Goal: Obtain resource: Download file/media

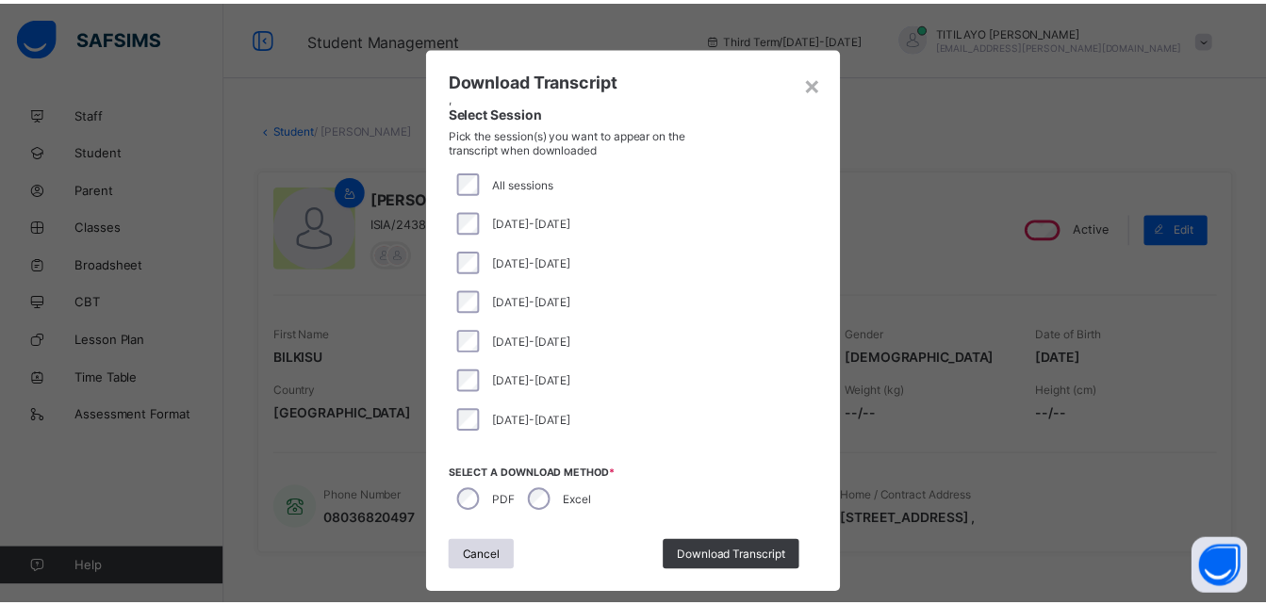
scroll to position [470, 0]
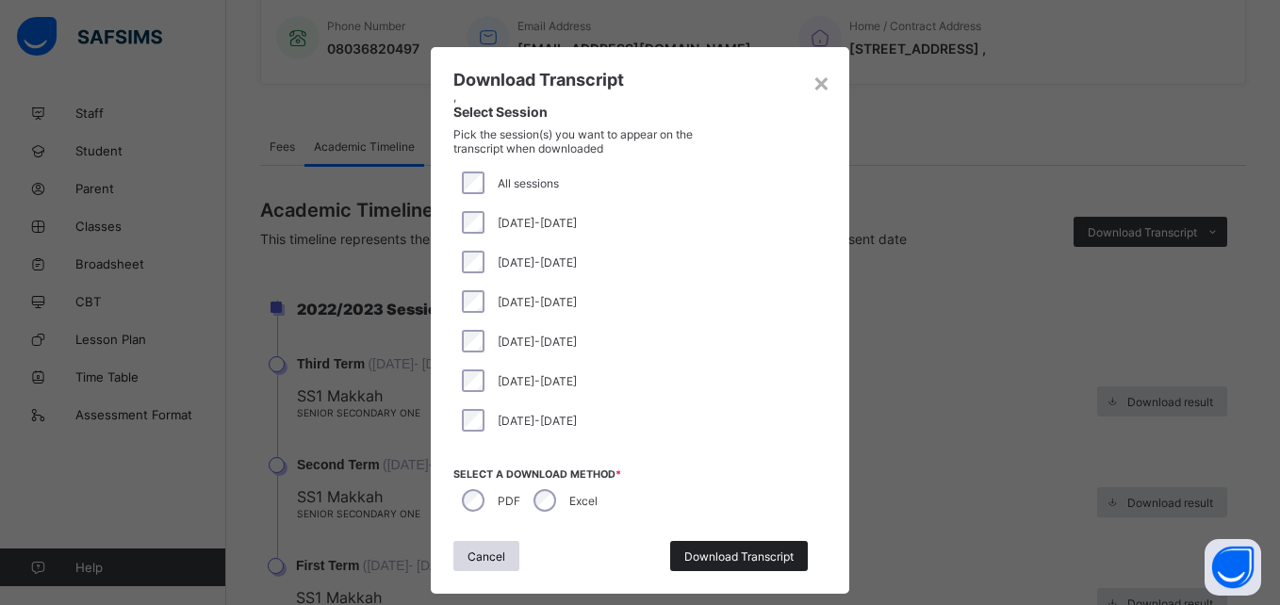
click at [733, 556] on span "Download Transcript" at bounding box center [738, 557] width 109 height 14
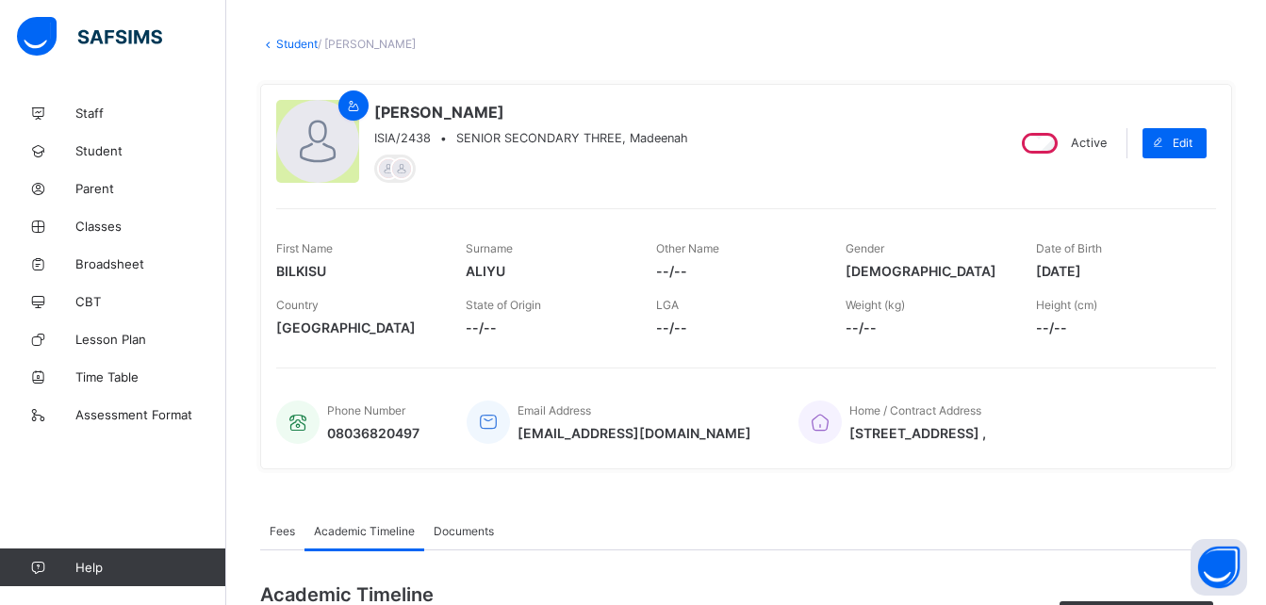
scroll to position [0, 0]
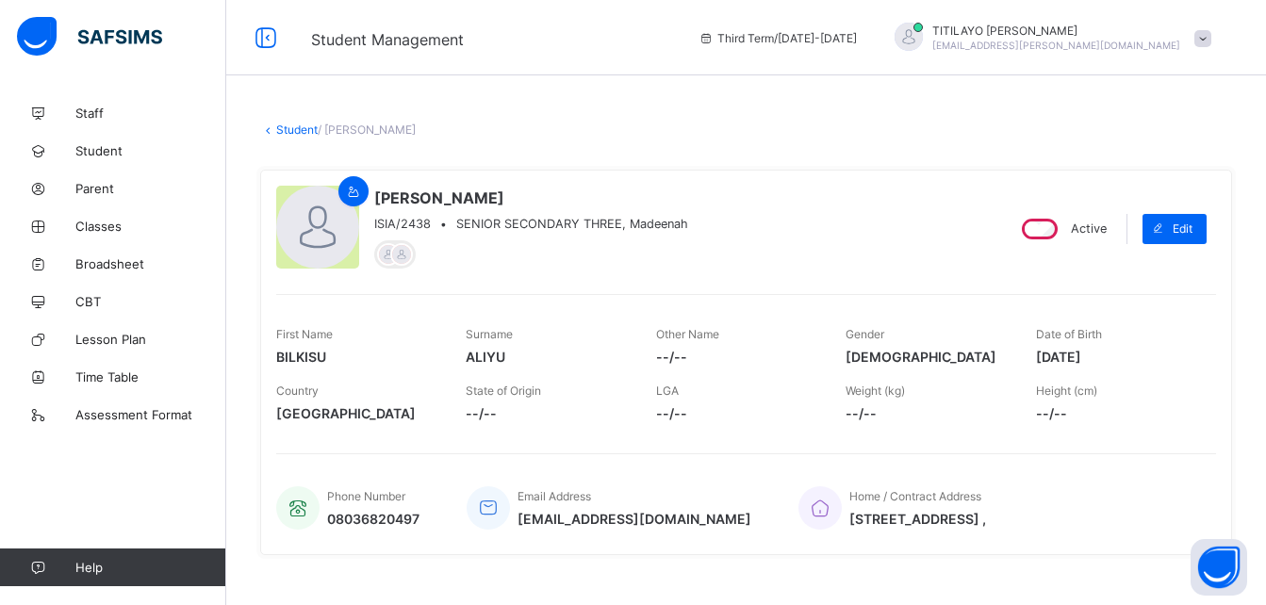
click at [301, 126] on link "Student" at bounding box center [296, 130] width 41 height 14
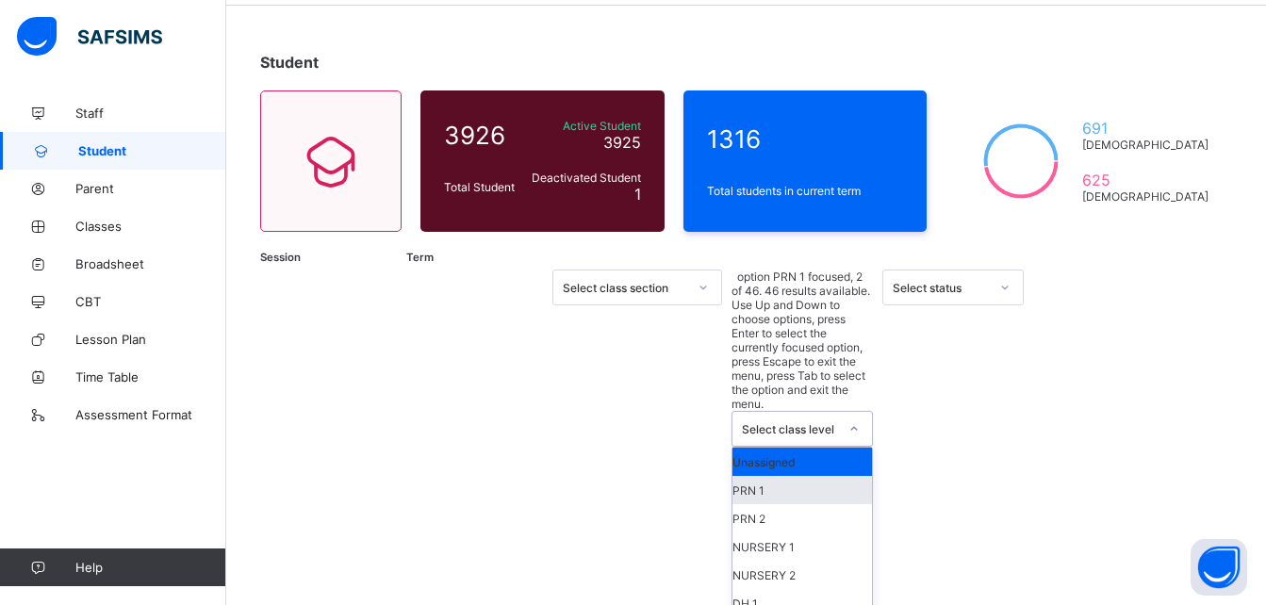
scroll to position [650, 0]
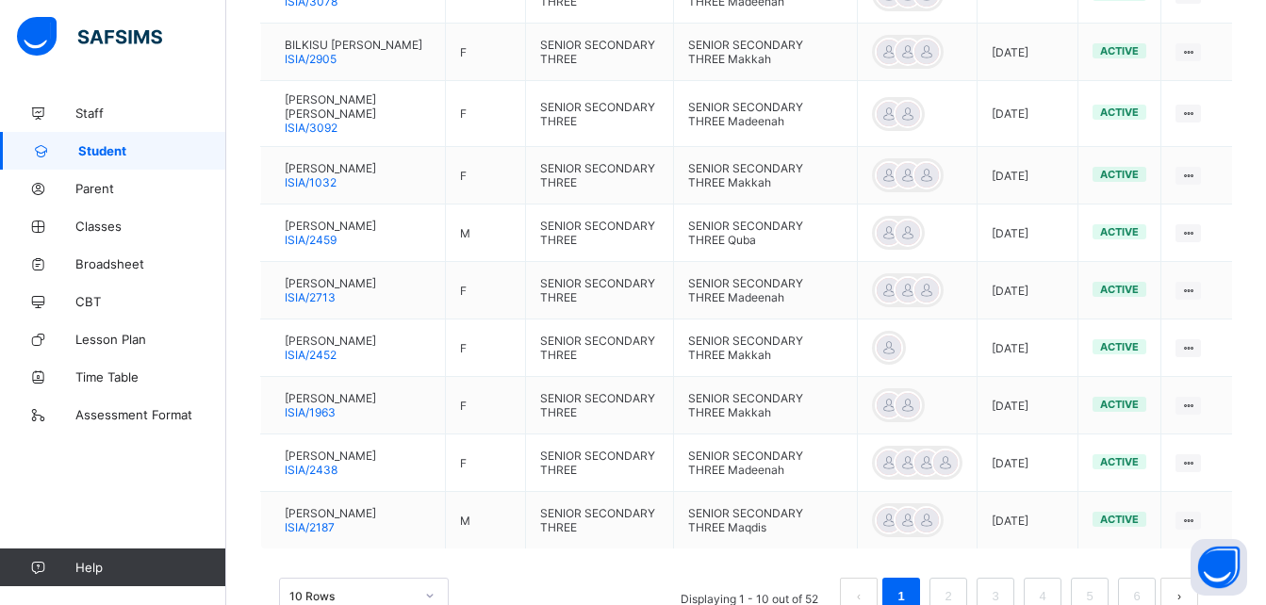
scroll to position [709, 0]
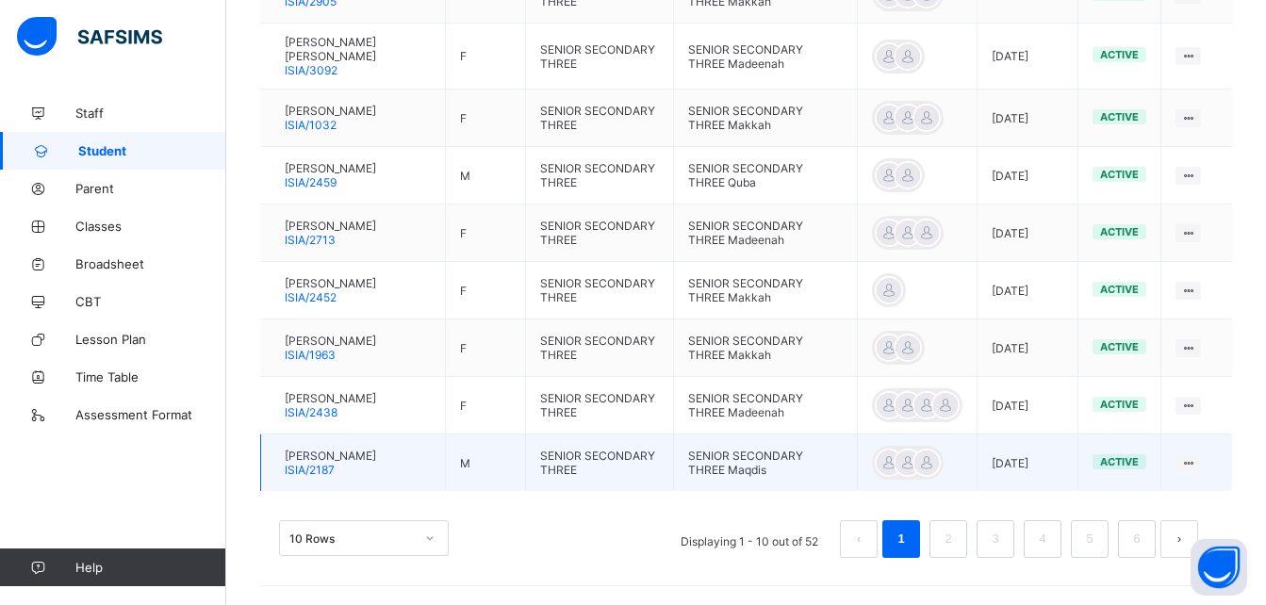
click at [348, 456] on span "[PERSON_NAME]" at bounding box center [330, 456] width 91 height 14
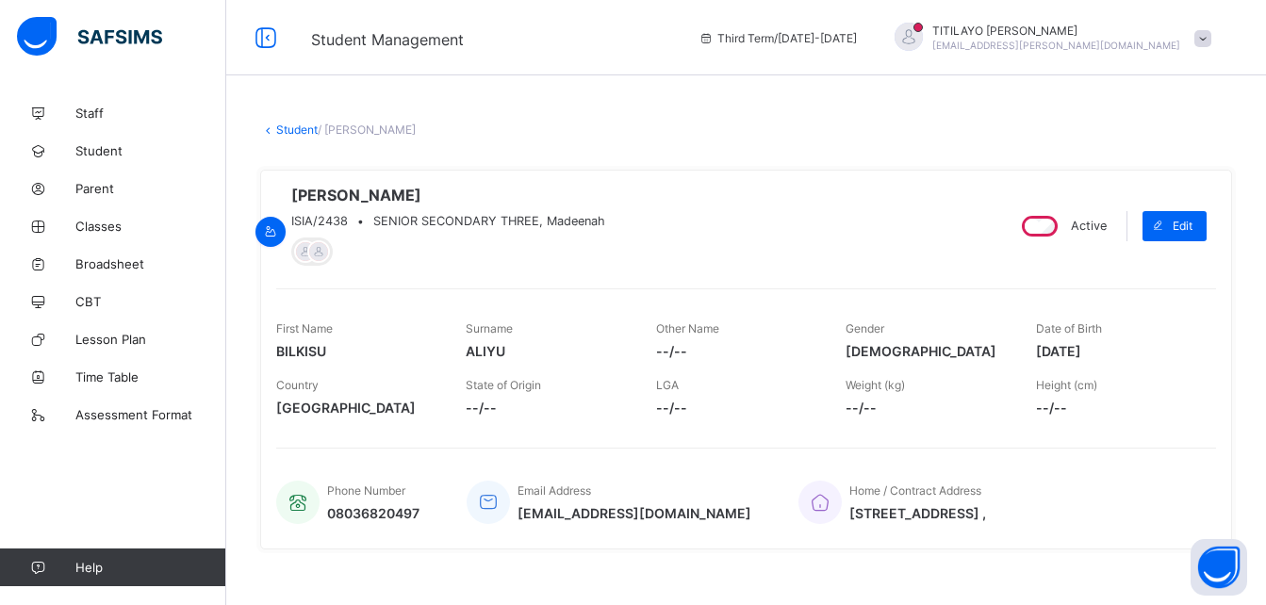
click at [297, 127] on link "Student" at bounding box center [296, 130] width 41 height 14
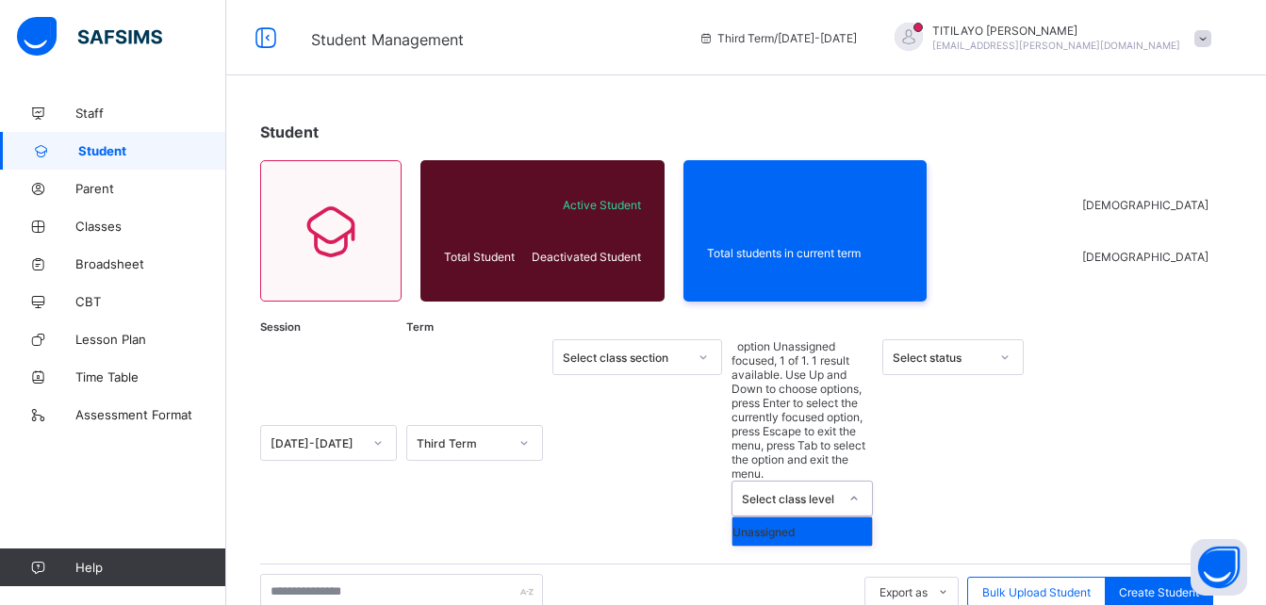
click at [805, 492] on div "Select class level" at bounding box center [790, 499] width 96 height 14
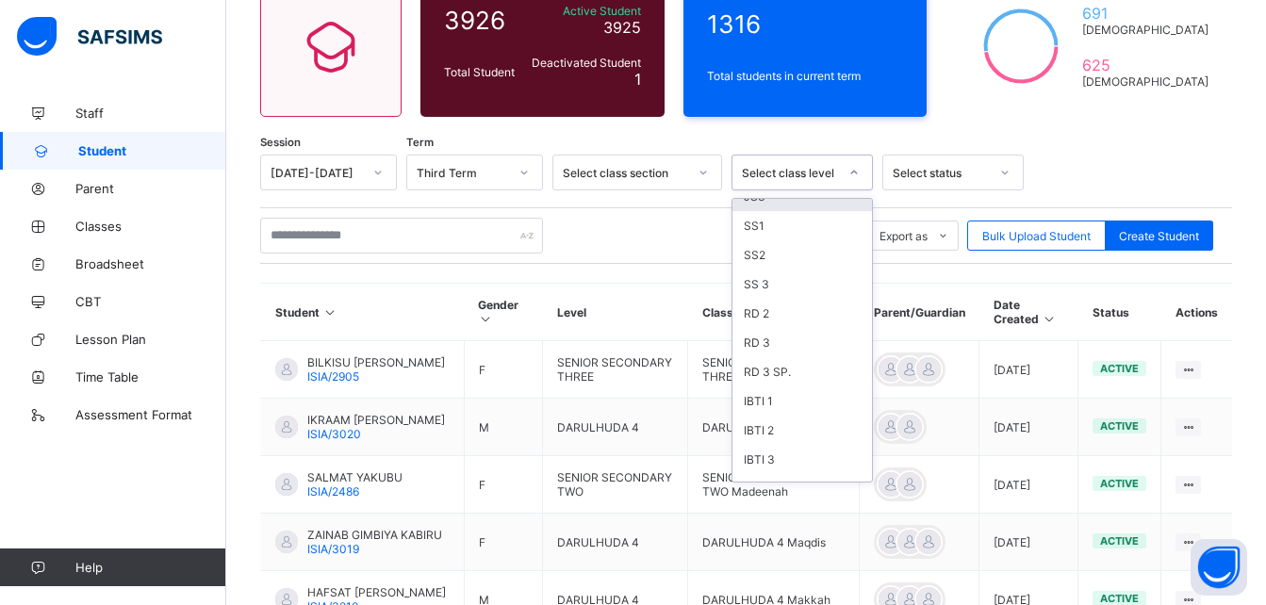
scroll to position [544, 0]
click at [773, 401] on div "SS 3" at bounding box center [803, 400] width 140 height 29
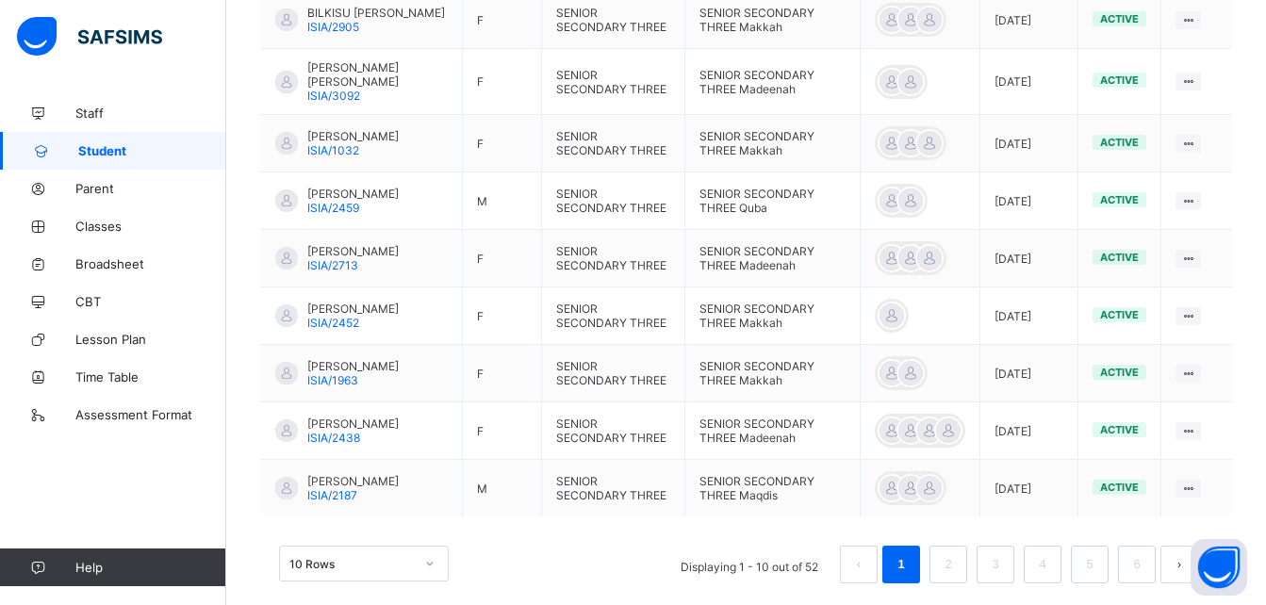
scroll to position [709, 0]
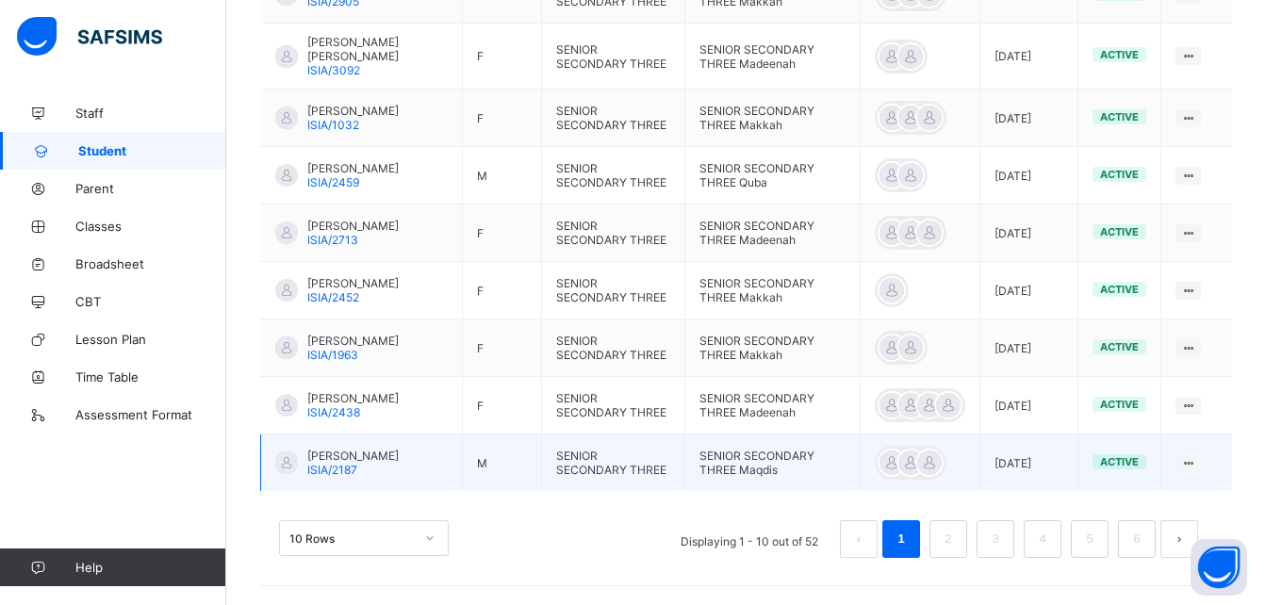
click at [345, 454] on span "[PERSON_NAME]" at bounding box center [352, 456] width 91 height 14
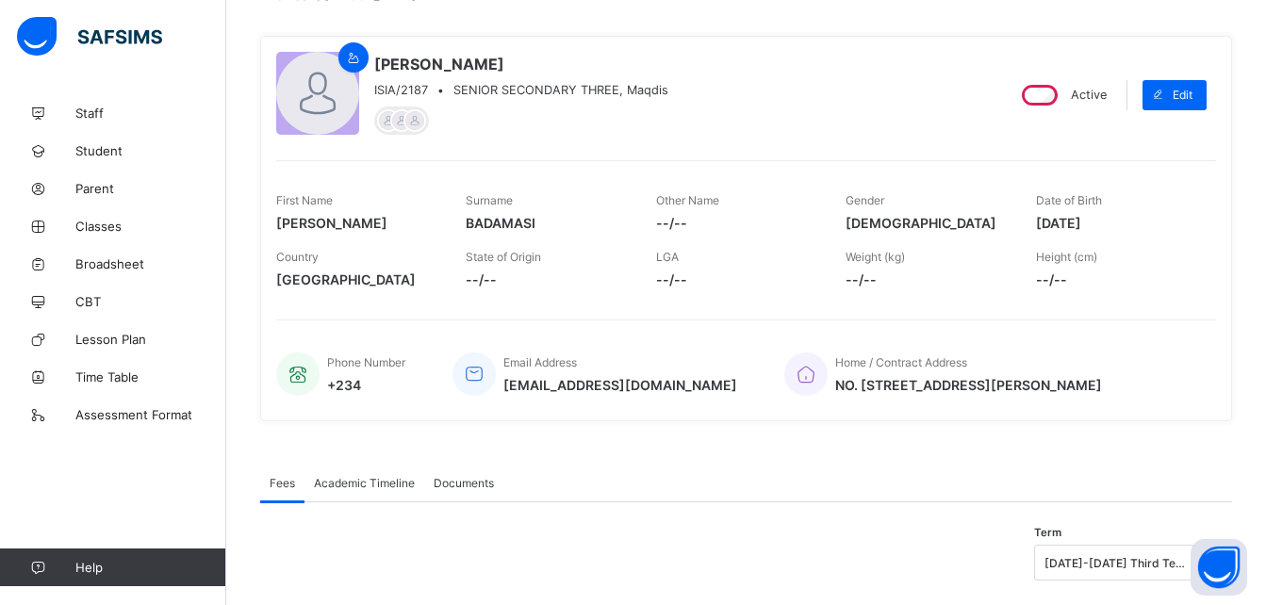
scroll to position [186, 0]
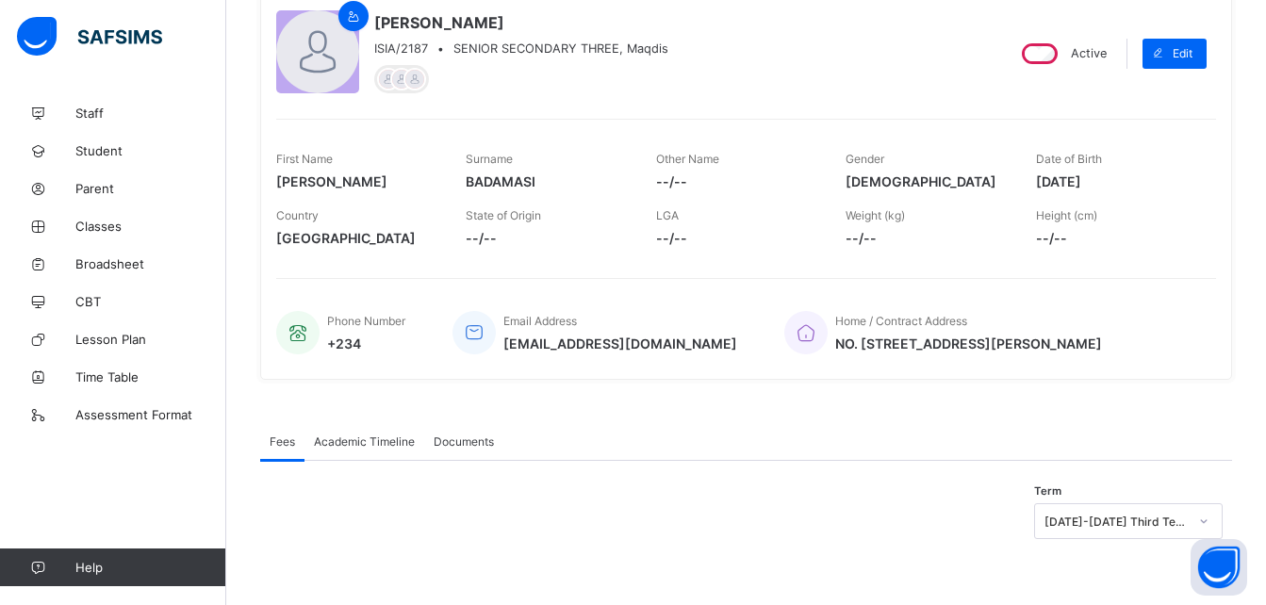
click at [363, 440] on span "Academic Timeline" at bounding box center [364, 442] width 101 height 14
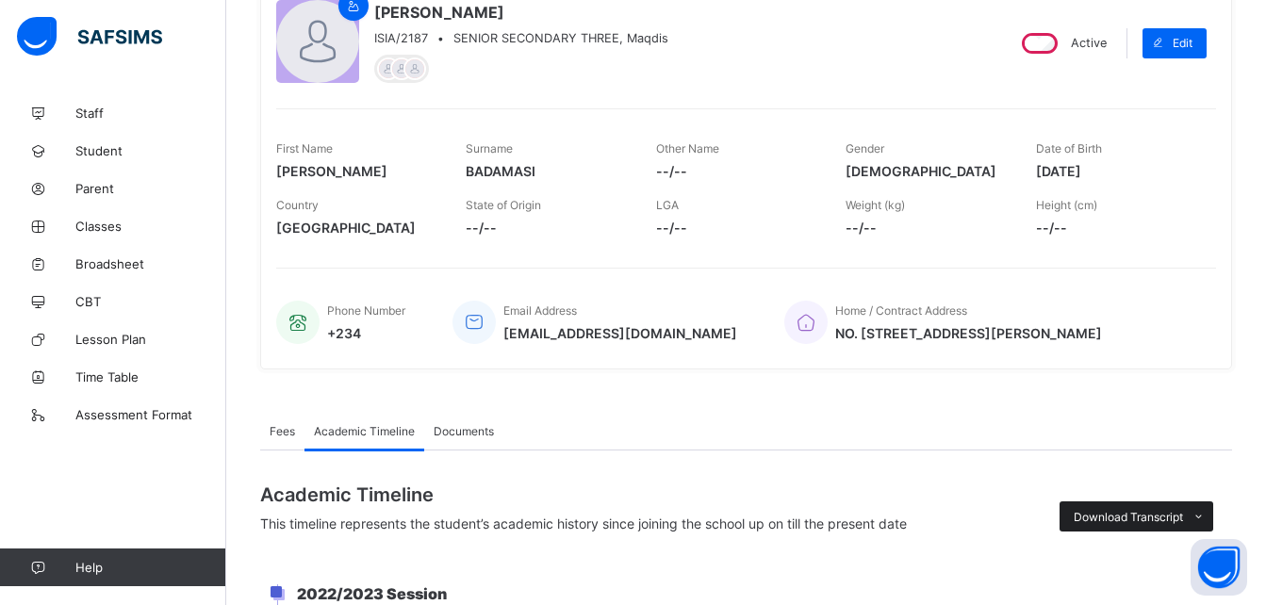
click at [1123, 532] on div "Download Transcript" at bounding box center [1137, 517] width 154 height 30
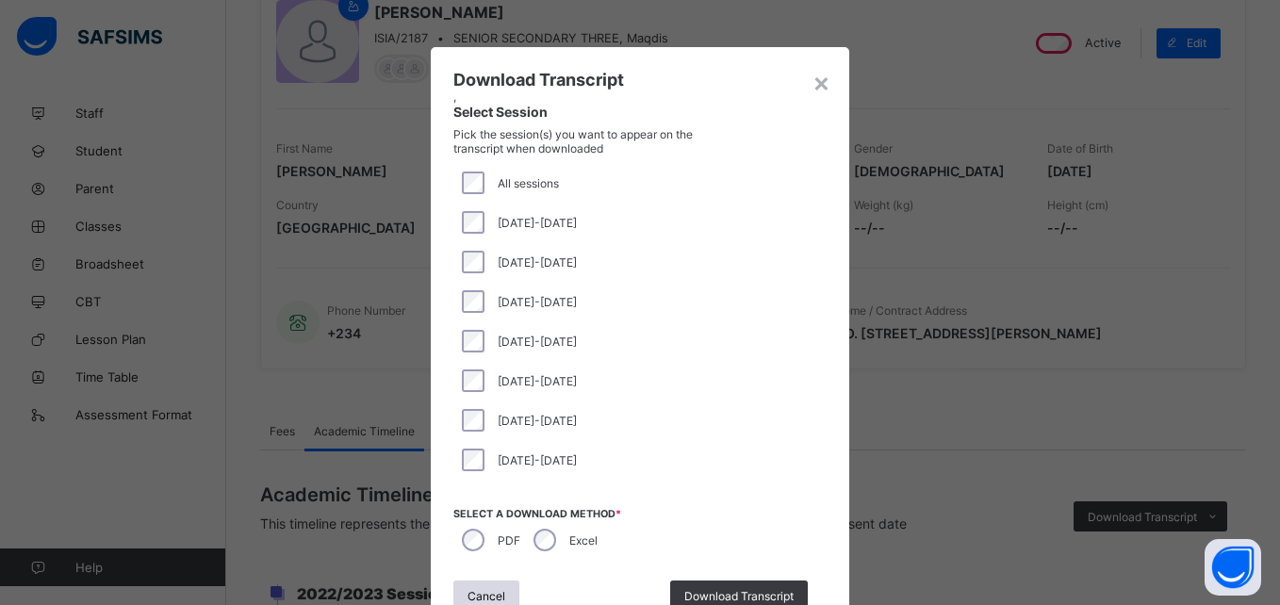
click at [469, 210] on div "[DATE]-[DATE]" at bounding box center [639, 223] width 373 height 40
click at [754, 595] on span "Download Transcript" at bounding box center [738, 596] width 109 height 14
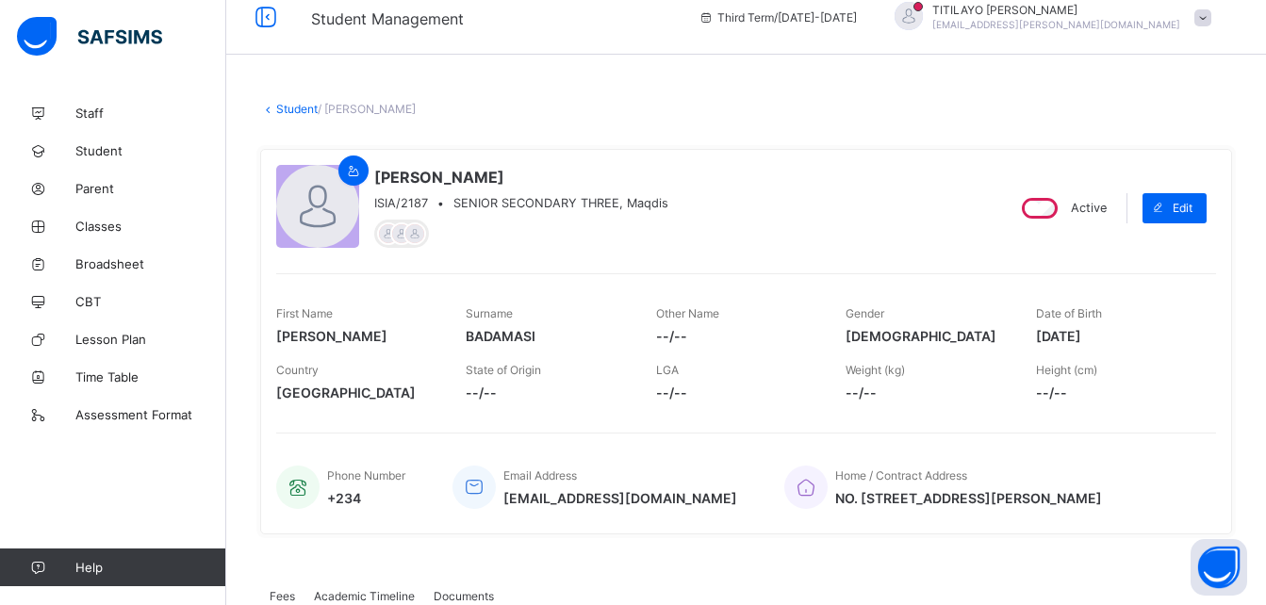
scroll to position [15, 0]
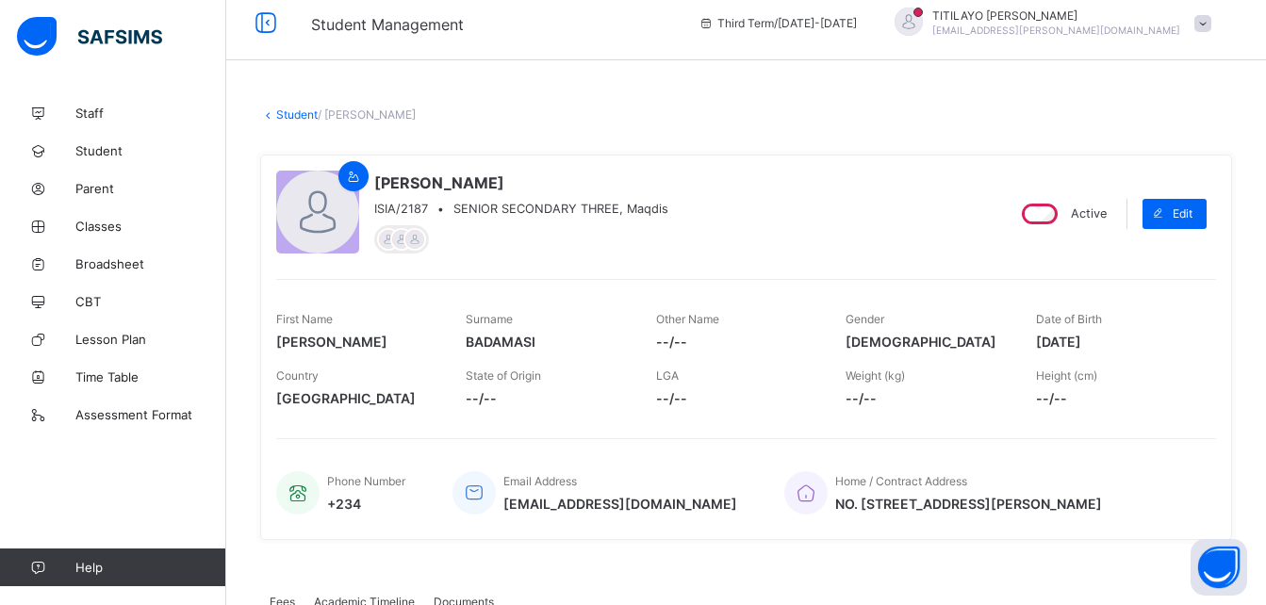
click at [291, 107] on link "Student" at bounding box center [296, 114] width 41 height 14
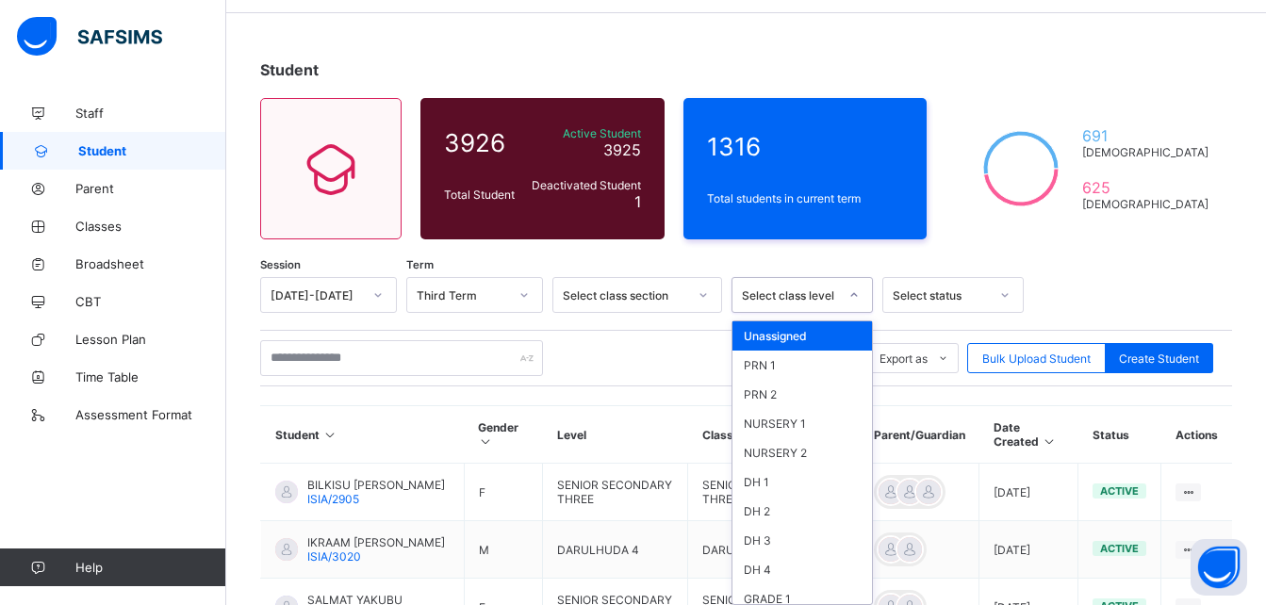
click at [835, 313] on div "option Unassigned focused, 1 of 46. 46 results available. Use Up and Down to ch…" at bounding box center [802, 295] width 141 height 36
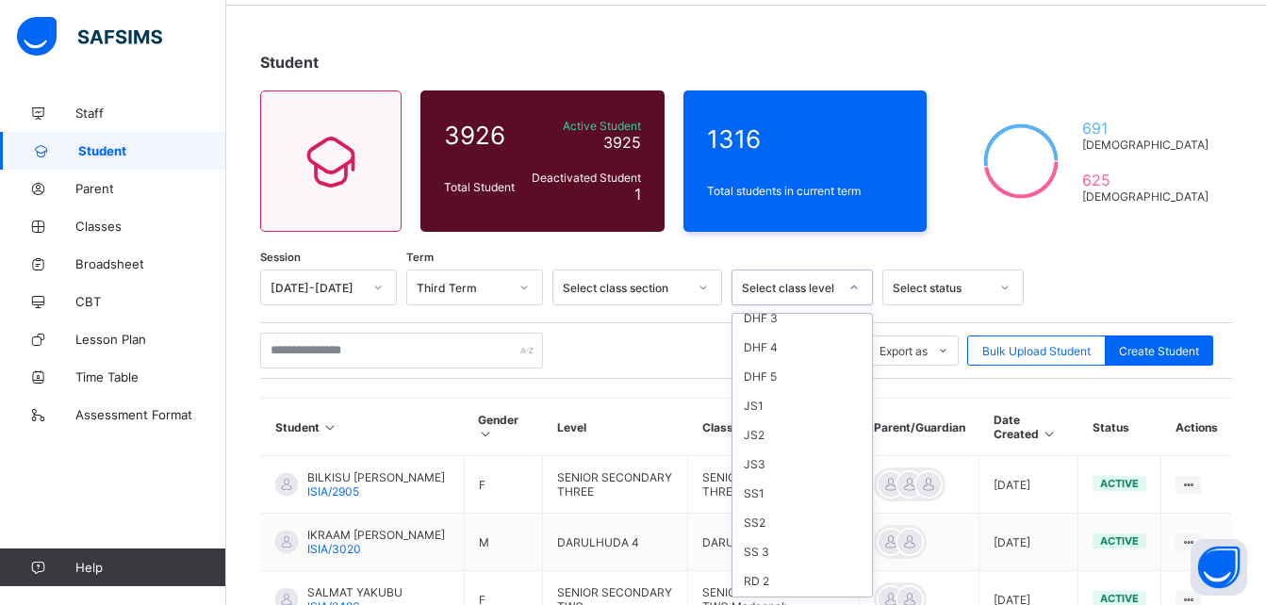
scroll to position [528, 0]
click at [761, 532] on div "SS 3" at bounding box center [803, 531] width 140 height 29
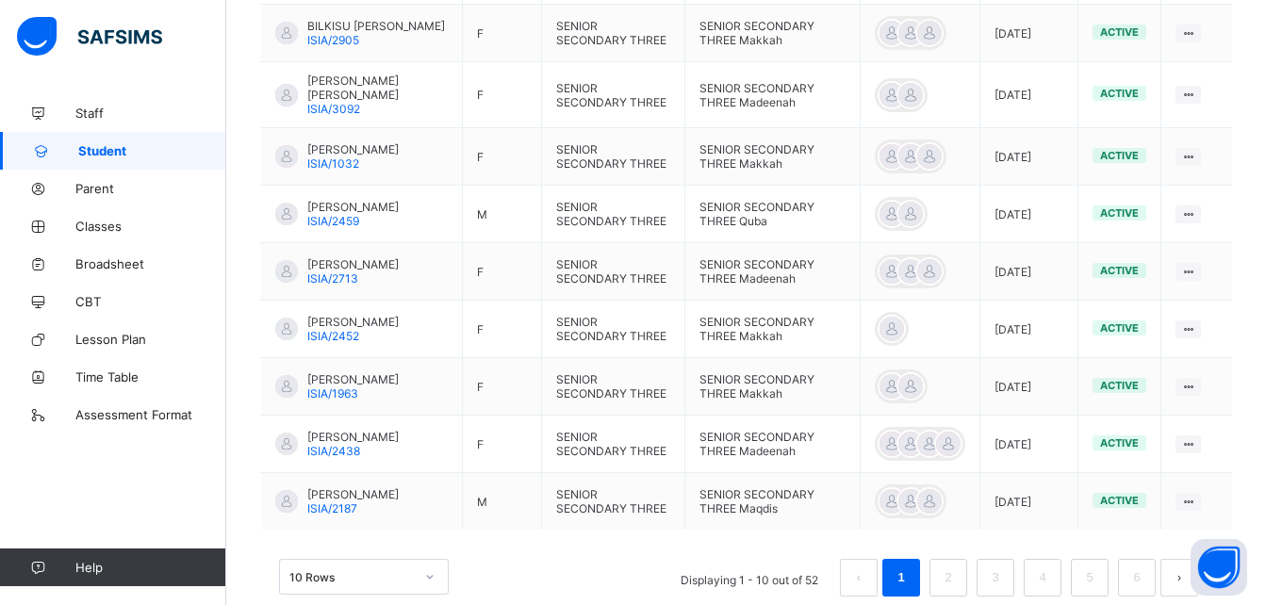
scroll to position [709, 0]
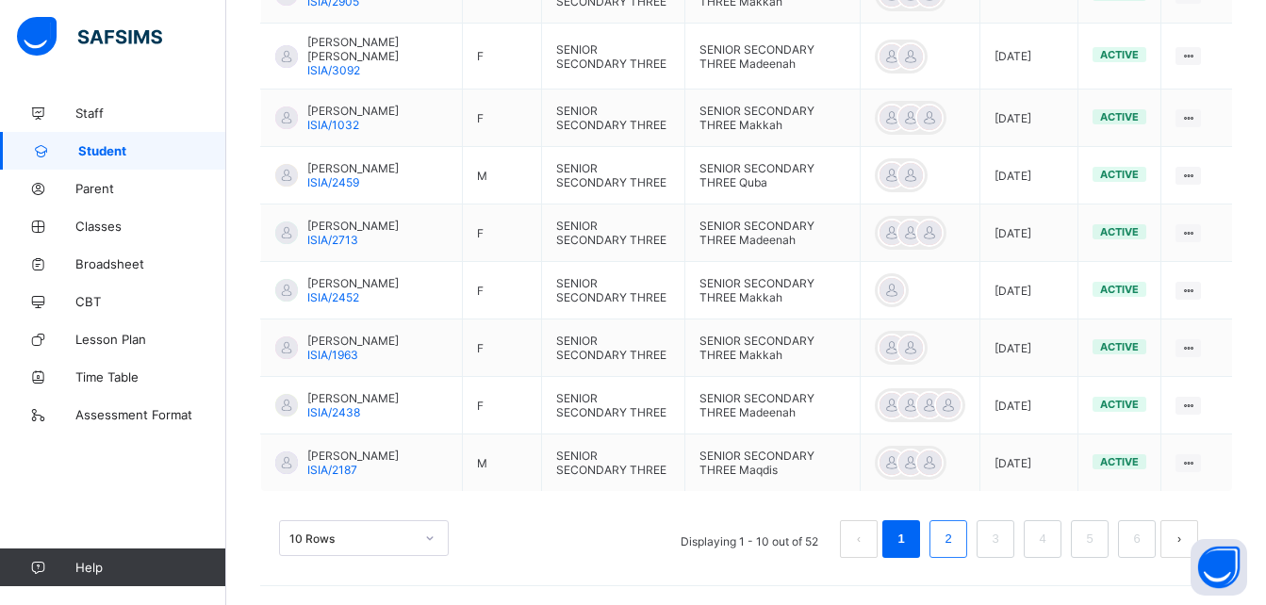
click at [955, 538] on link "2" at bounding box center [948, 539] width 18 height 25
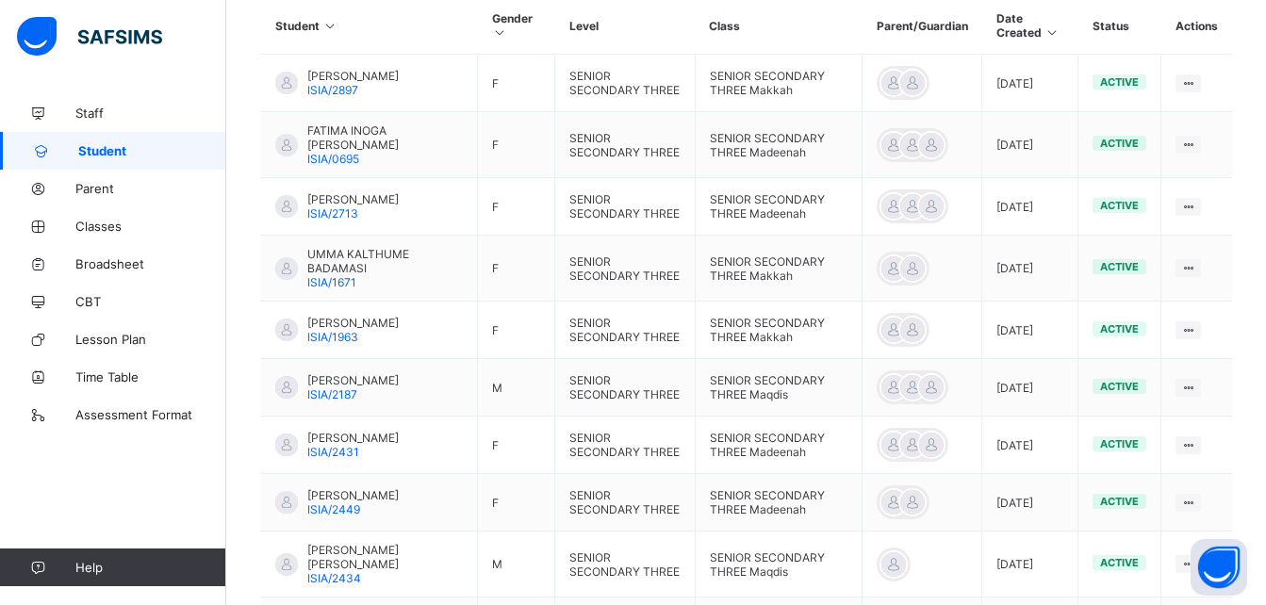
scroll to position [427, 0]
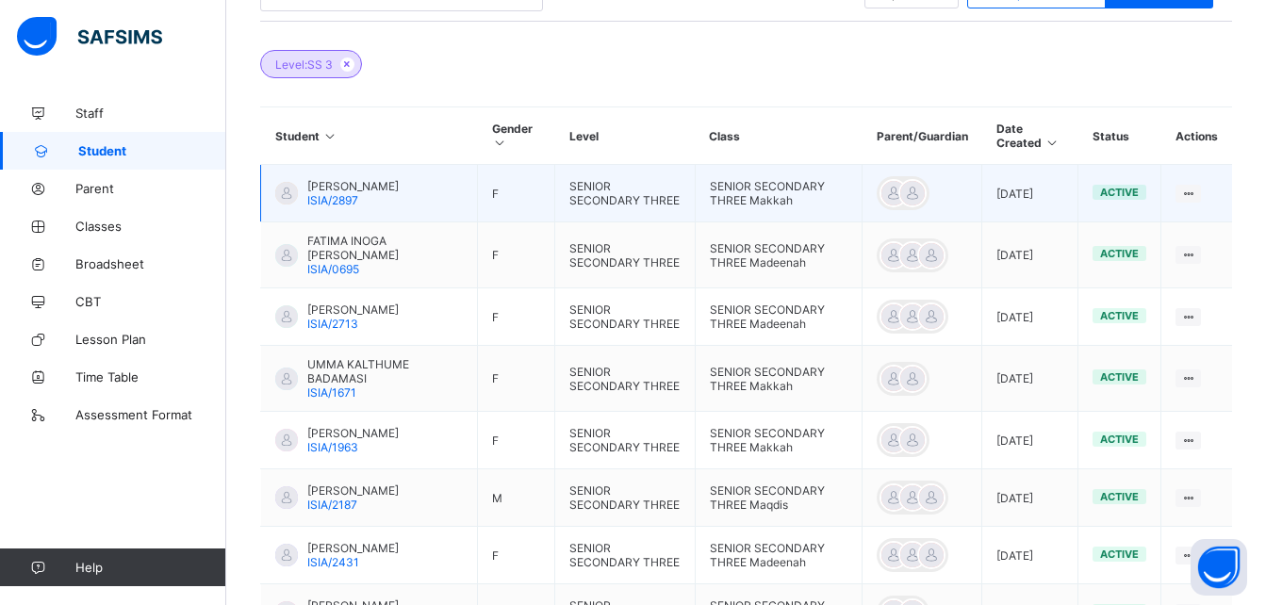
click at [331, 184] on span "[PERSON_NAME]" at bounding box center [352, 186] width 91 height 14
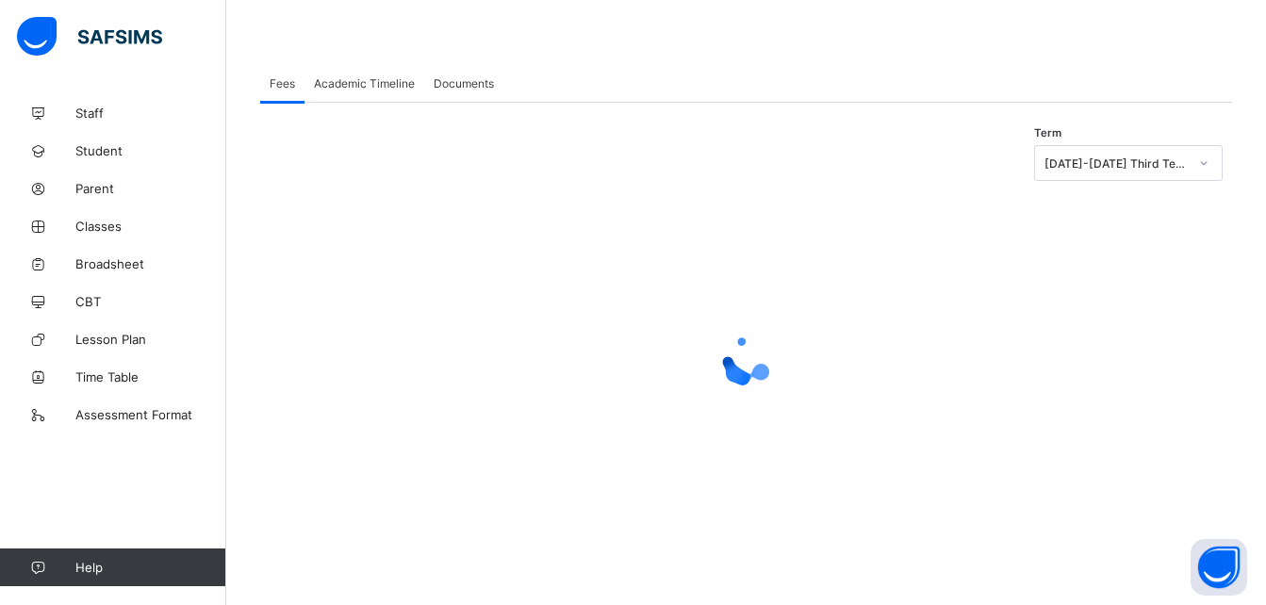
scroll to position [175, 0]
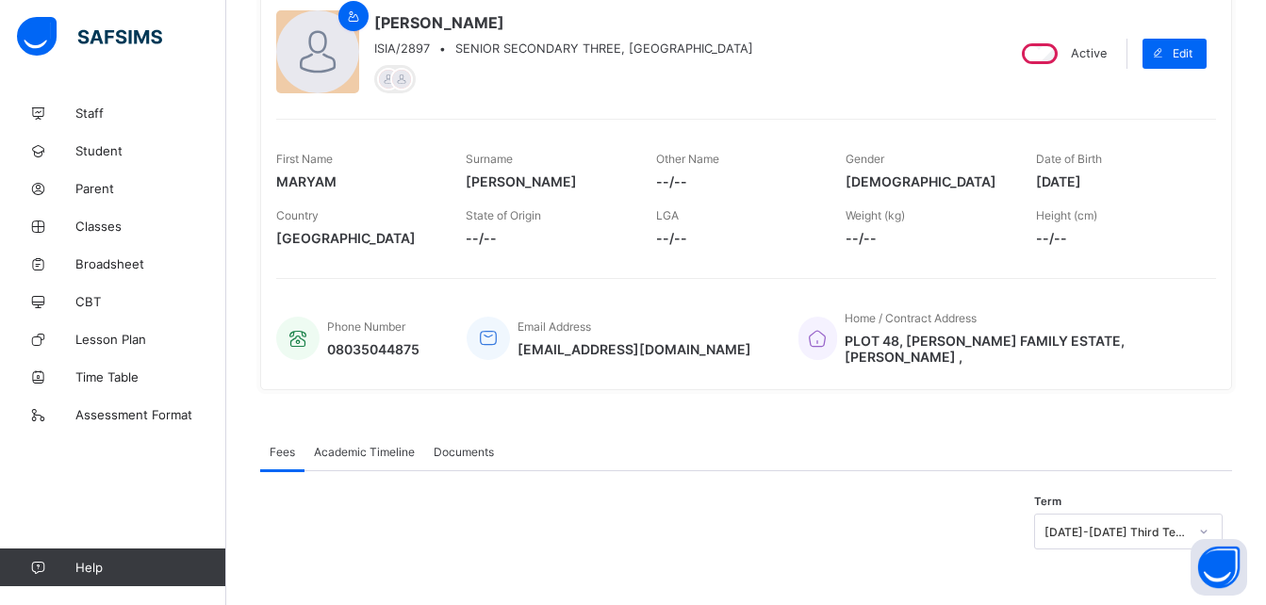
click at [354, 445] on span "Academic Timeline" at bounding box center [364, 452] width 101 height 14
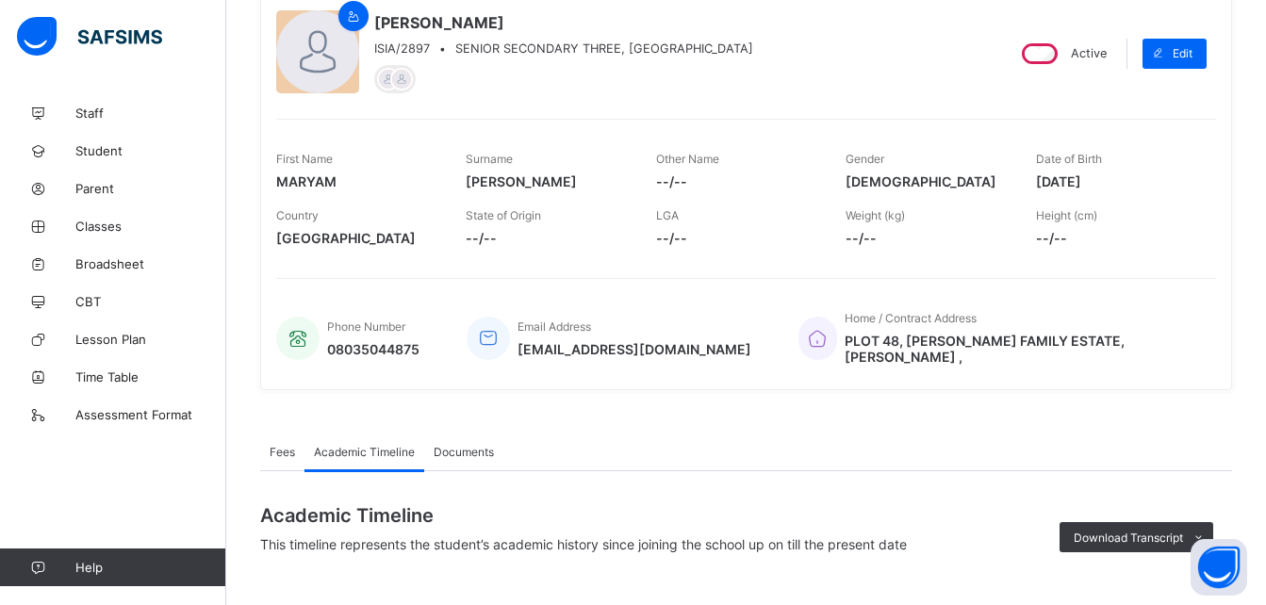
scroll to position [427, 0]
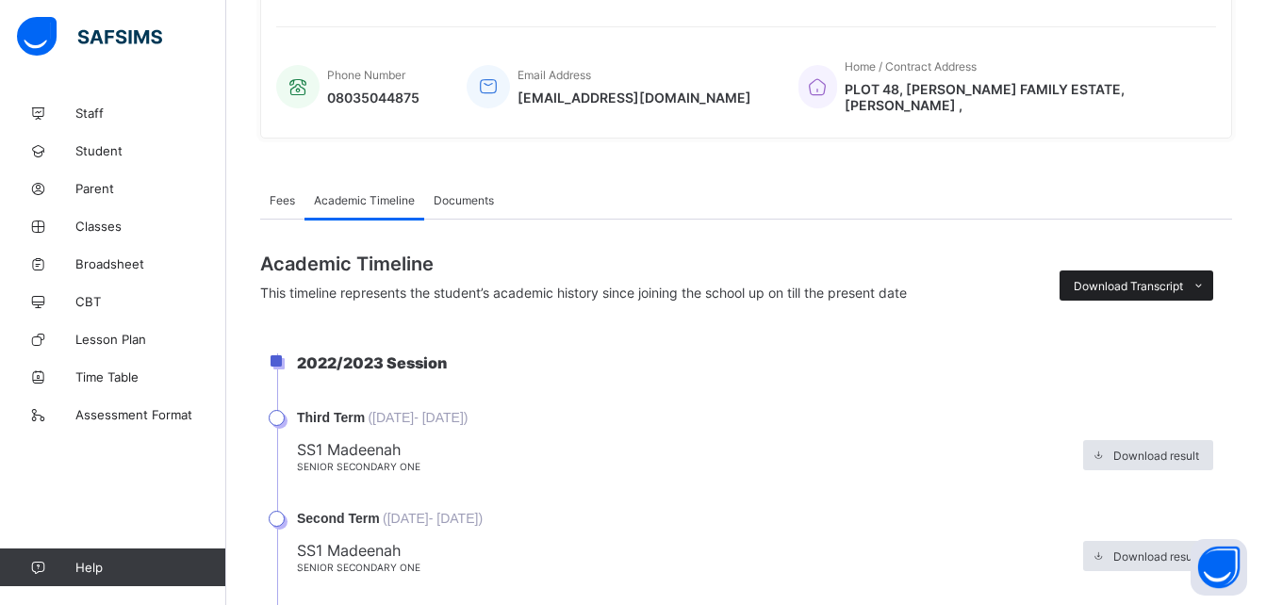
click at [1155, 279] on span "Download Transcript" at bounding box center [1128, 286] width 109 height 14
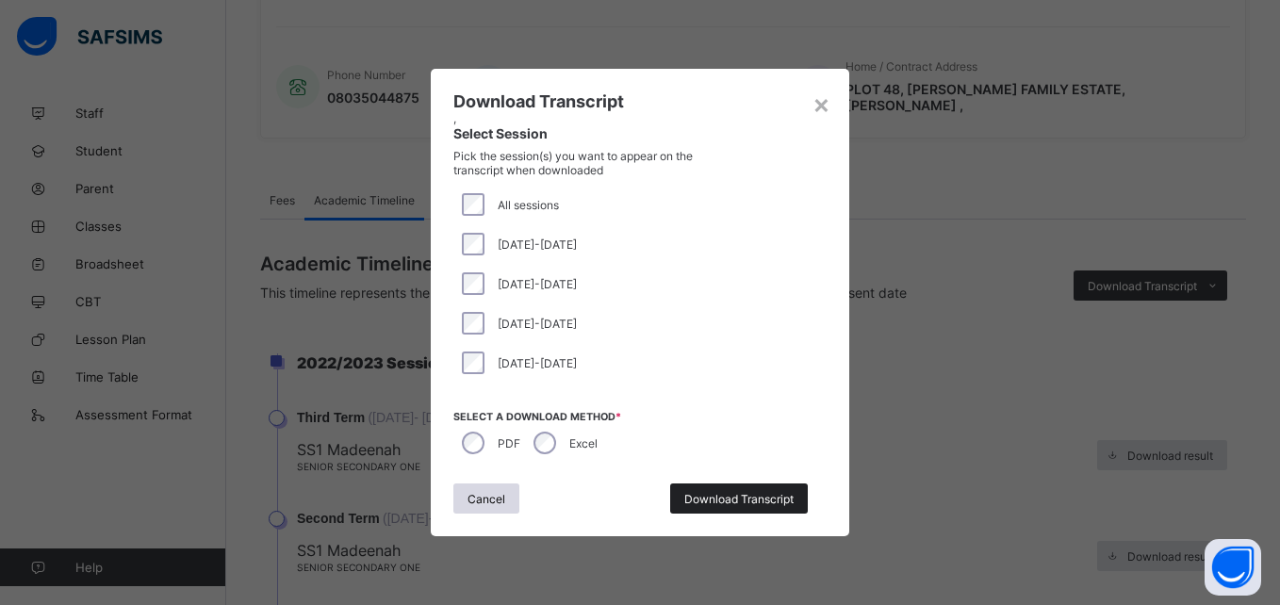
click at [749, 494] on span "Download Transcript" at bounding box center [738, 499] width 109 height 14
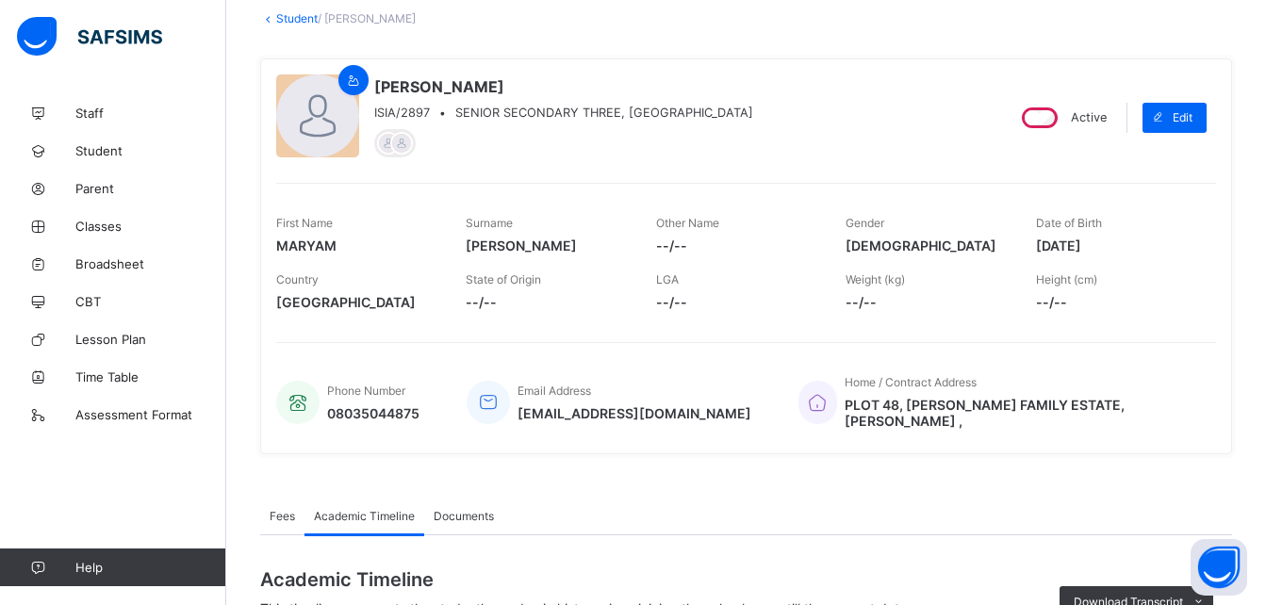
scroll to position [107, 0]
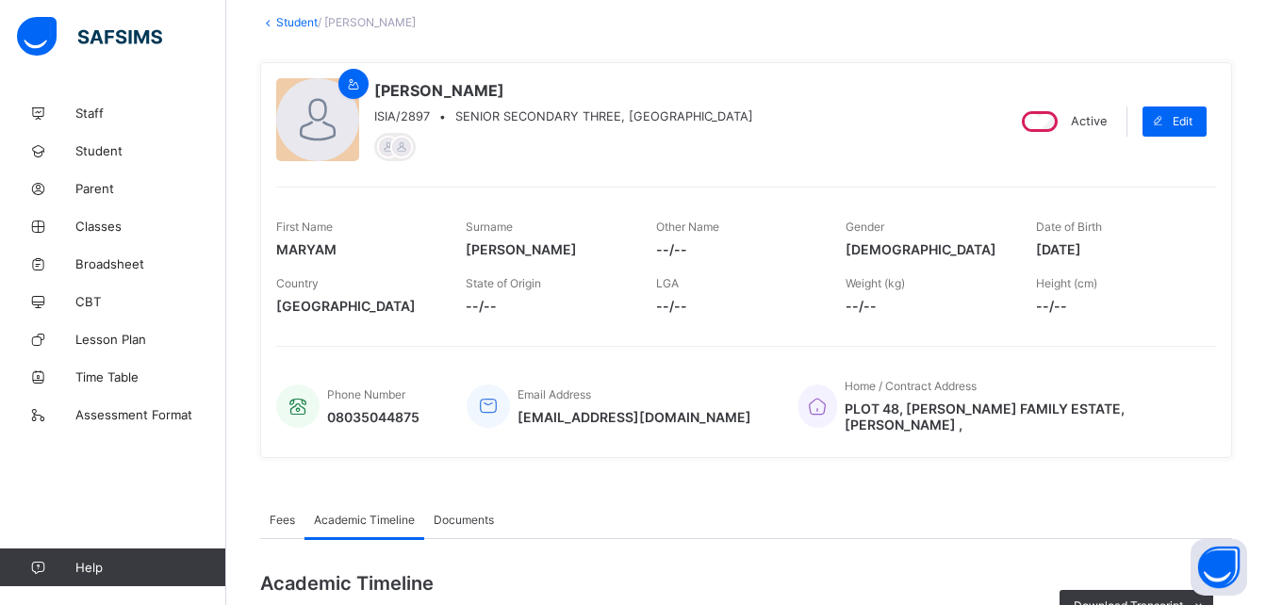
click at [295, 19] on link "Student" at bounding box center [296, 22] width 41 height 14
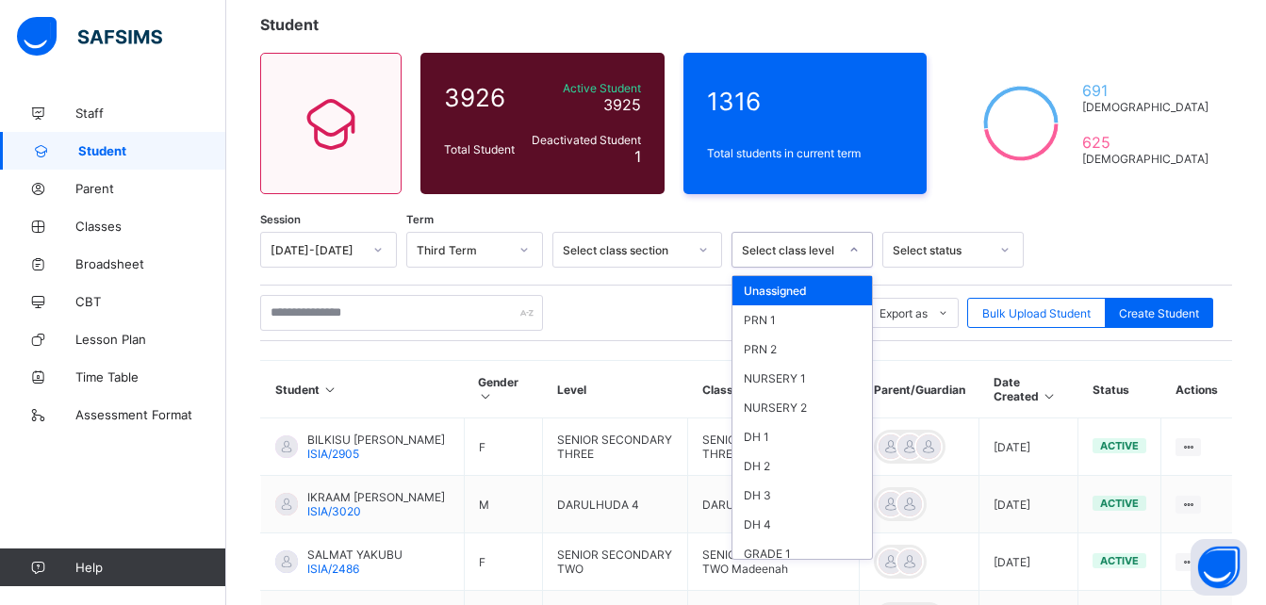
click at [806, 251] on div "Select class level" at bounding box center [790, 250] width 96 height 14
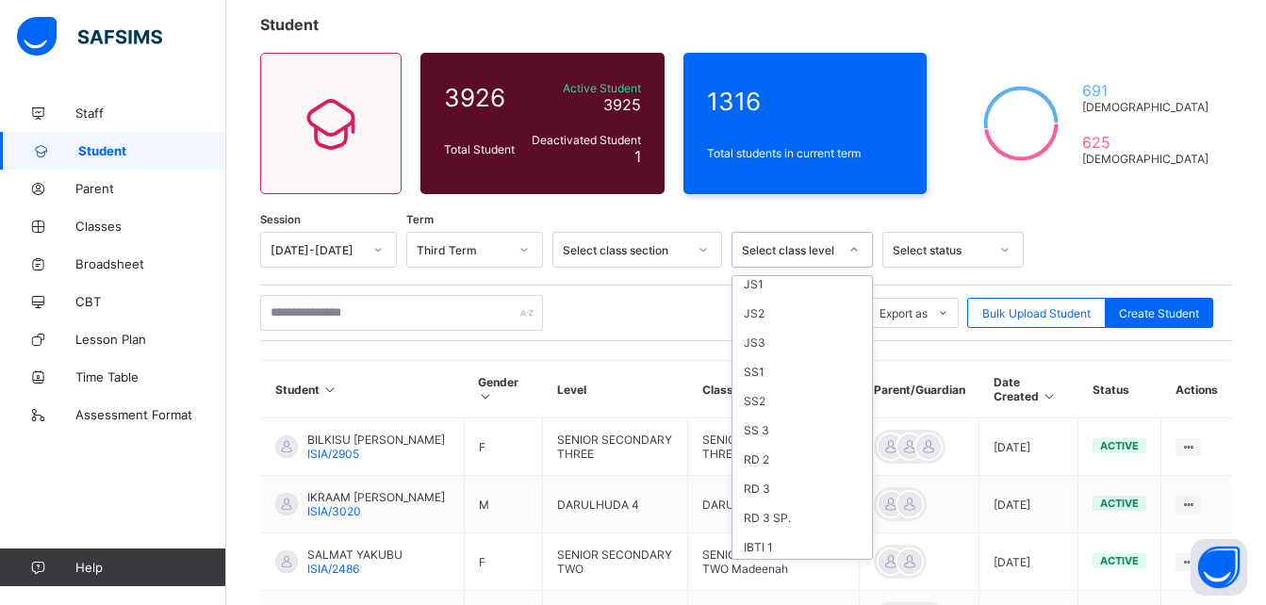
scroll to position [597, 0]
click at [759, 418] on div "SS 3" at bounding box center [803, 424] width 140 height 29
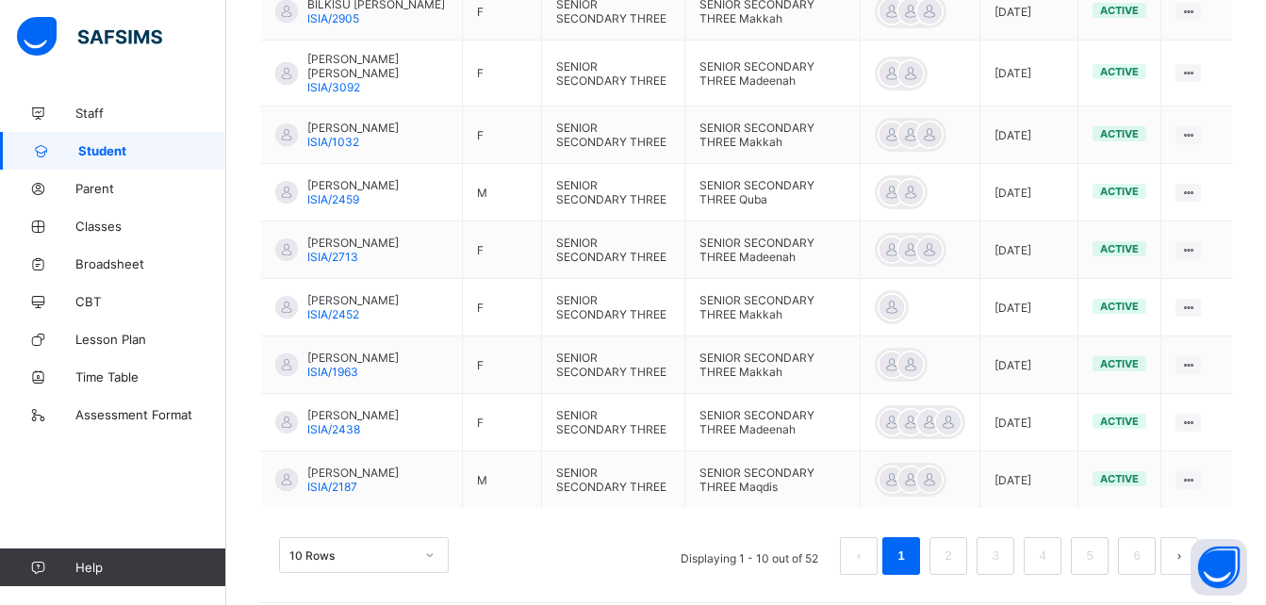
scroll to position [683, 0]
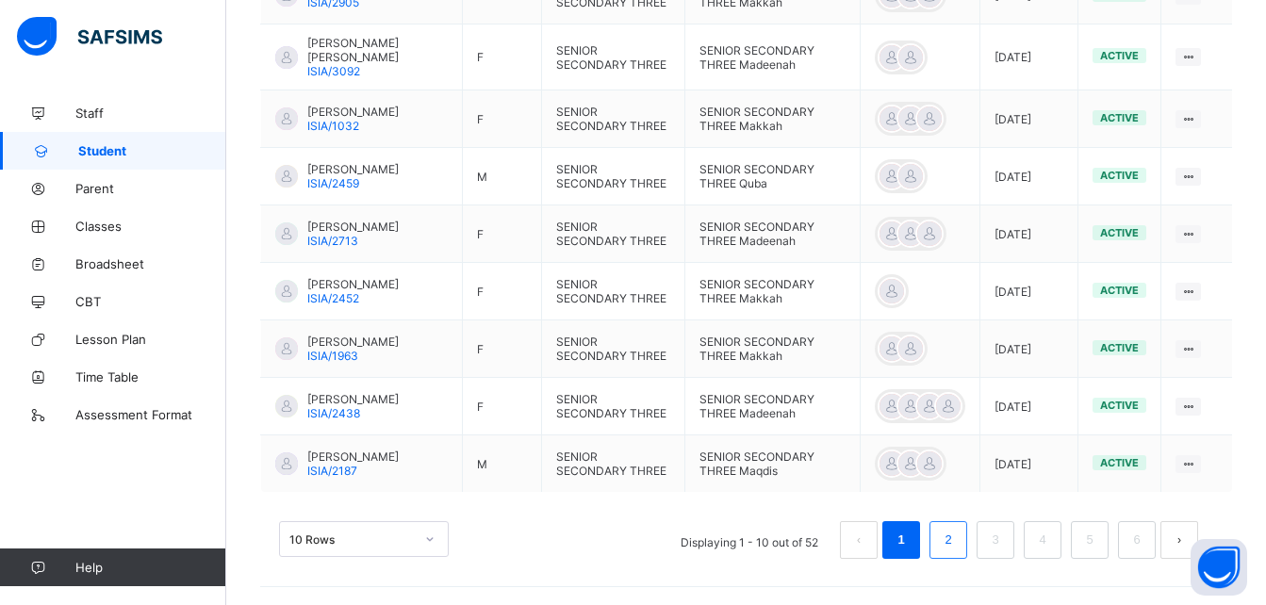
click at [957, 552] on link "2" at bounding box center [948, 540] width 18 height 25
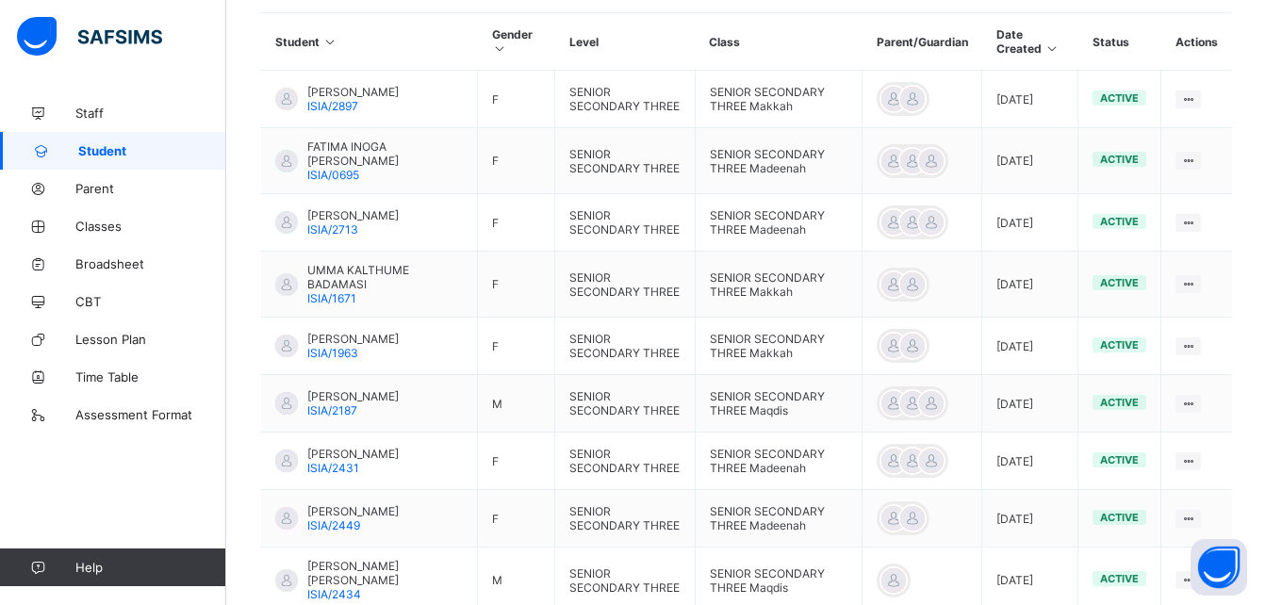
scroll to position [502, 0]
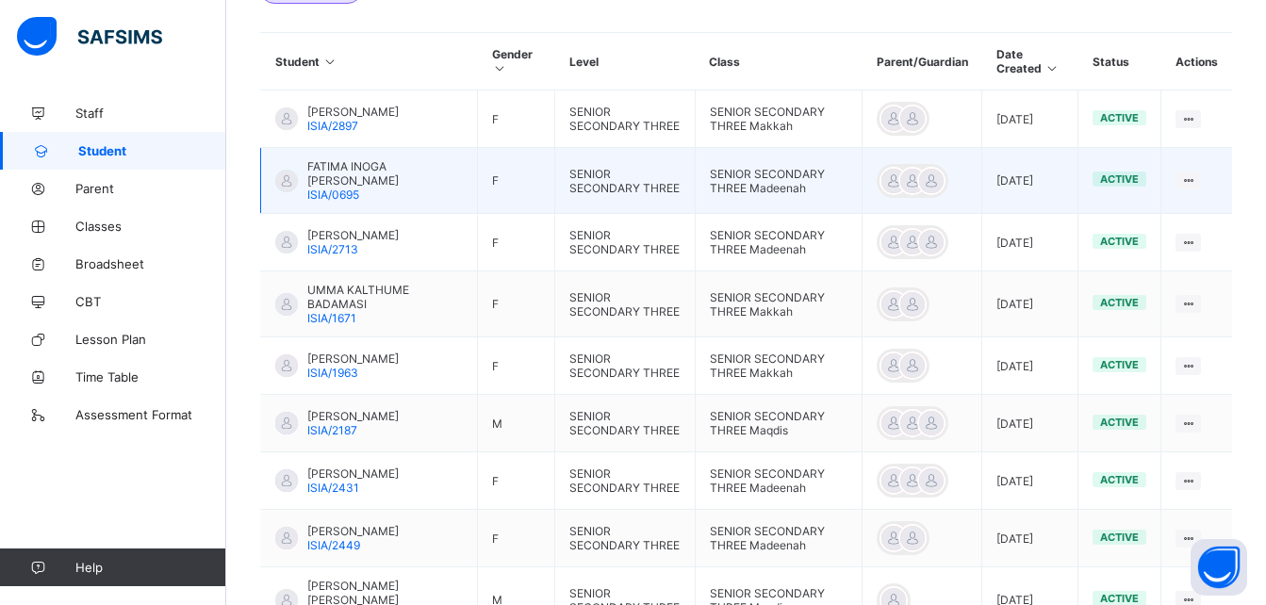
click at [347, 168] on span "FATIMA INOGA [PERSON_NAME]" at bounding box center [385, 173] width 156 height 28
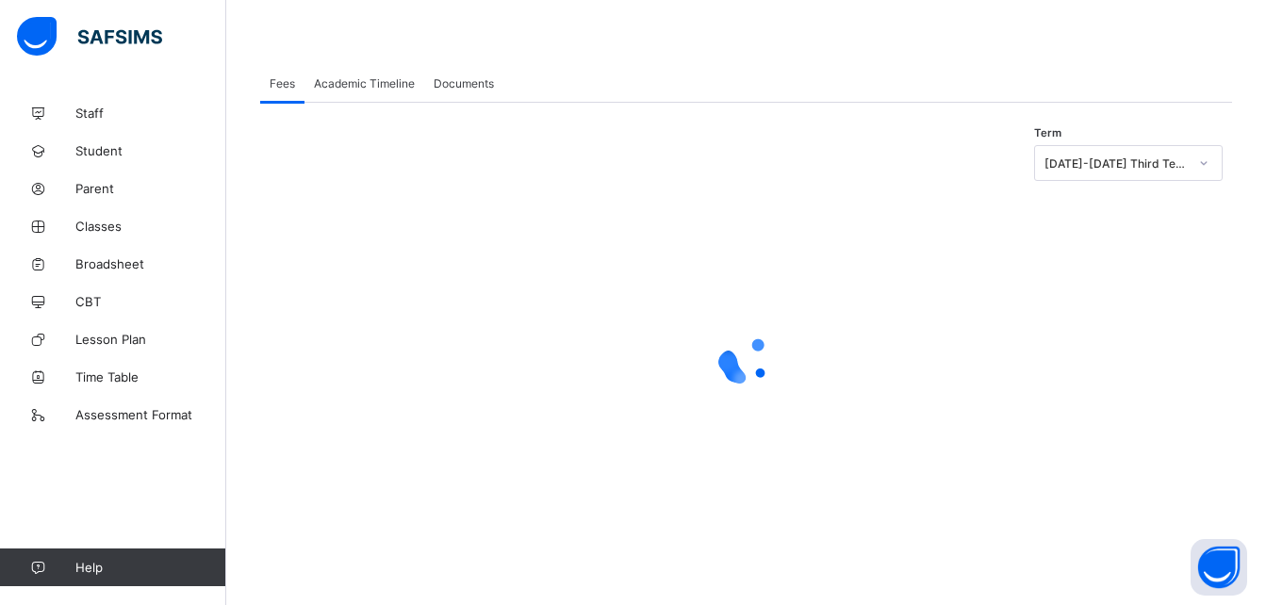
scroll to position [175, 0]
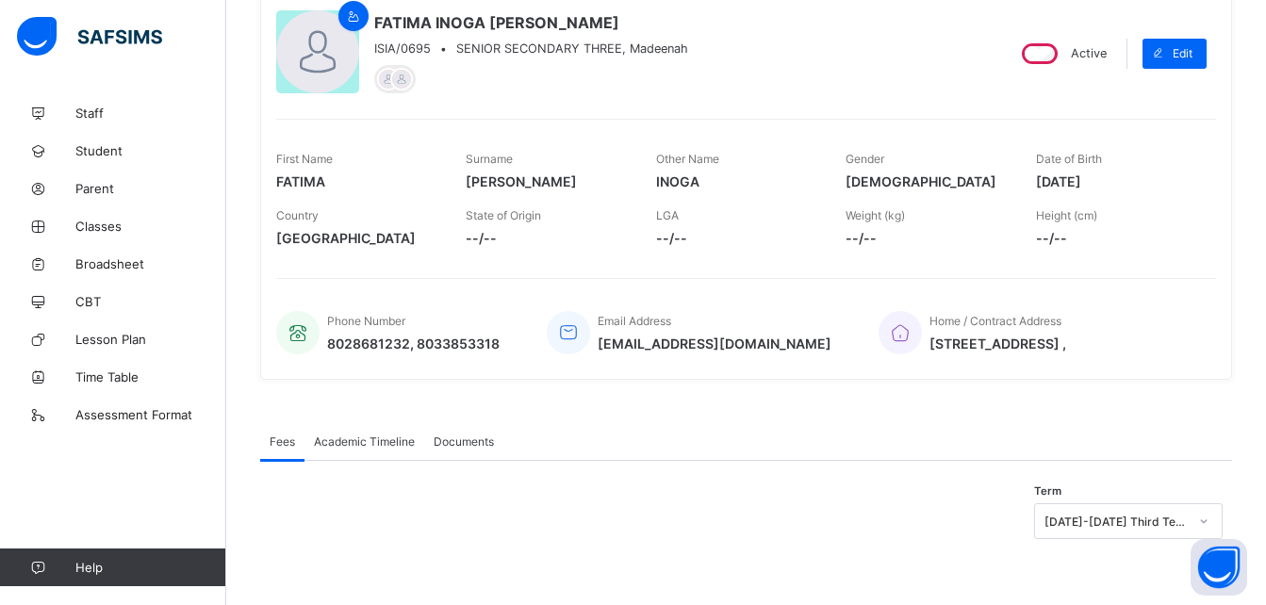
click at [362, 440] on span "Academic Timeline" at bounding box center [364, 442] width 101 height 14
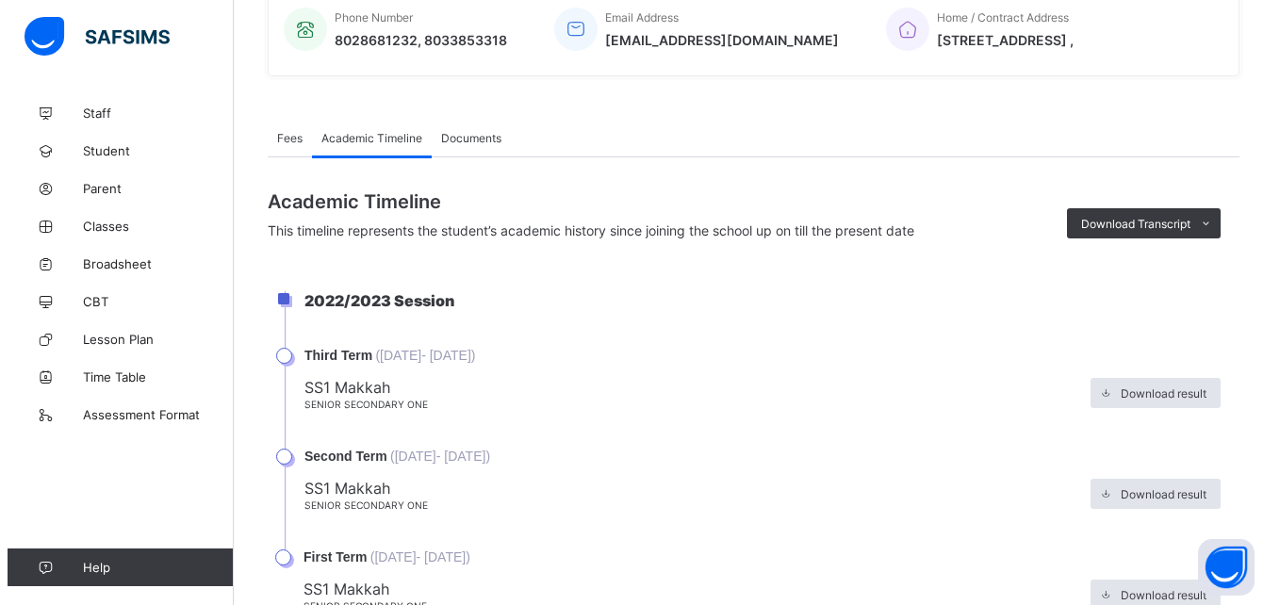
scroll to position [502, 0]
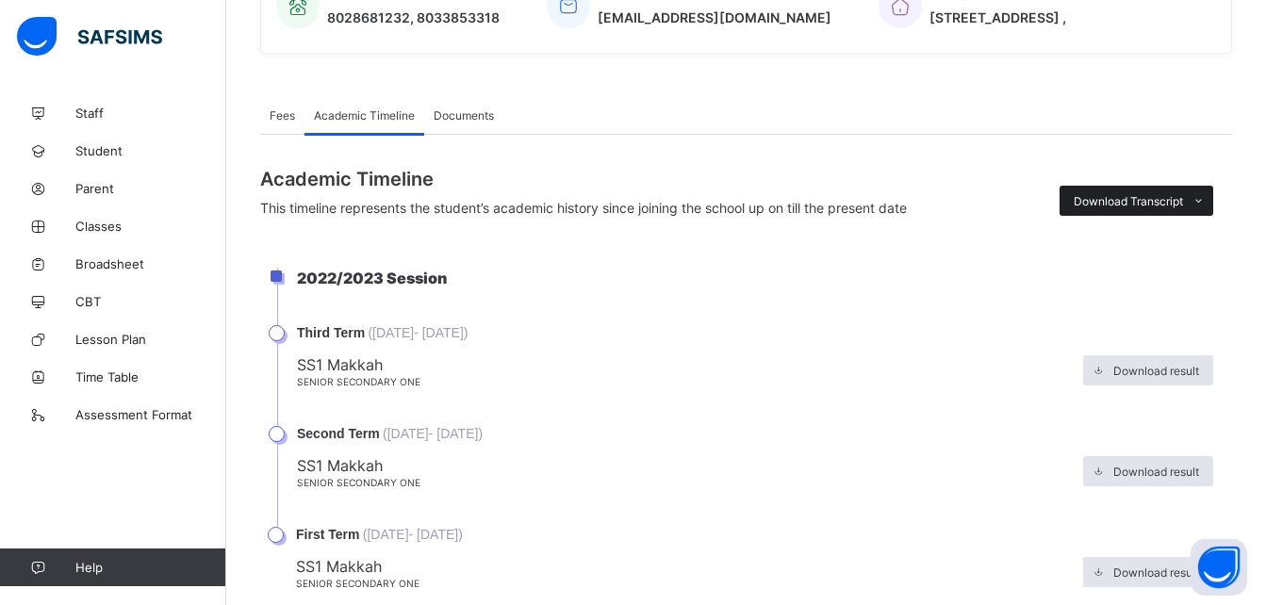
click at [1160, 198] on span "Download Transcript" at bounding box center [1128, 201] width 109 height 14
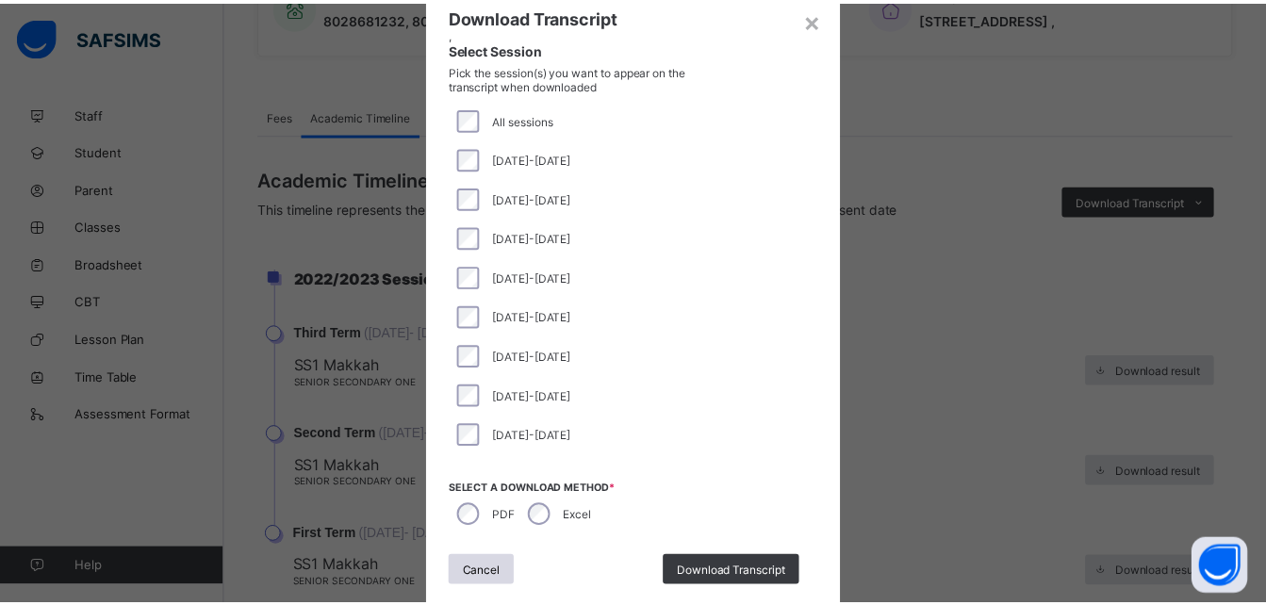
scroll to position [68, 0]
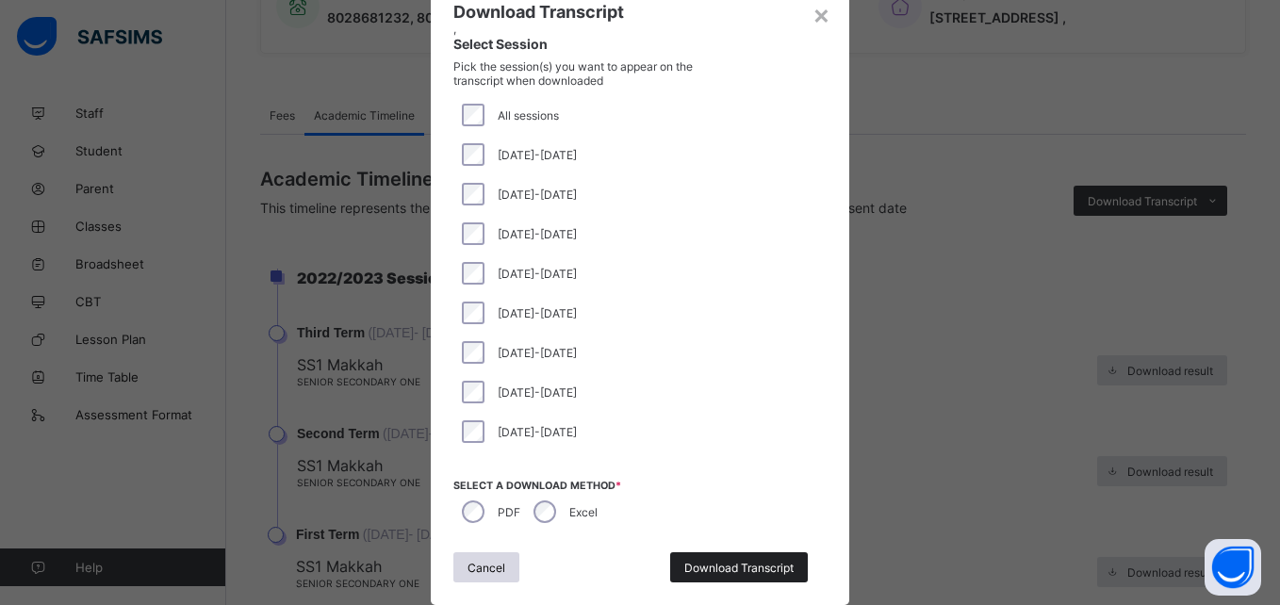
click at [724, 565] on span "Download Transcript" at bounding box center [738, 568] width 109 height 14
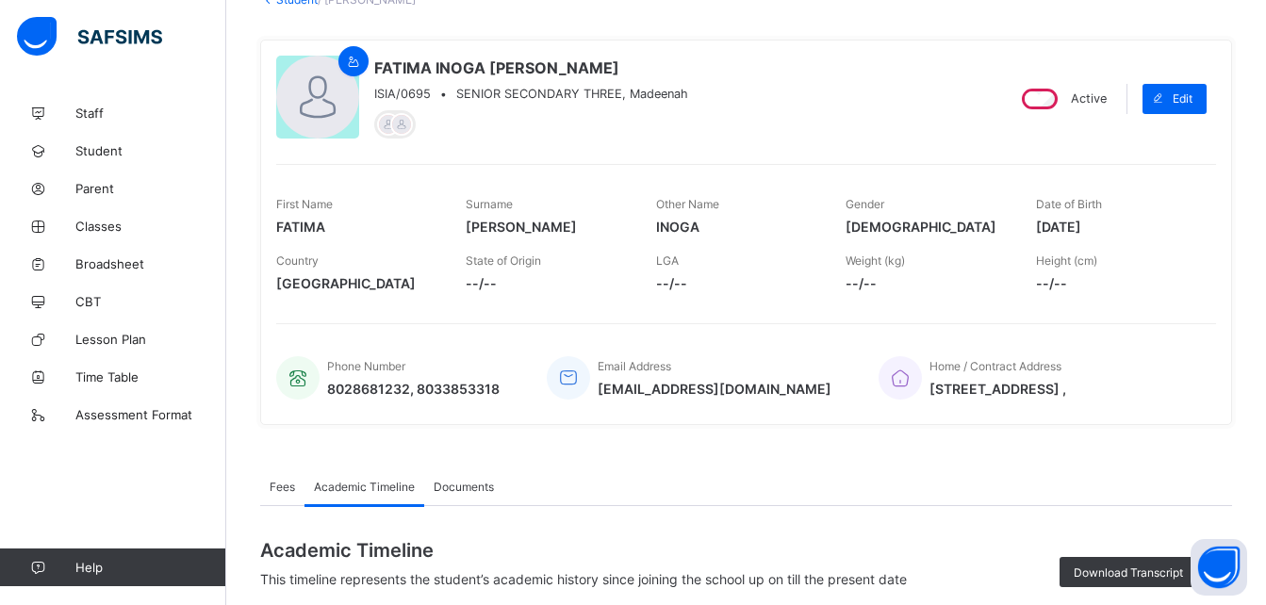
scroll to position [65, 0]
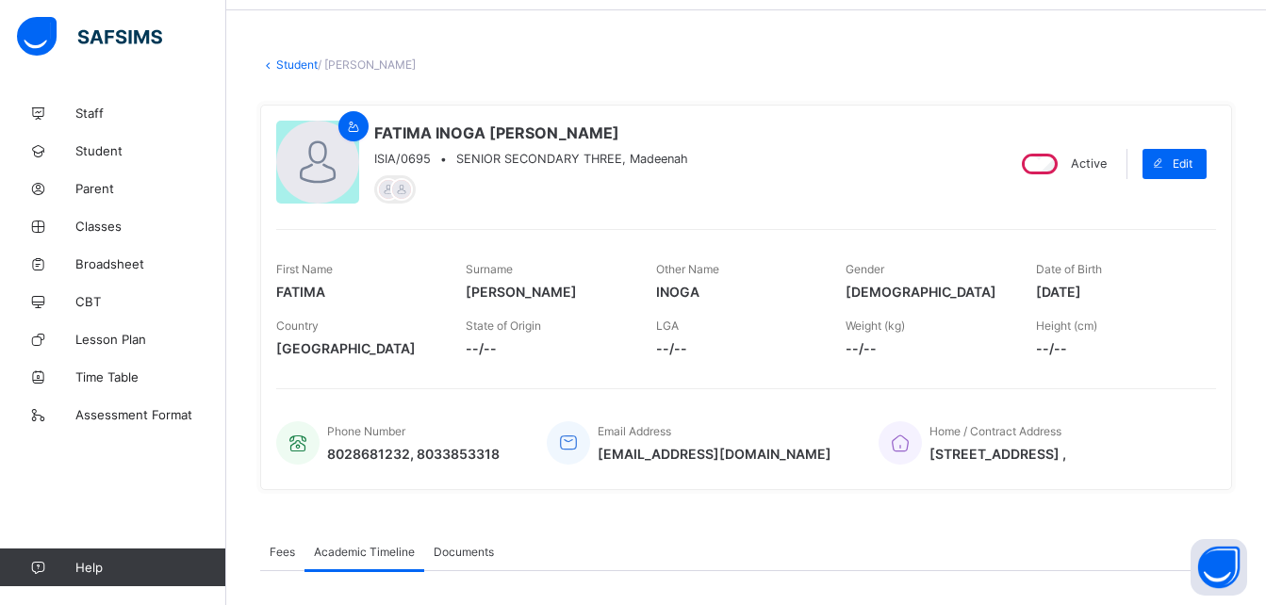
click at [298, 59] on link "Student" at bounding box center [296, 65] width 41 height 14
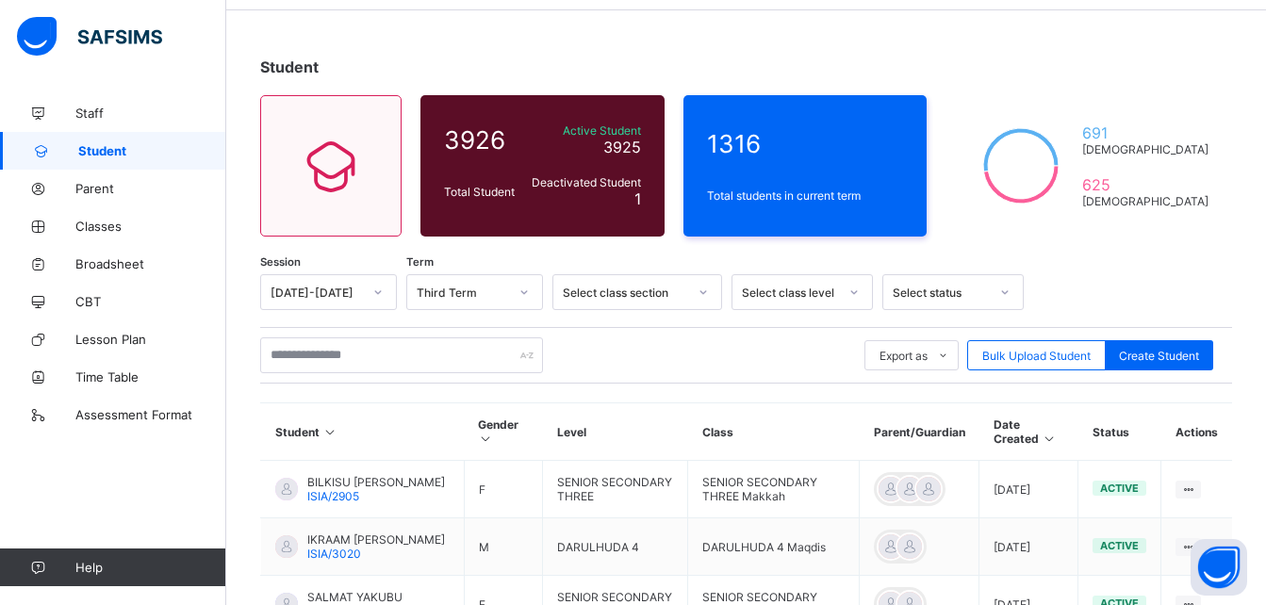
click at [803, 288] on div "Select class level" at bounding box center [790, 293] width 96 height 14
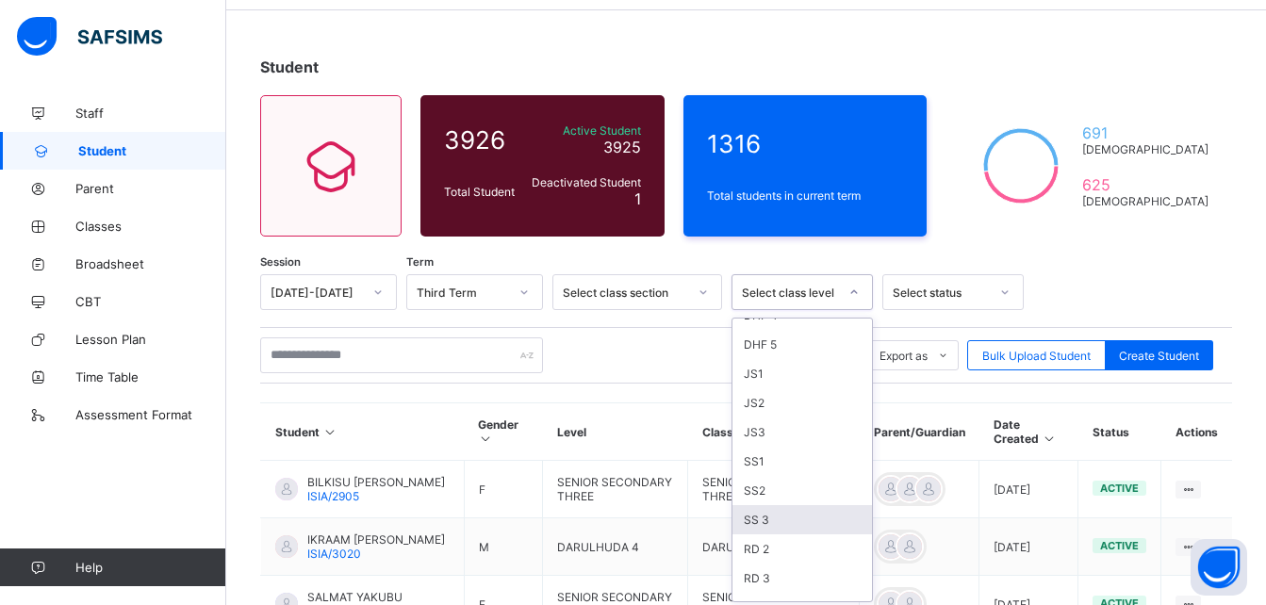
click at [761, 514] on div "SS 3" at bounding box center [803, 519] width 140 height 29
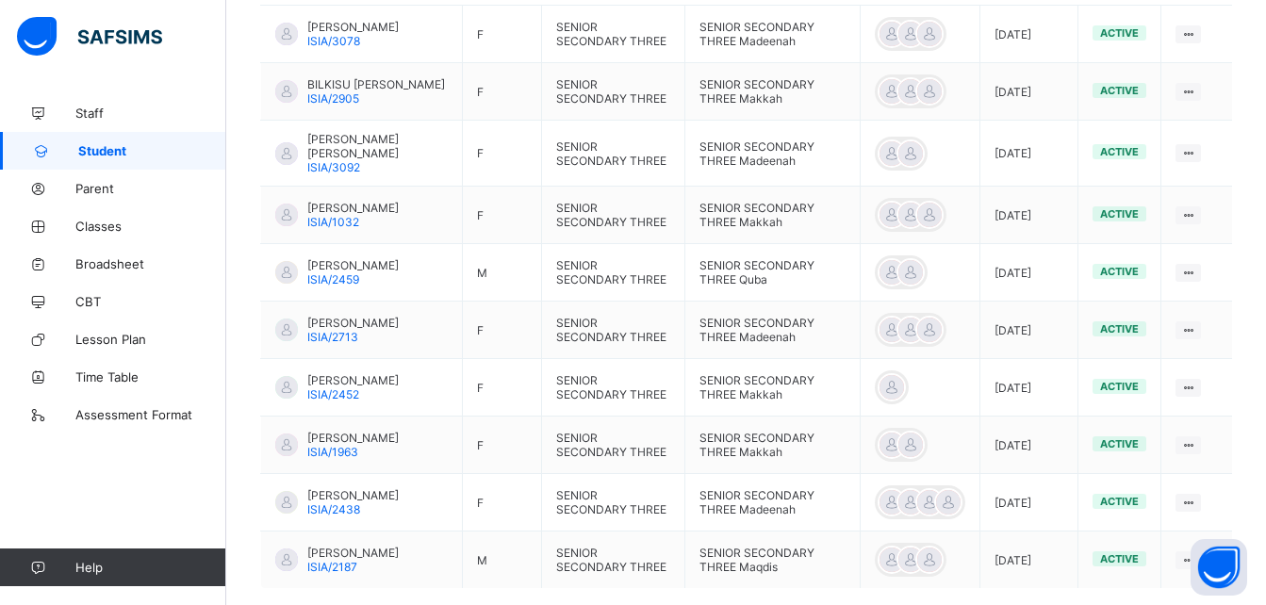
scroll to position [709, 0]
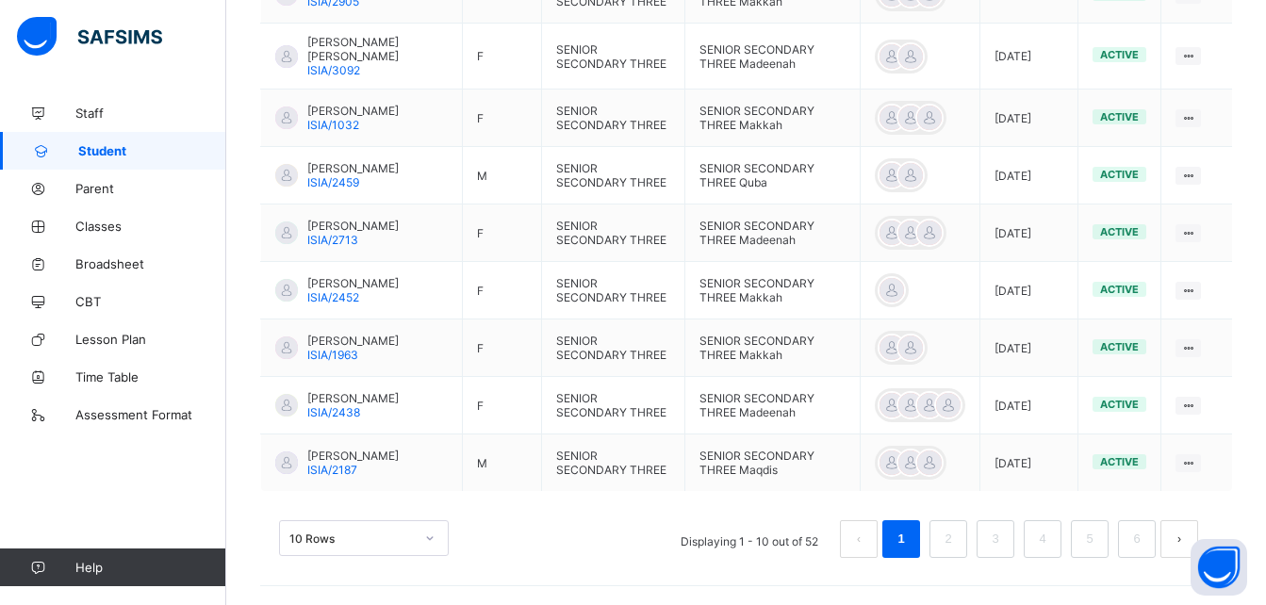
click at [904, 593] on div "Student 3926 Total Student Active Student 3925 Deactivated Student 1 1316 Total…" at bounding box center [746, 8] width 1040 height 1194
click at [957, 537] on link "2" at bounding box center [948, 539] width 18 height 25
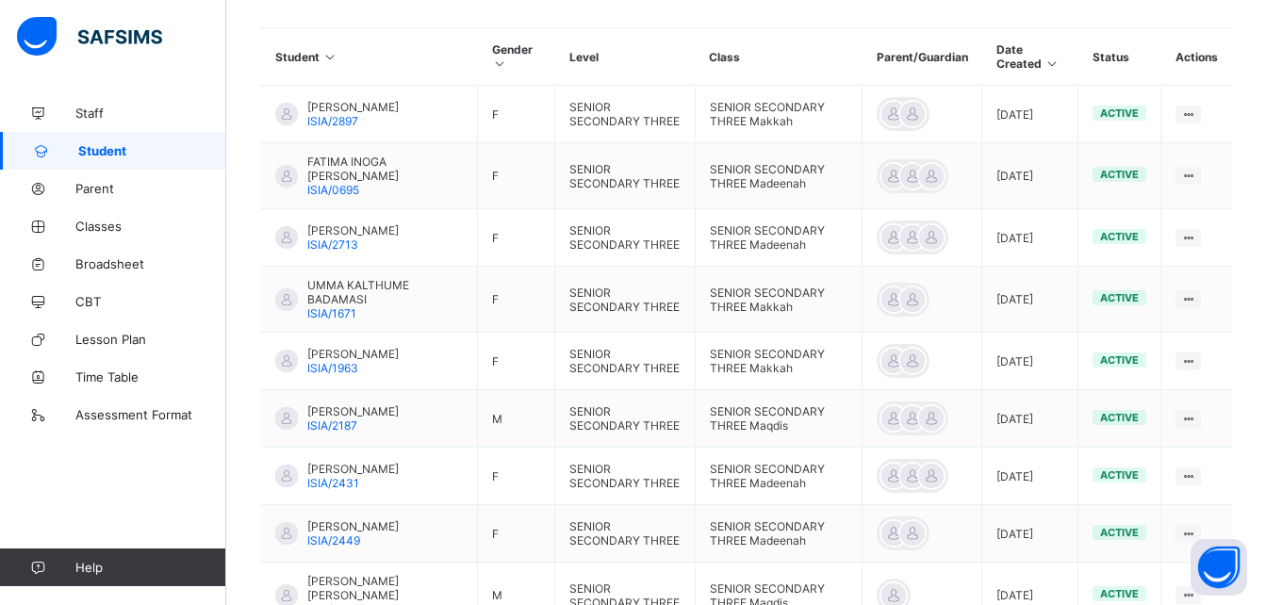
scroll to position [500, 0]
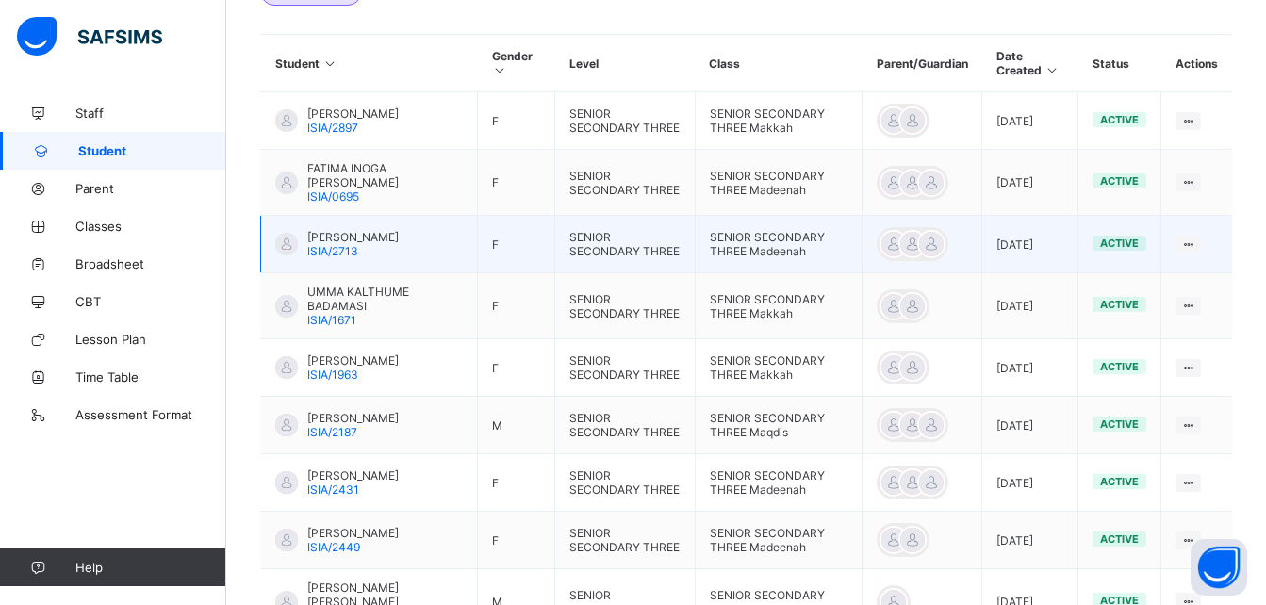
click at [345, 234] on span "[PERSON_NAME]" at bounding box center [352, 237] width 91 height 14
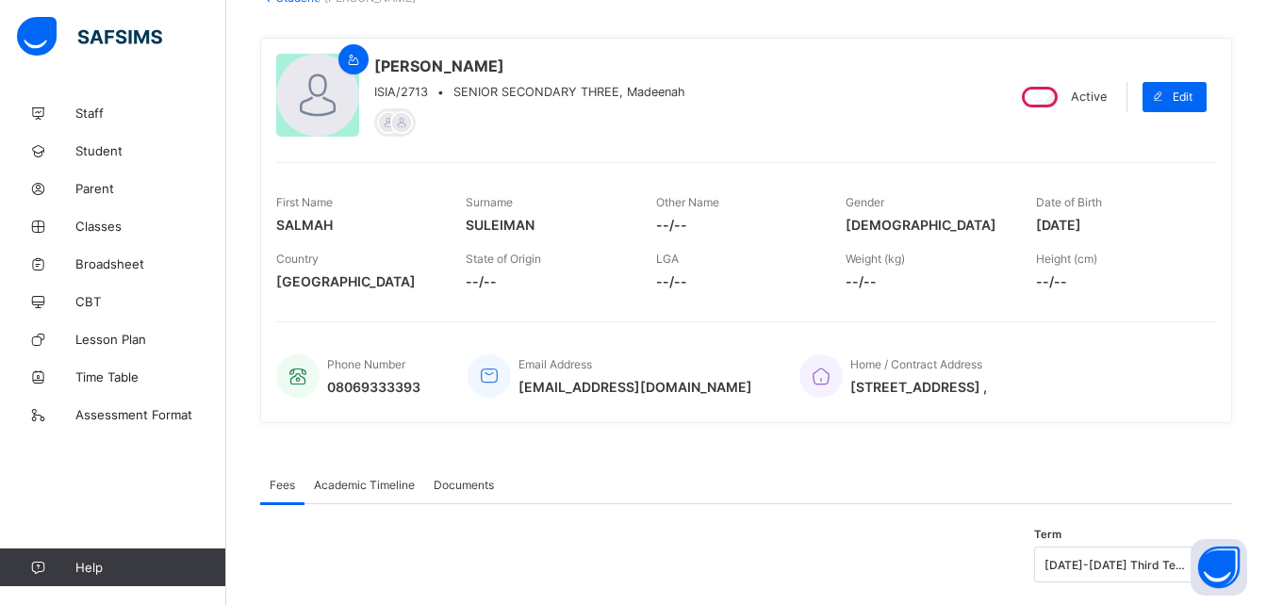
scroll to position [175, 0]
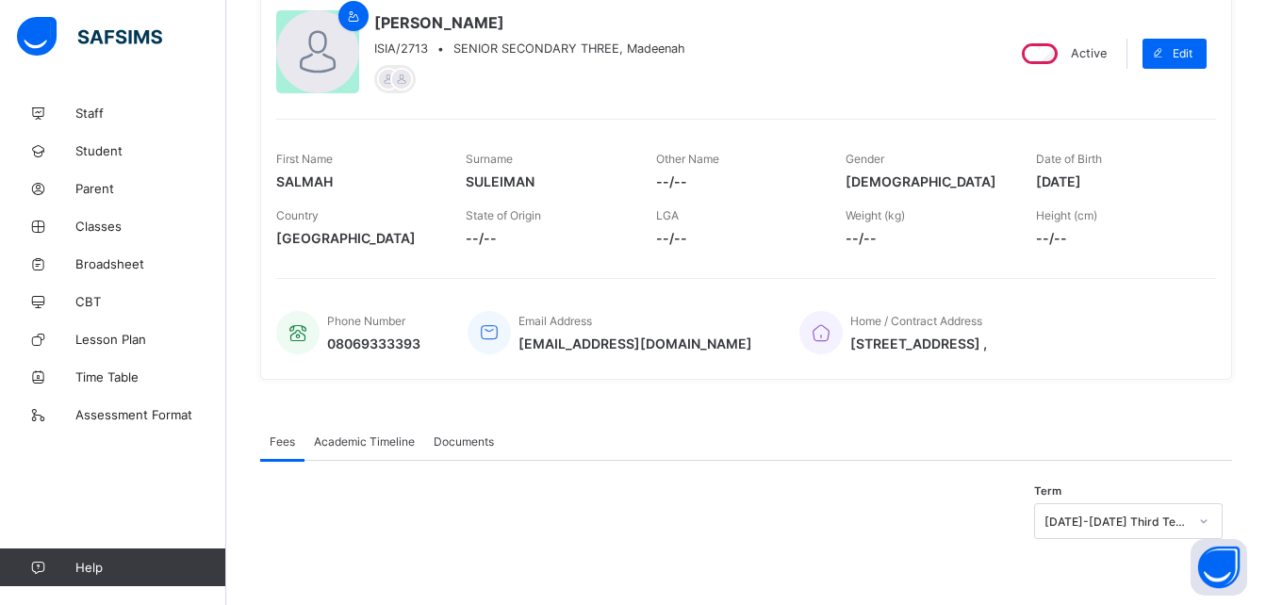
click at [368, 433] on div "Academic Timeline" at bounding box center [365, 441] width 120 height 38
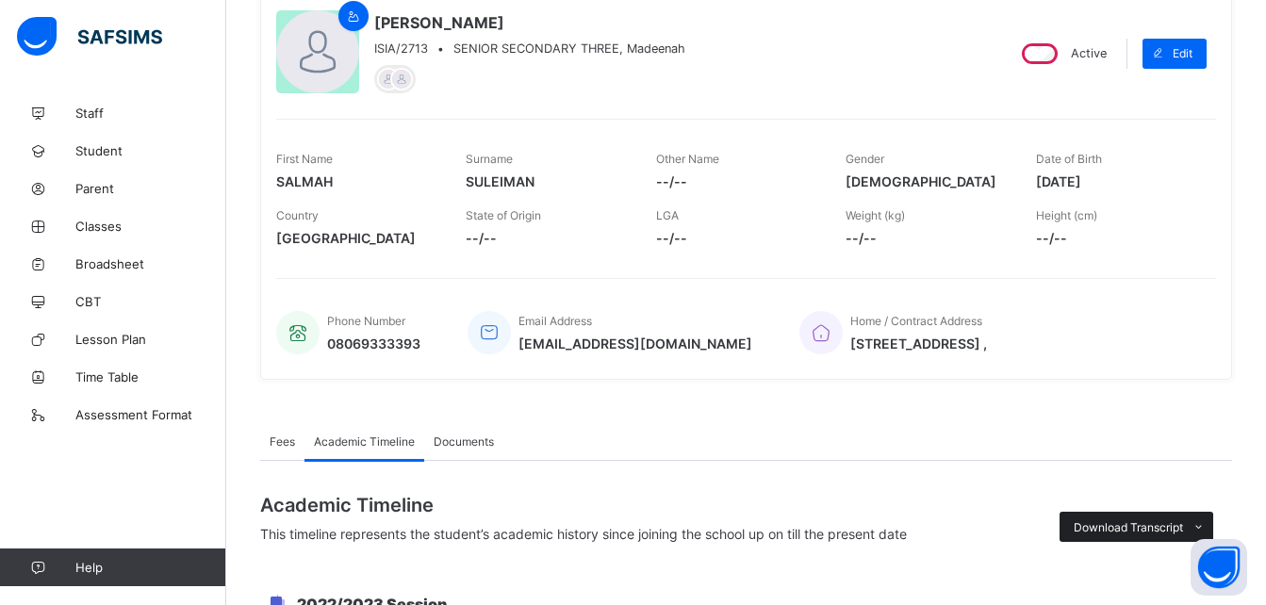
click at [1148, 526] on span "Download Transcript" at bounding box center [1128, 527] width 109 height 14
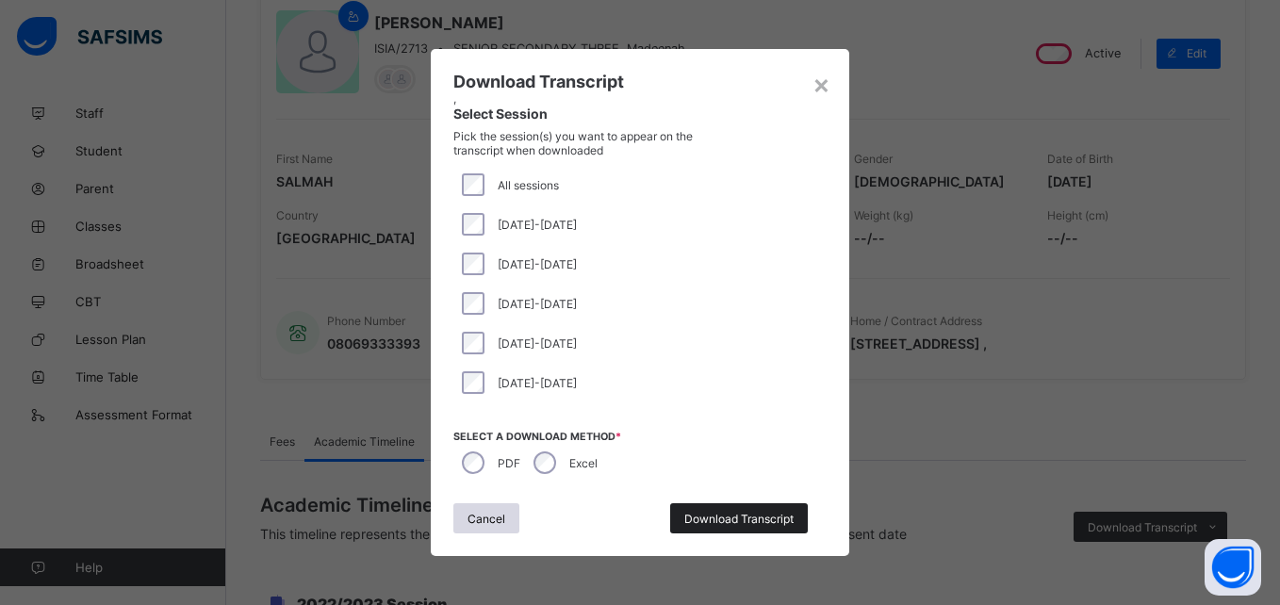
click at [742, 523] on span "Download Transcript" at bounding box center [738, 519] width 109 height 14
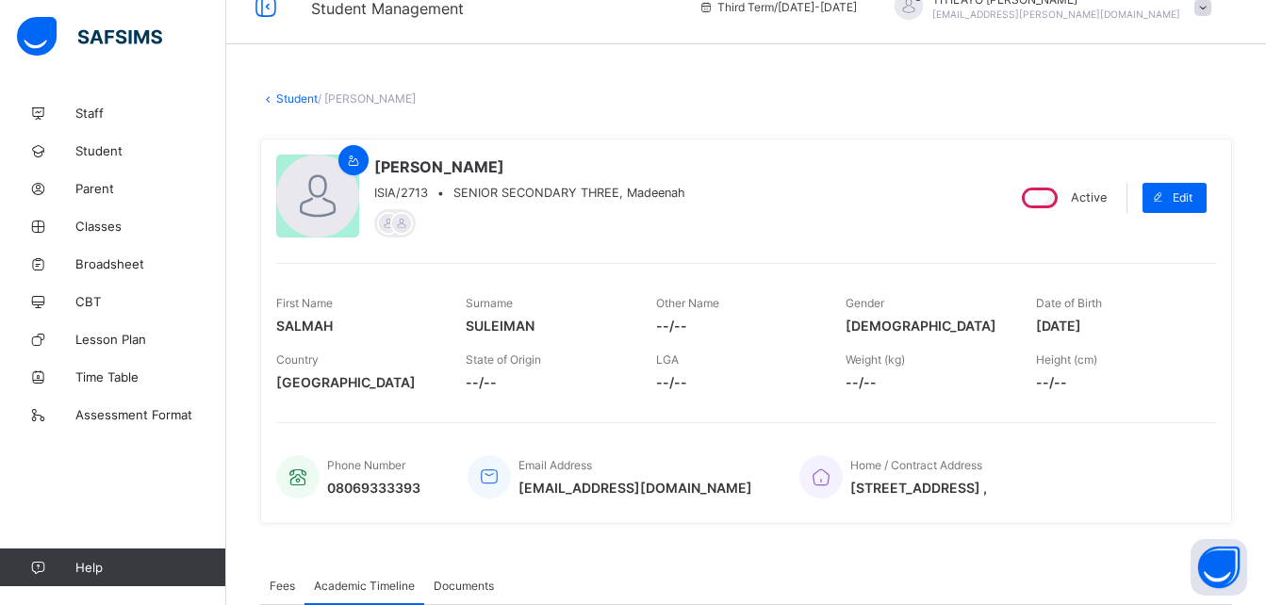
scroll to position [0, 0]
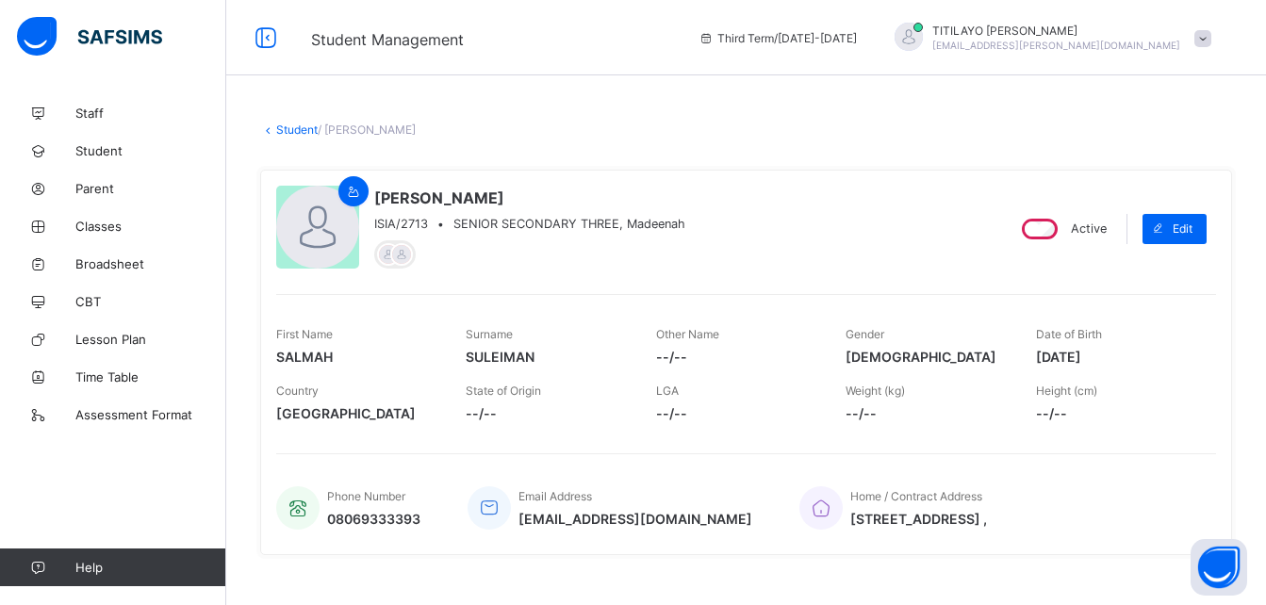
click at [297, 127] on link "Student" at bounding box center [296, 130] width 41 height 14
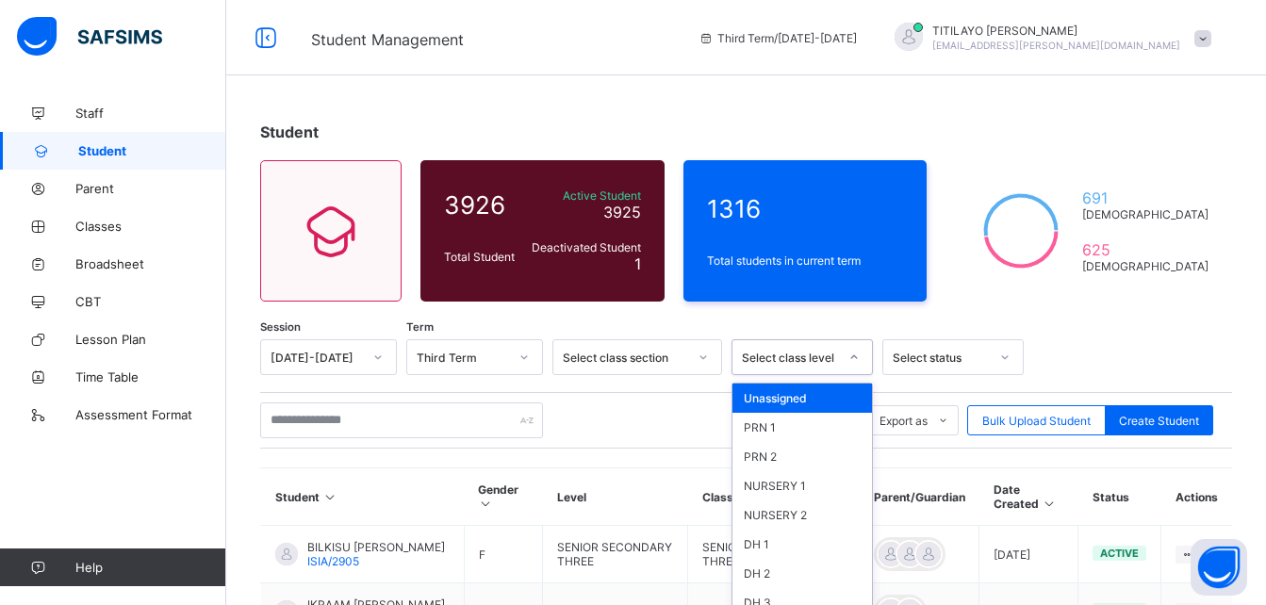
click at [804, 358] on div "option Unassigned focused, 1 of 46. 46 results available. Use Up and Down to ch…" at bounding box center [802, 357] width 141 height 36
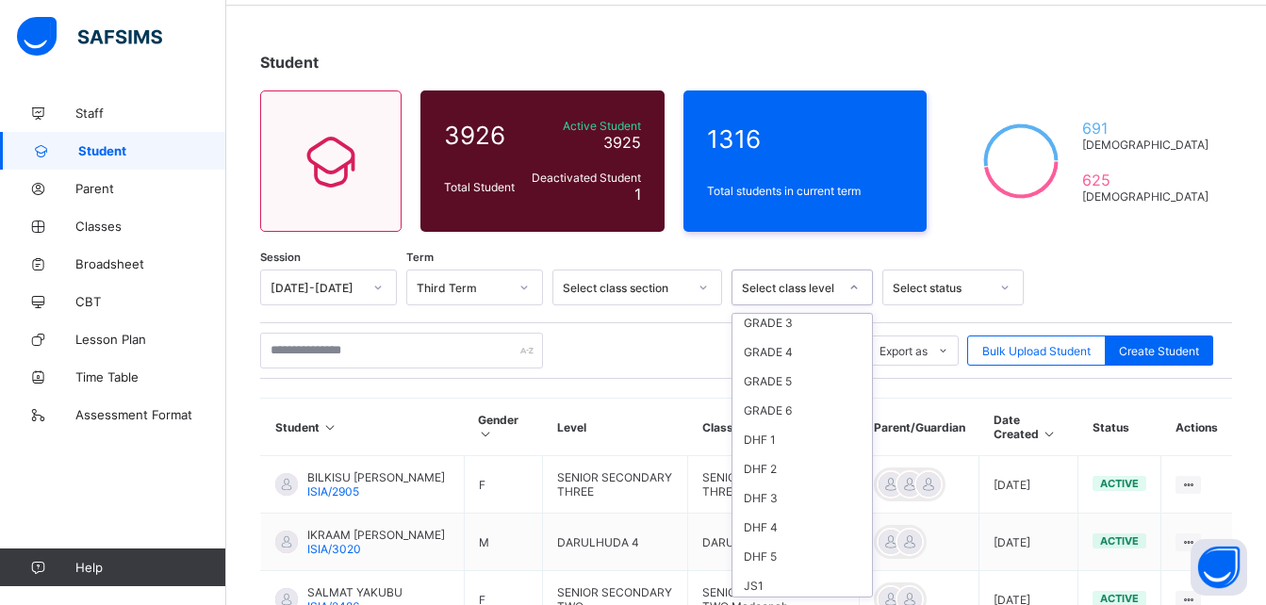
scroll to position [481, 0]
click at [753, 575] on div "SS 3" at bounding box center [803, 578] width 140 height 29
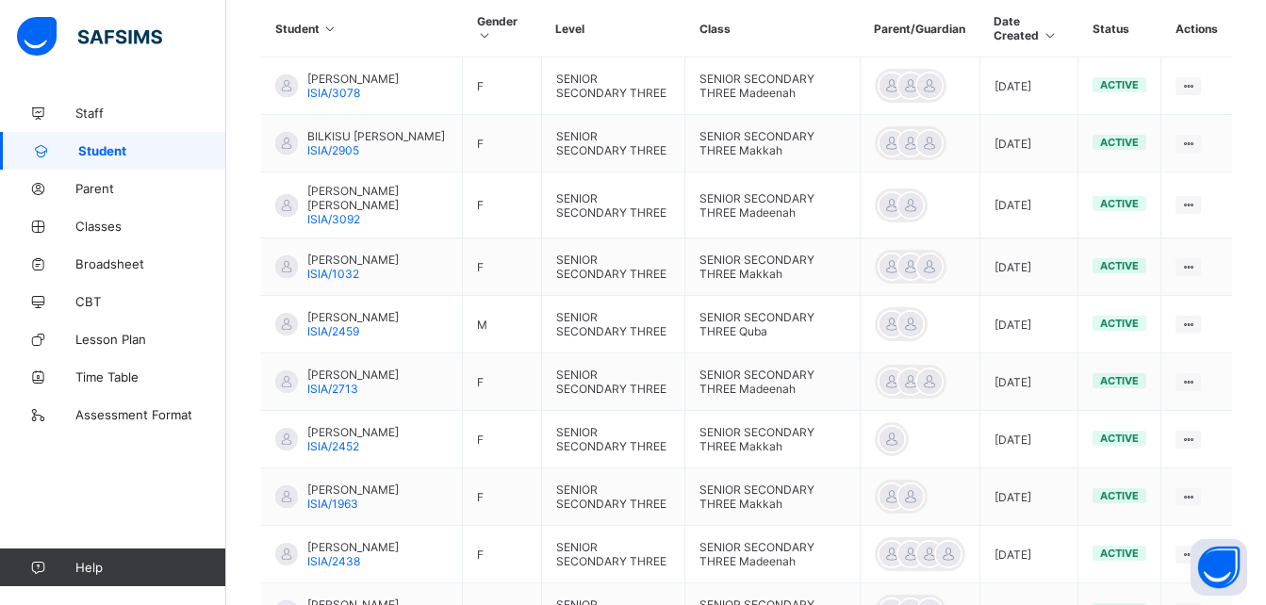
scroll to position [709, 0]
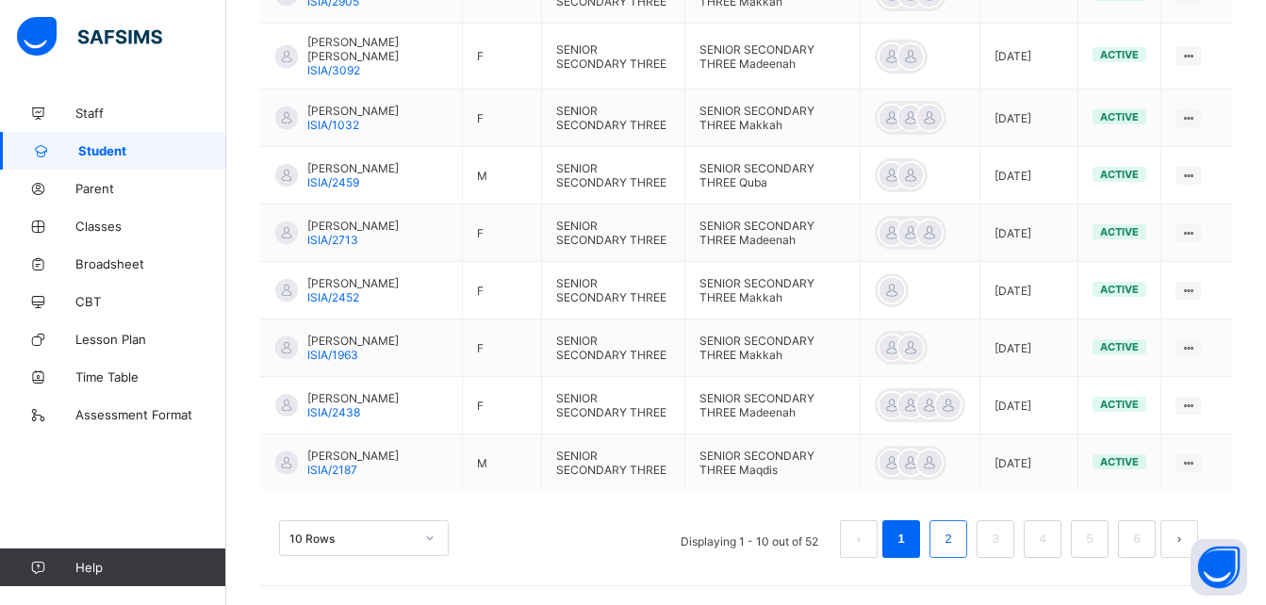
click at [957, 535] on link "2" at bounding box center [948, 539] width 18 height 25
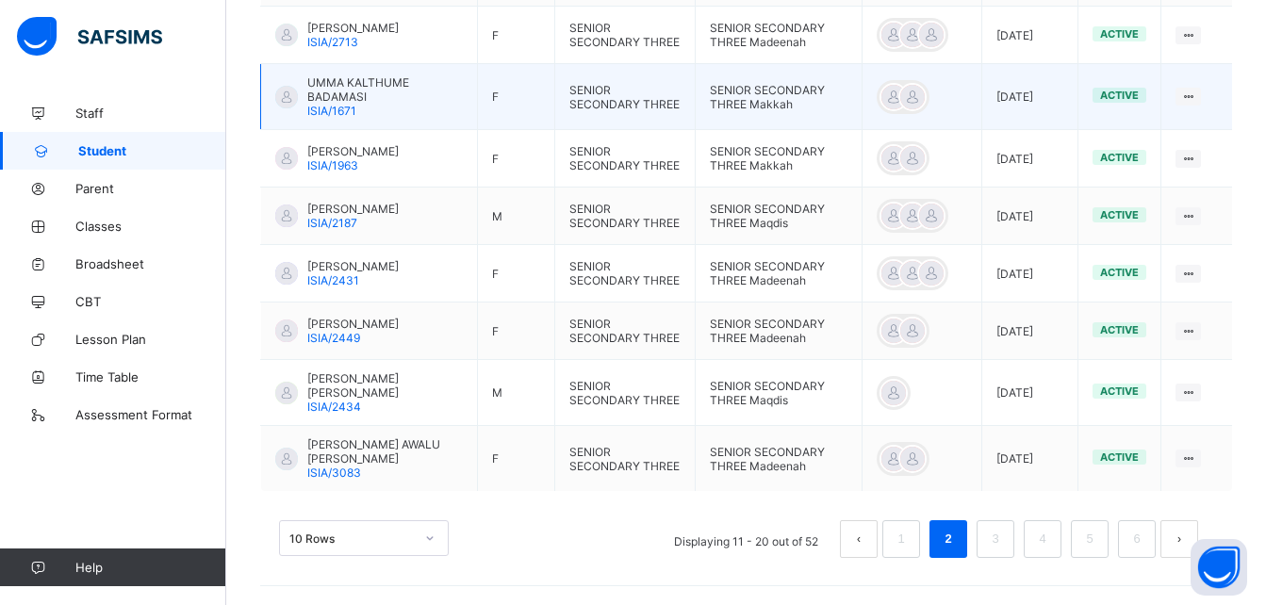
click at [341, 92] on span "UMMA KALTHUME BADAMASI" at bounding box center [385, 89] width 156 height 28
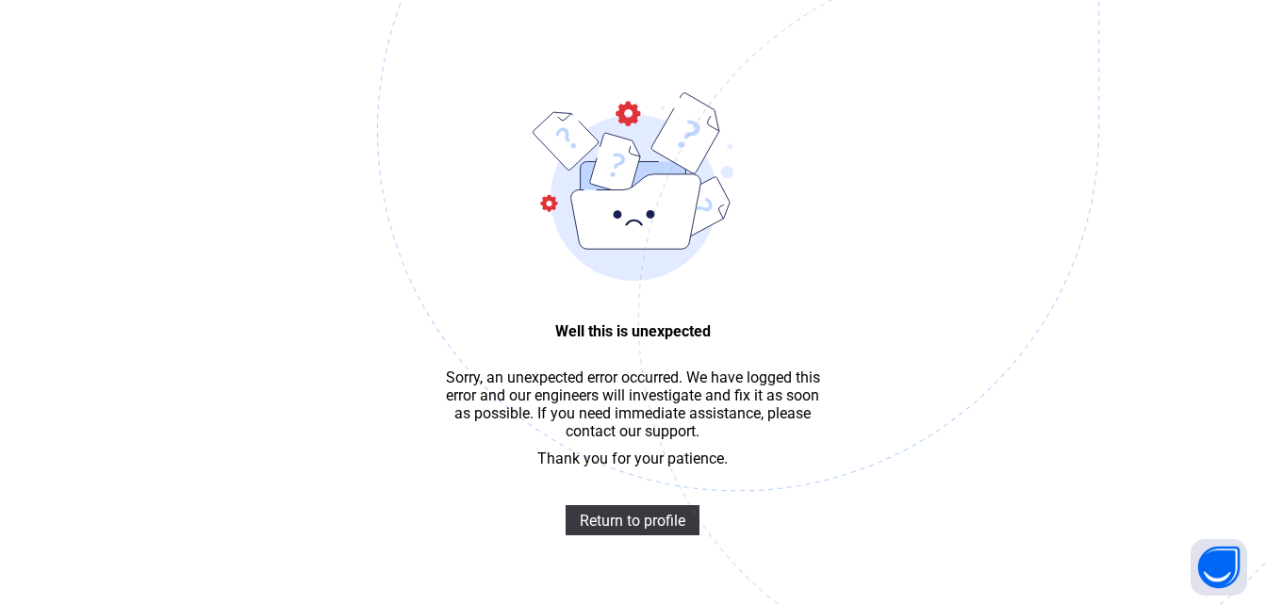
scroll to position [57, 0]
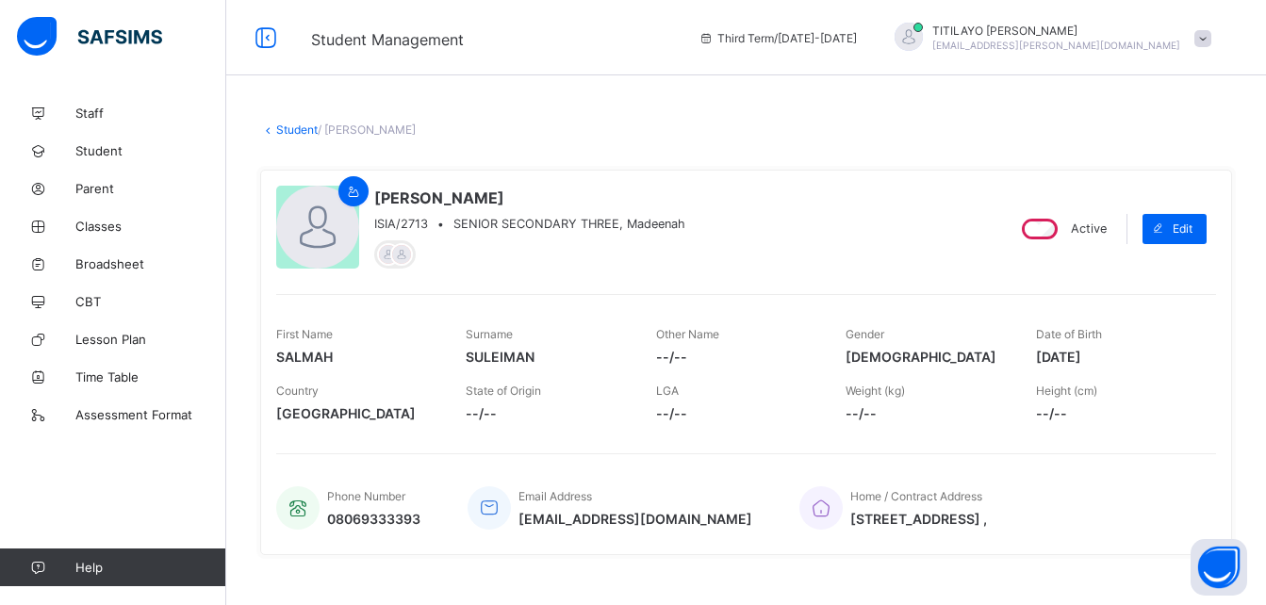
click at [292, 125] on link "Student" at bounding box center [296, 130] width 41 height 14
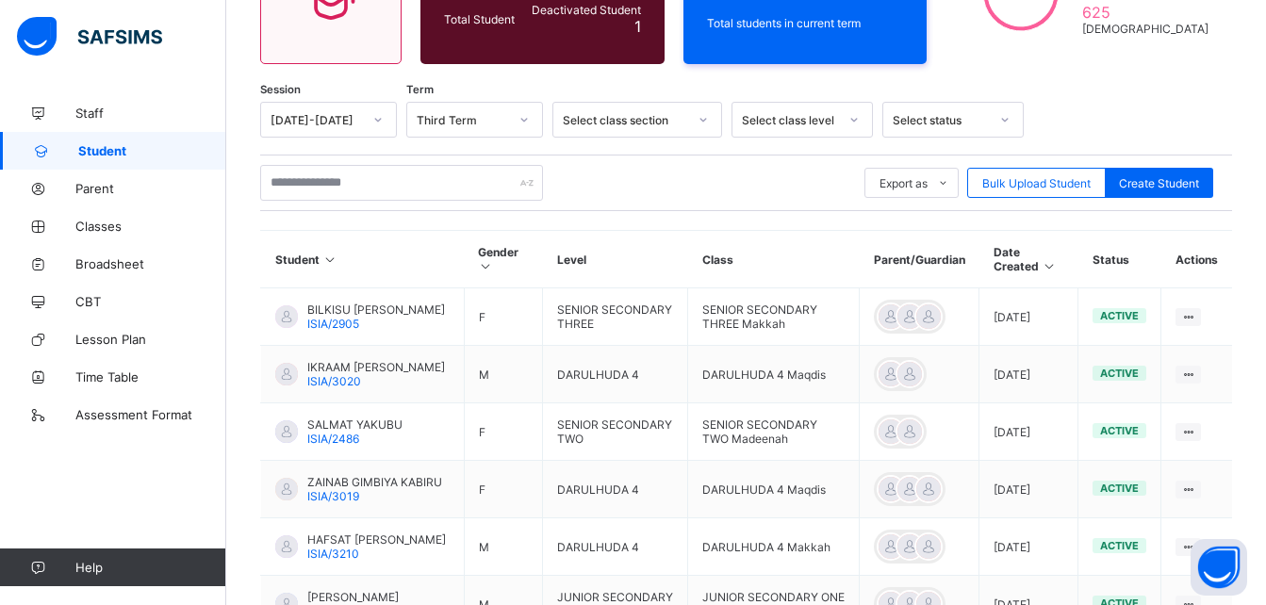
scroll to position [265, 0]
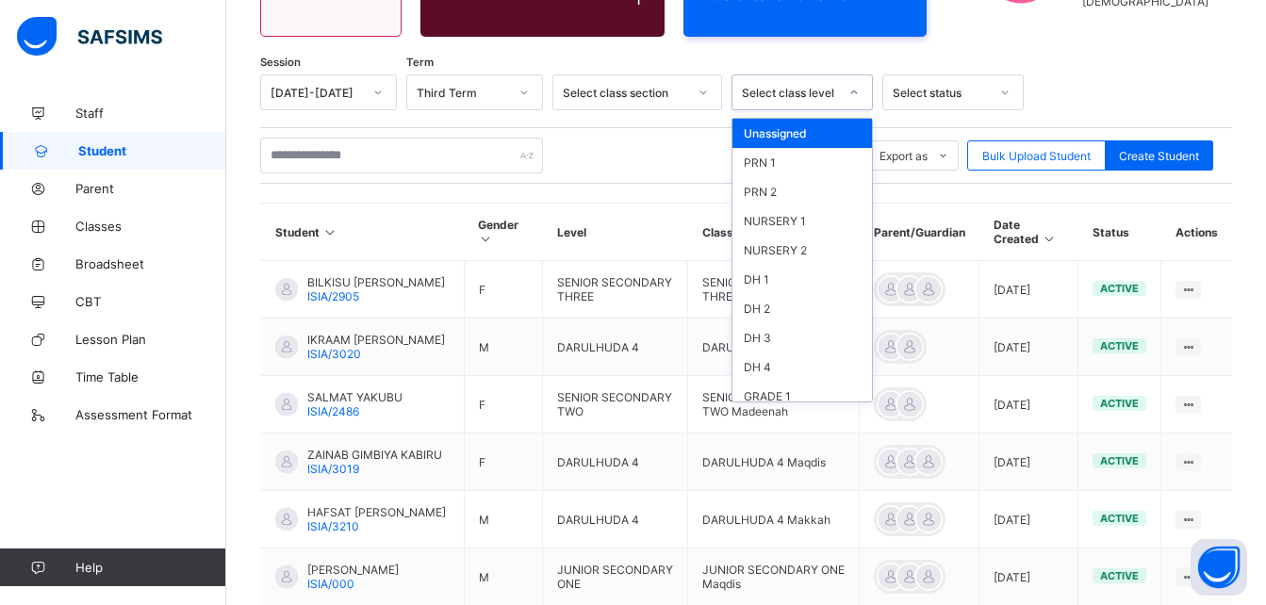
click at [831, 86] on div "Select class level" at bounding box center [790, 93] width 96 height 14
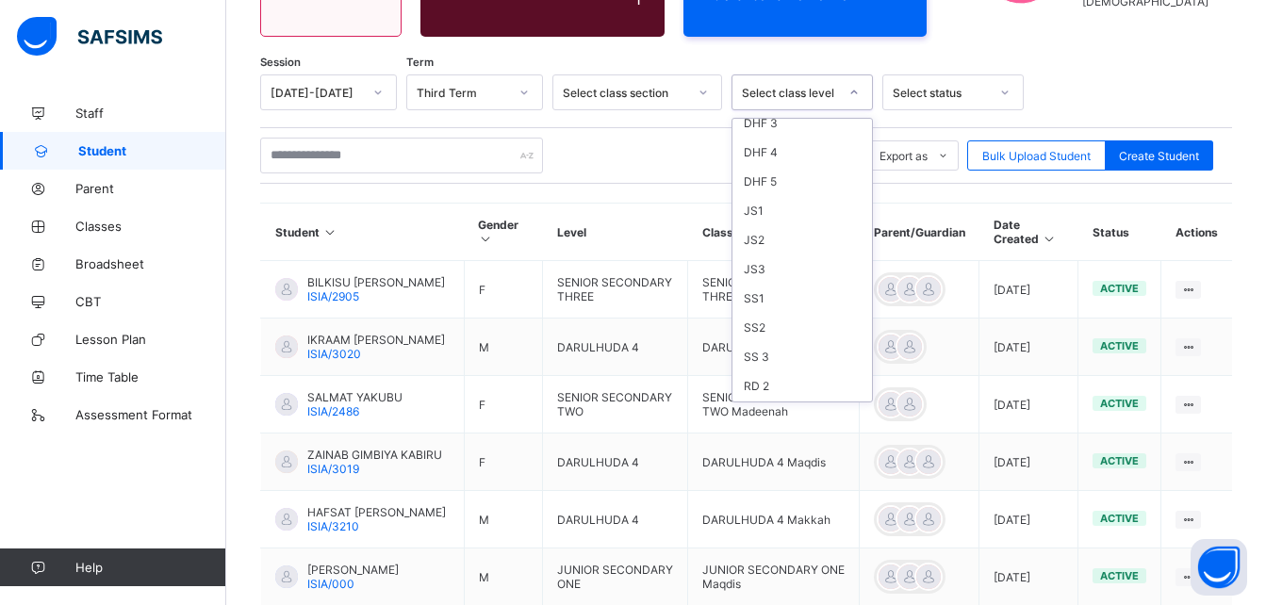
scroll to position [512, 0]
click at [758, 347] on div "SS 3" at bounding box center [803, 352] width 140 height 29
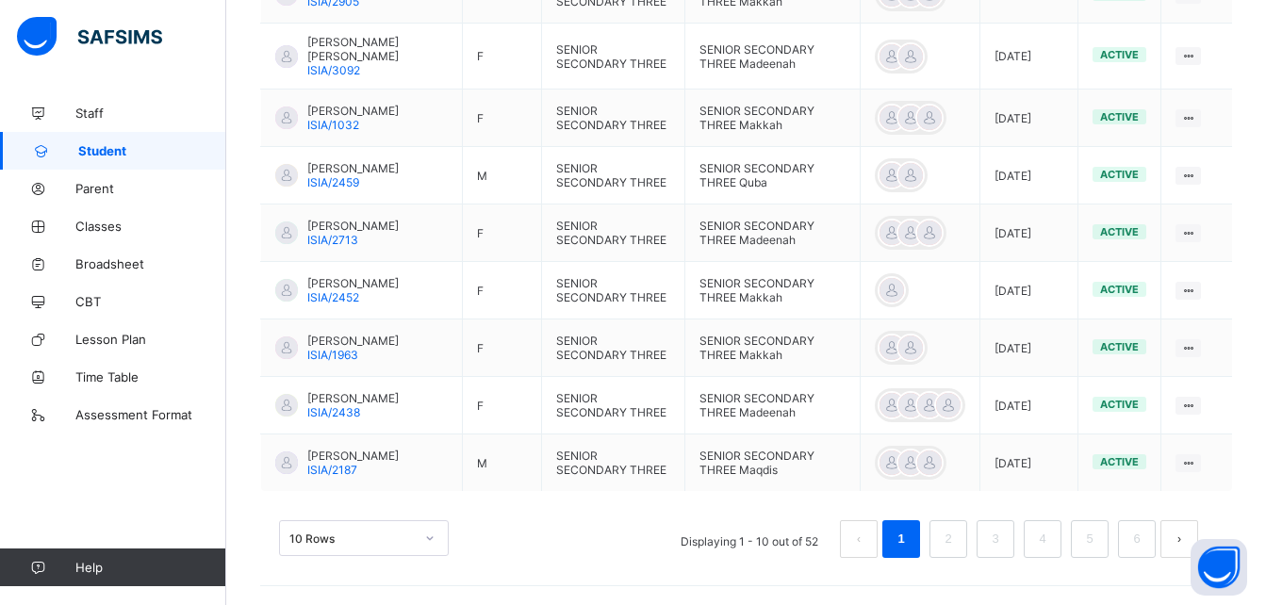
scroll to position [709, 0]
click at [956, 545] on link "2" at bounding box center [948, 539] width 18 height 25
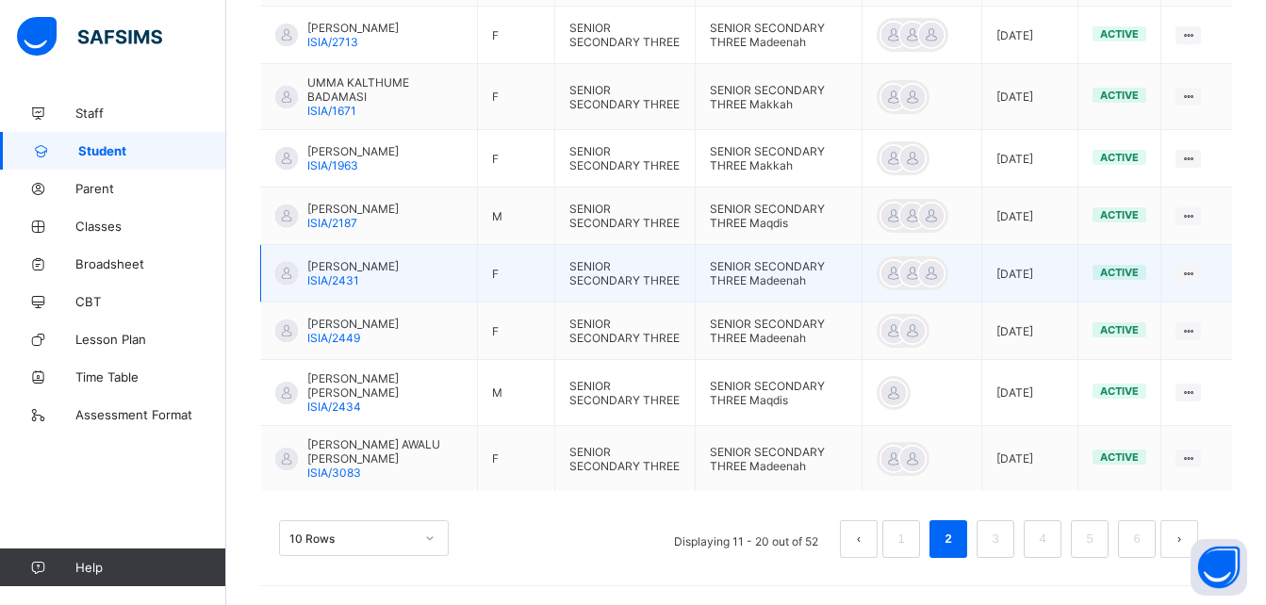
click at [352, 259] on span "[PERSON_NAME]" at bounding box center [352, 266] width 91 height 14
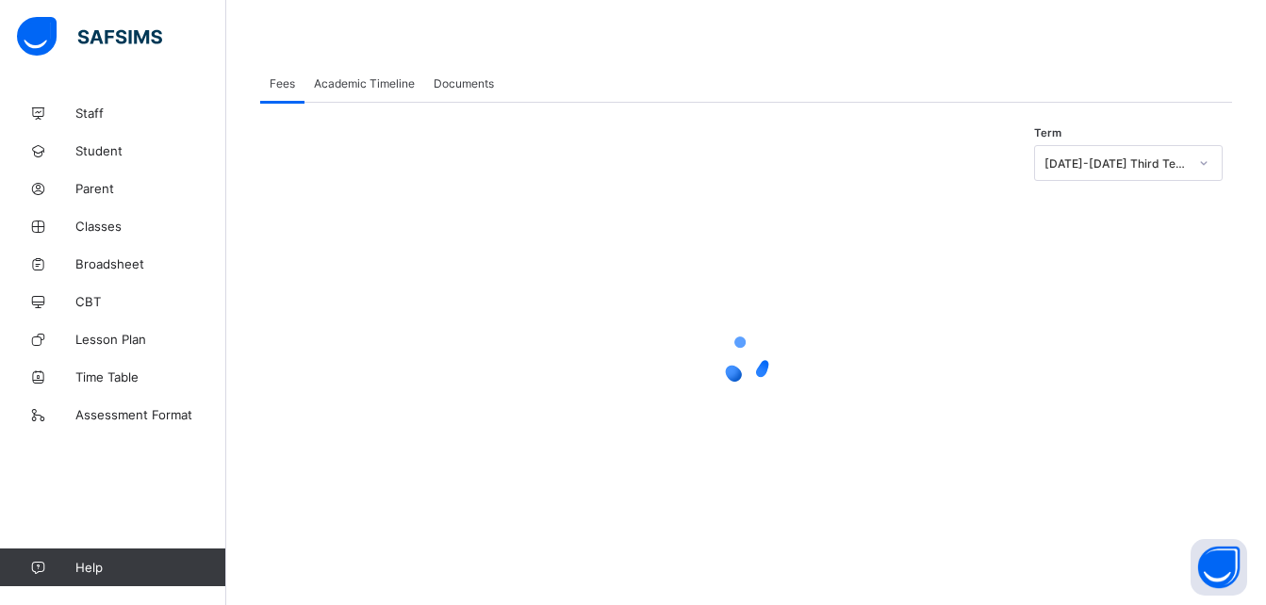
scroll to position [186, 0]
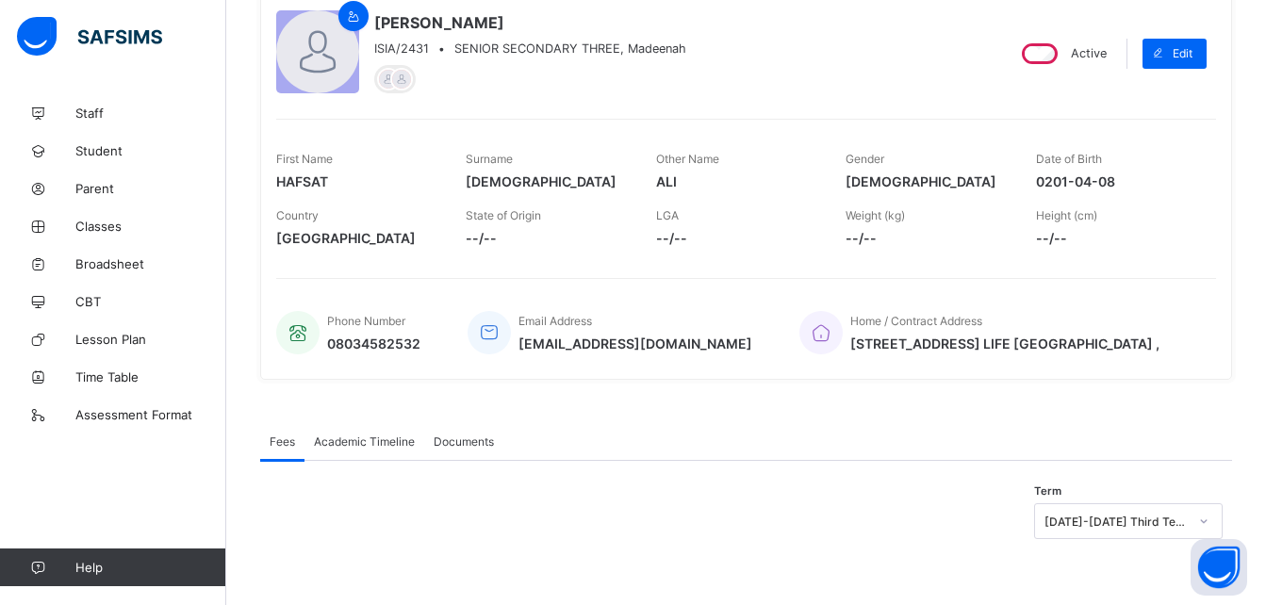
click at [375, 438] on span "Academic Timeline" at bounding box center [364, 442] width 101 height 14
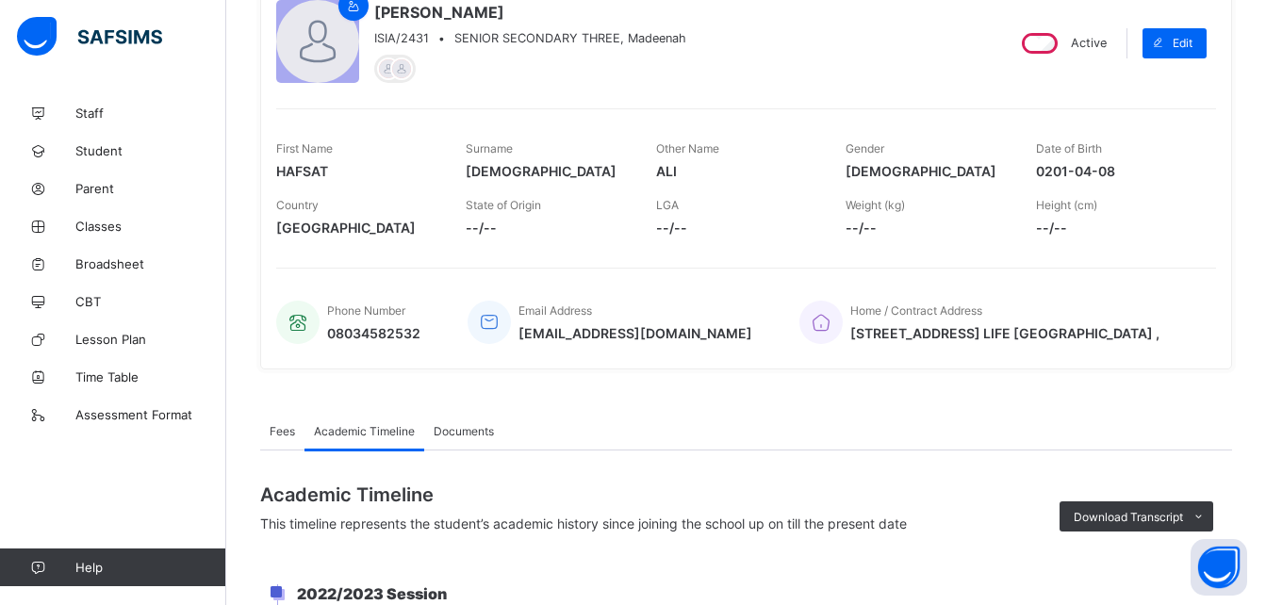
scroll to position [709, 0]
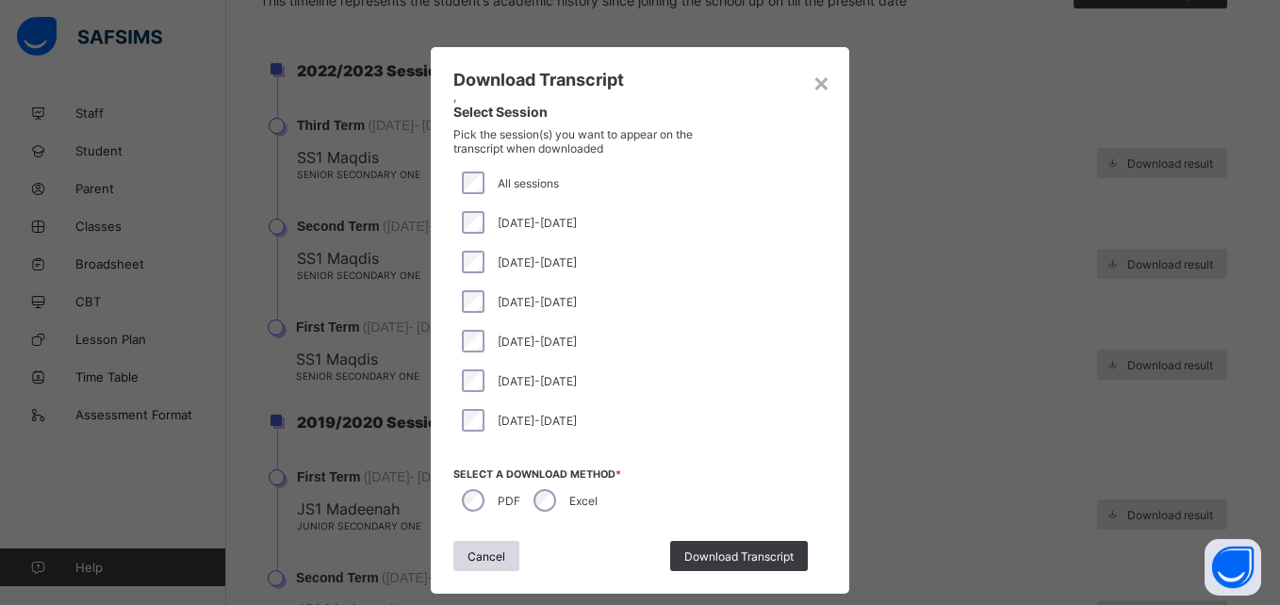
click at [467, 289] on div "[DATE]-[DATE]" at bounding box center [639, 302] width 373 height 40
click at [722, 558] on span "Download Transcript" at bounding box center [738, 557] width 109 height 14
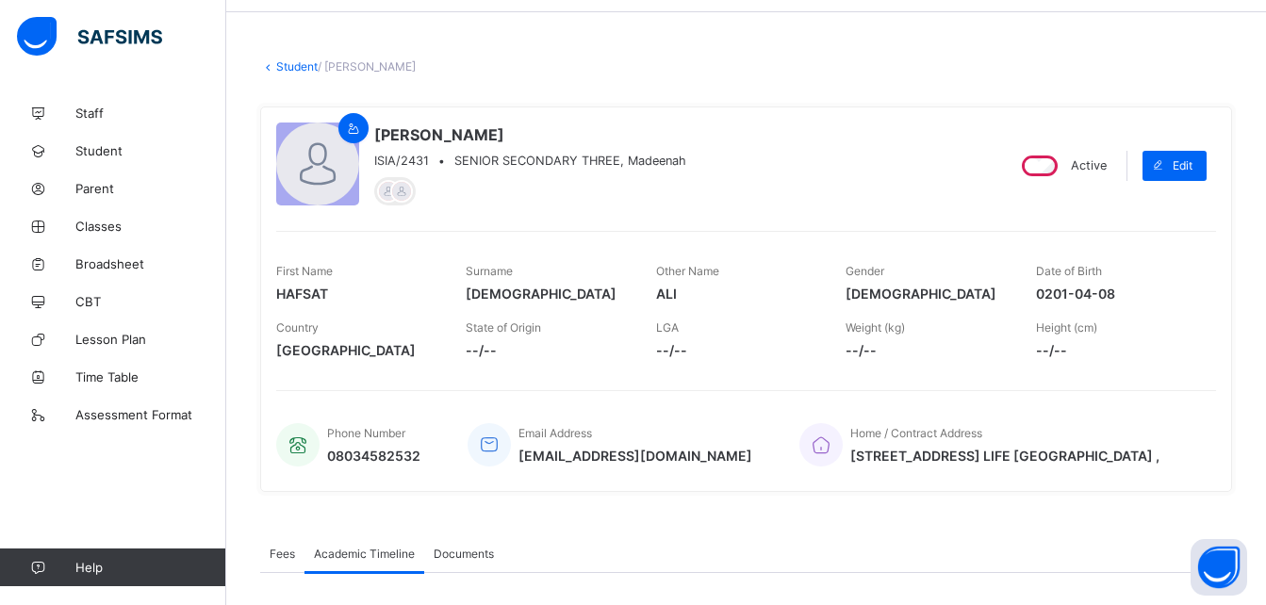
scroll to position [40, 0]
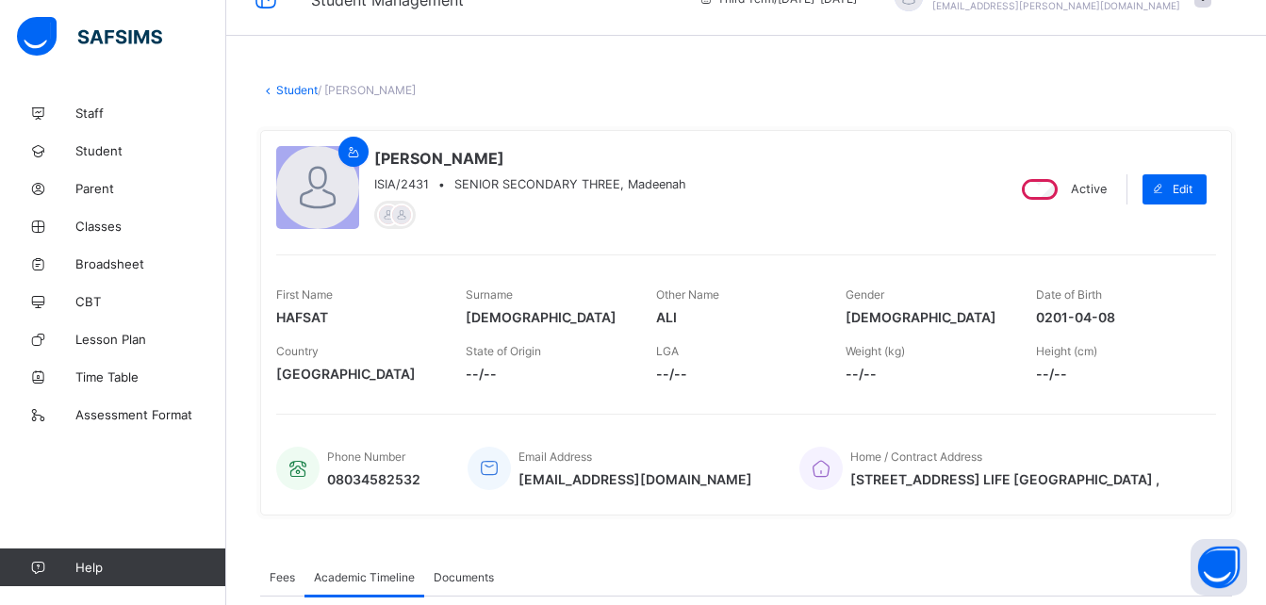
click at [302, 92] on link "Student" at bounding box center [296, 90] width 41 height 14
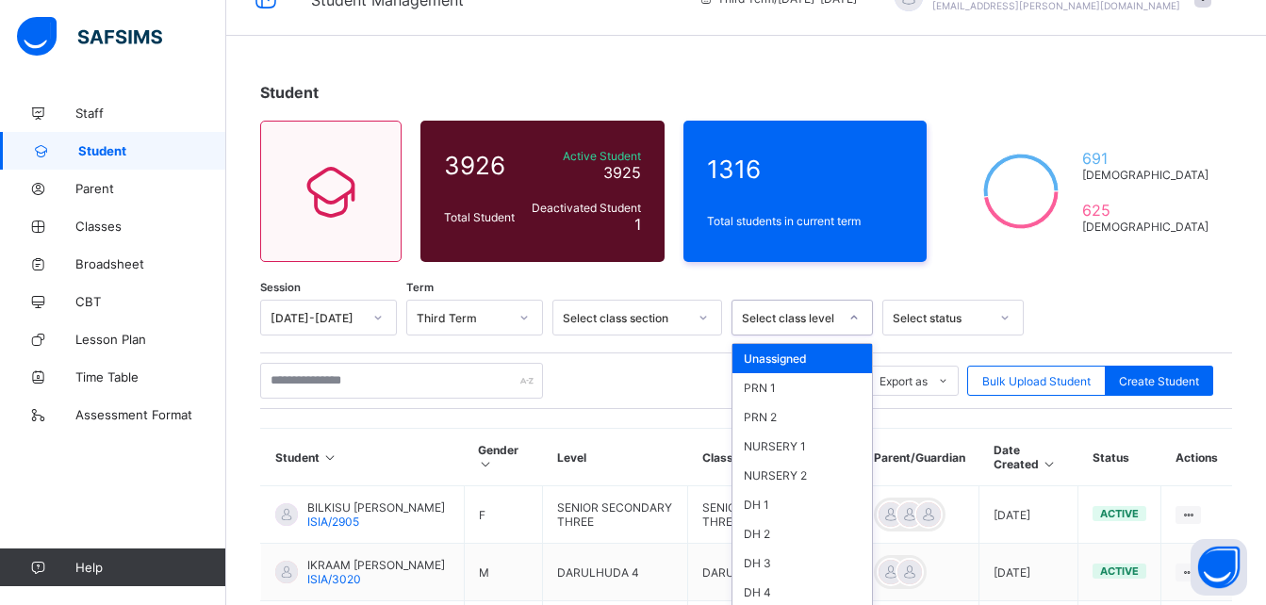
scroll to position [70, 0]
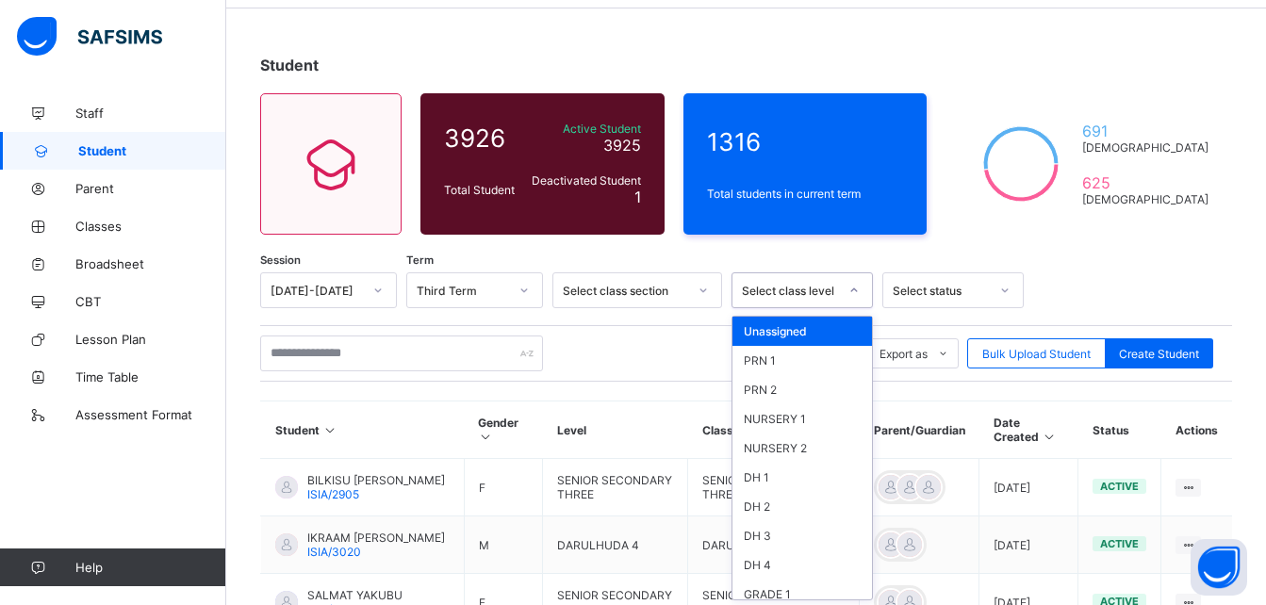
click at [773, 308] on div "option Unassigned focused, 1 of 46. 46 results available. Use Up and Down to ch…" at bounding box center [802, 290] width 141 height 36
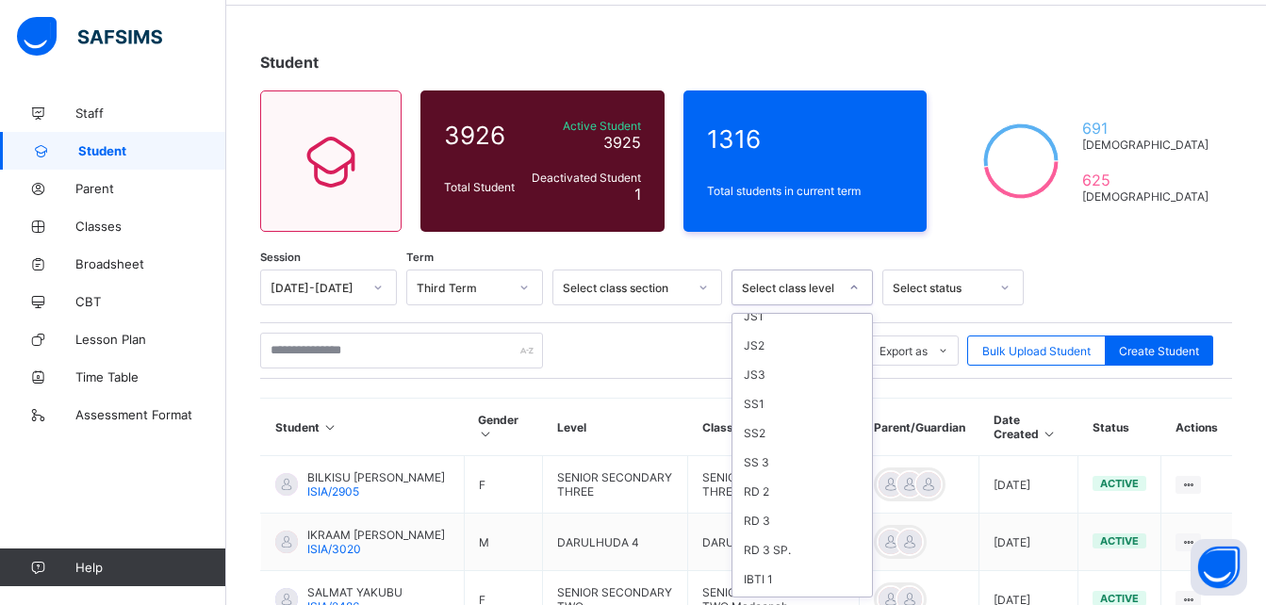
scroll to position [602, 0]
click at [762, 461] on div "SS 3" at bounding box center [803, 456] width 140 height 29
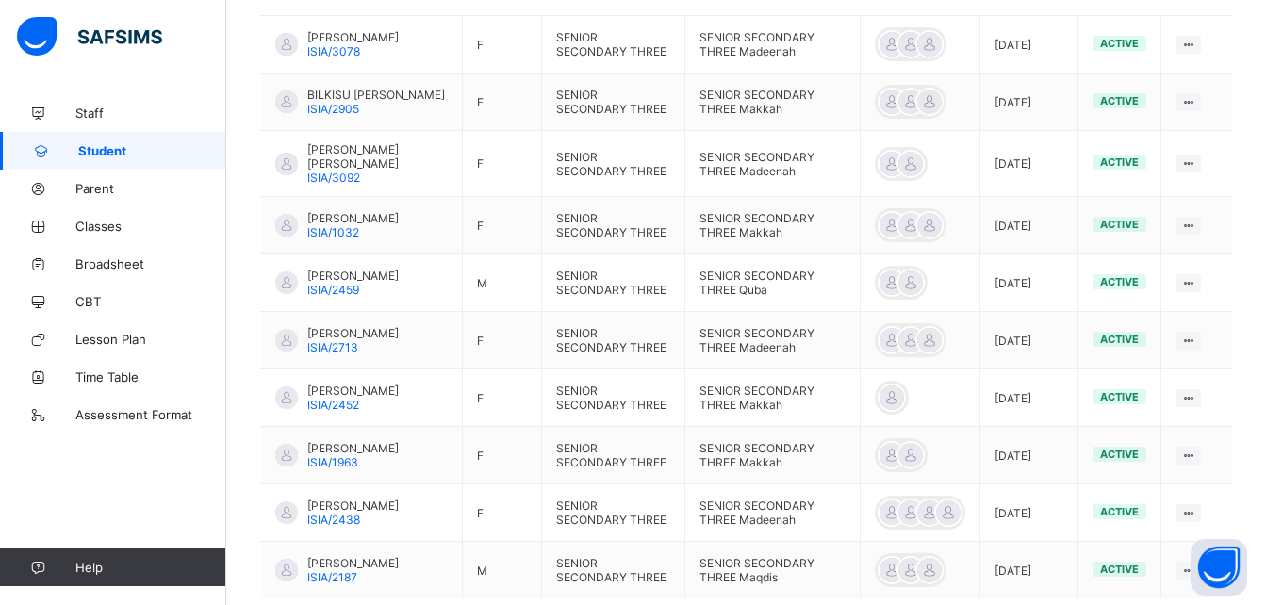
scroll to position [709, 0]
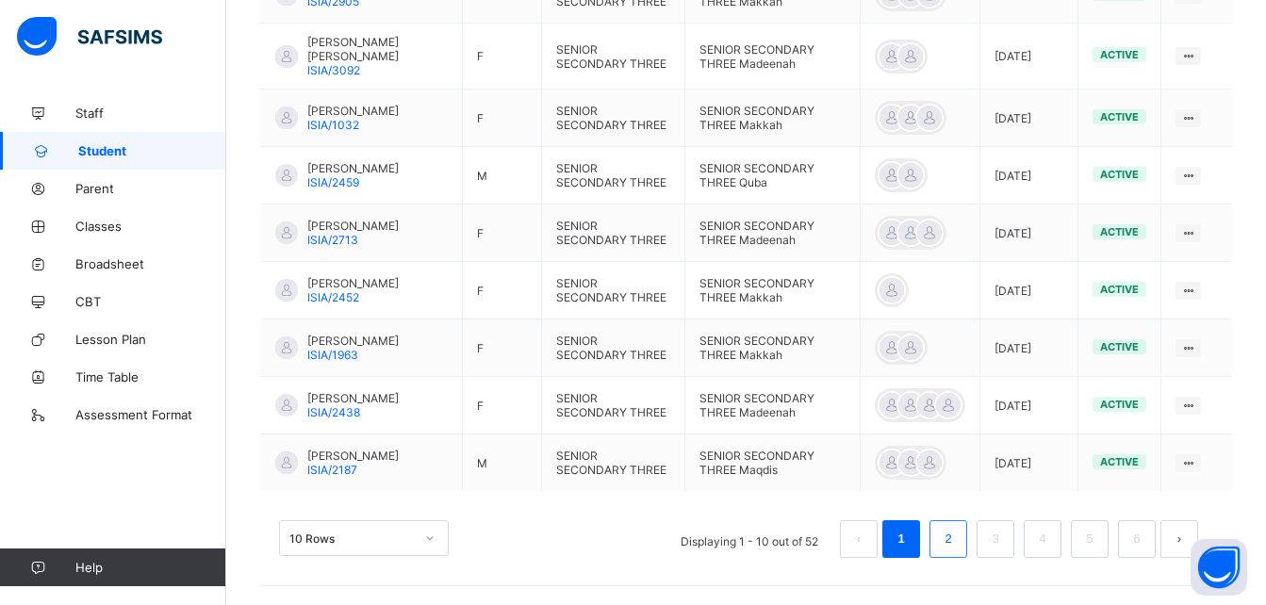
click at [967, 535] on li "2" at bounding box center [949, 539] width 38 height 38
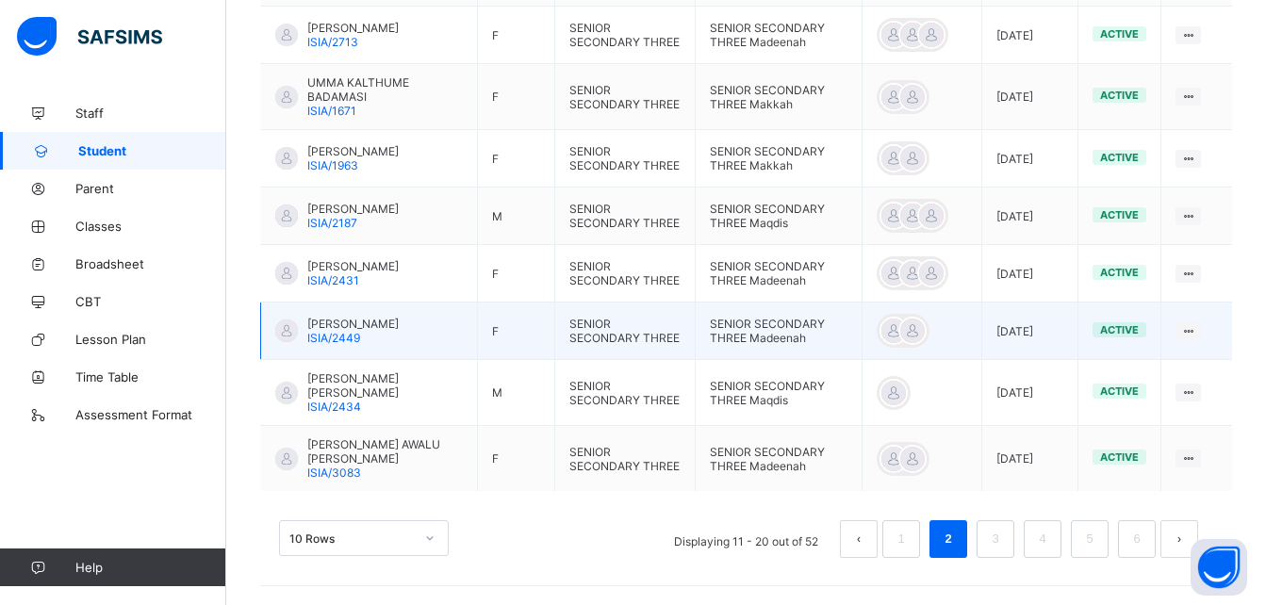
click at [386, 331] on span "[PERSON_NAME]" at bounding box center [352, 324] width 91 height 14
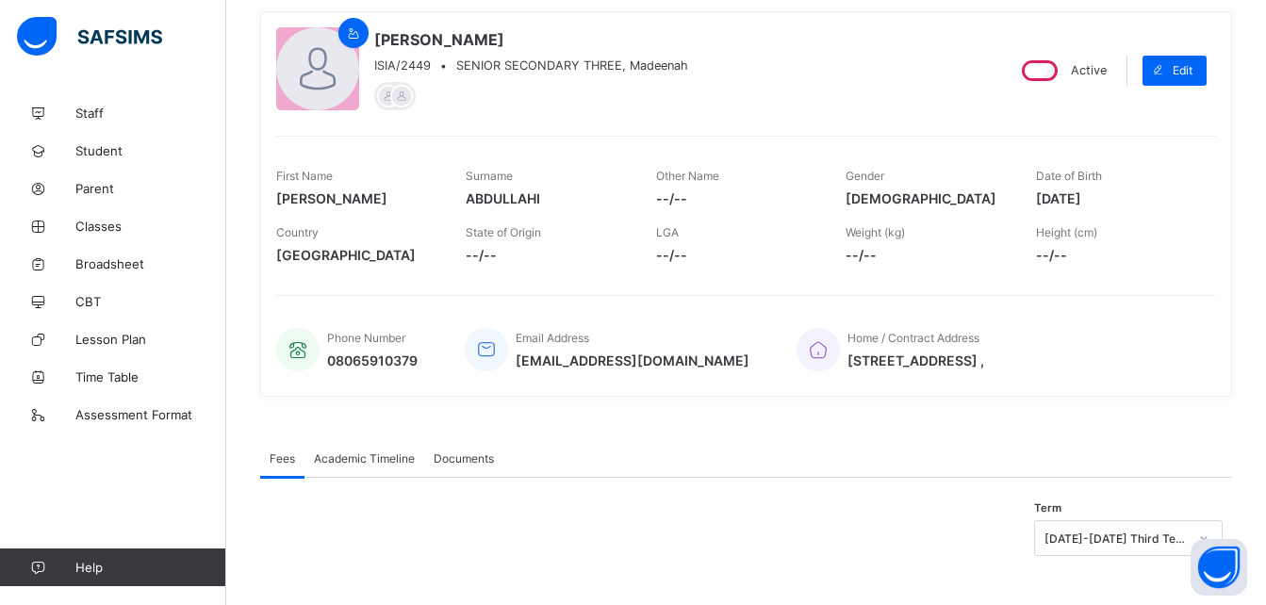
scroll to position [175, 0]
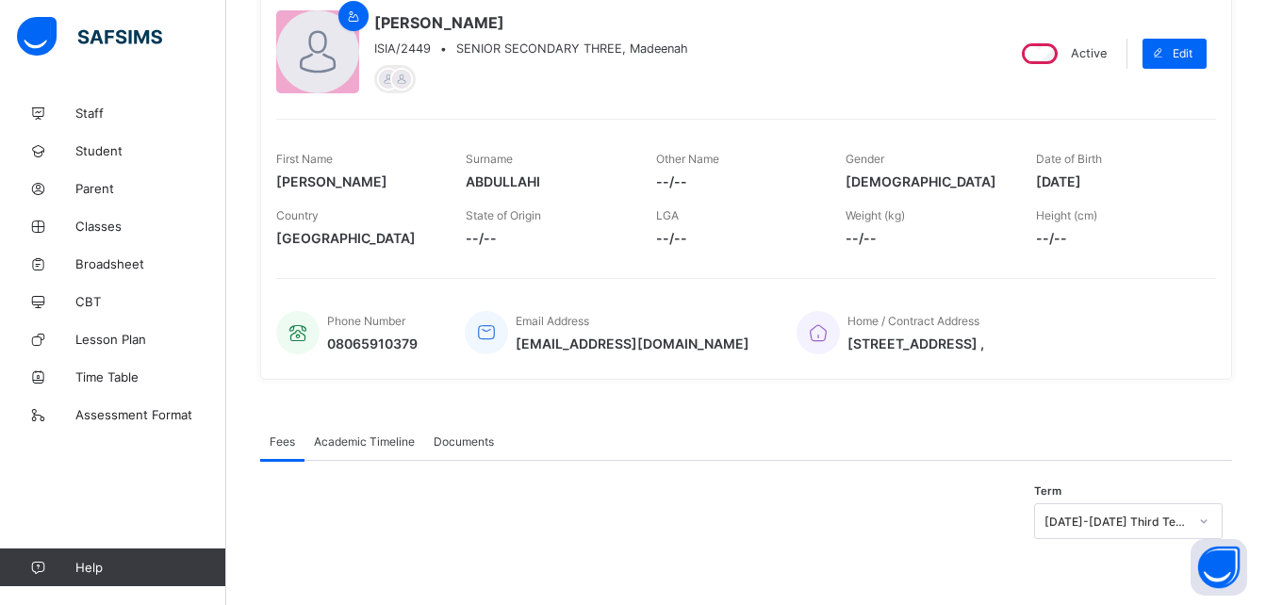
click at [359, 437] on span "Academic Timeline" at bounding box center [364, 442] width 101 height 14
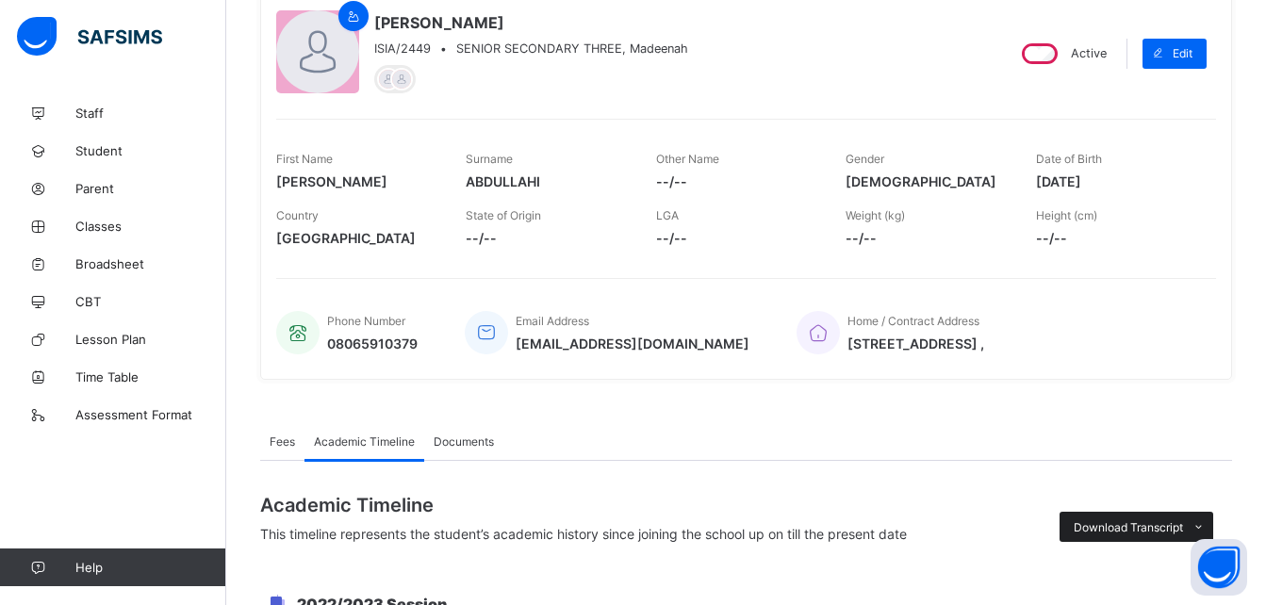
click at [1128, 526] on span "Download Transcript" at bounding box center [1128, 527] width 109 height 14
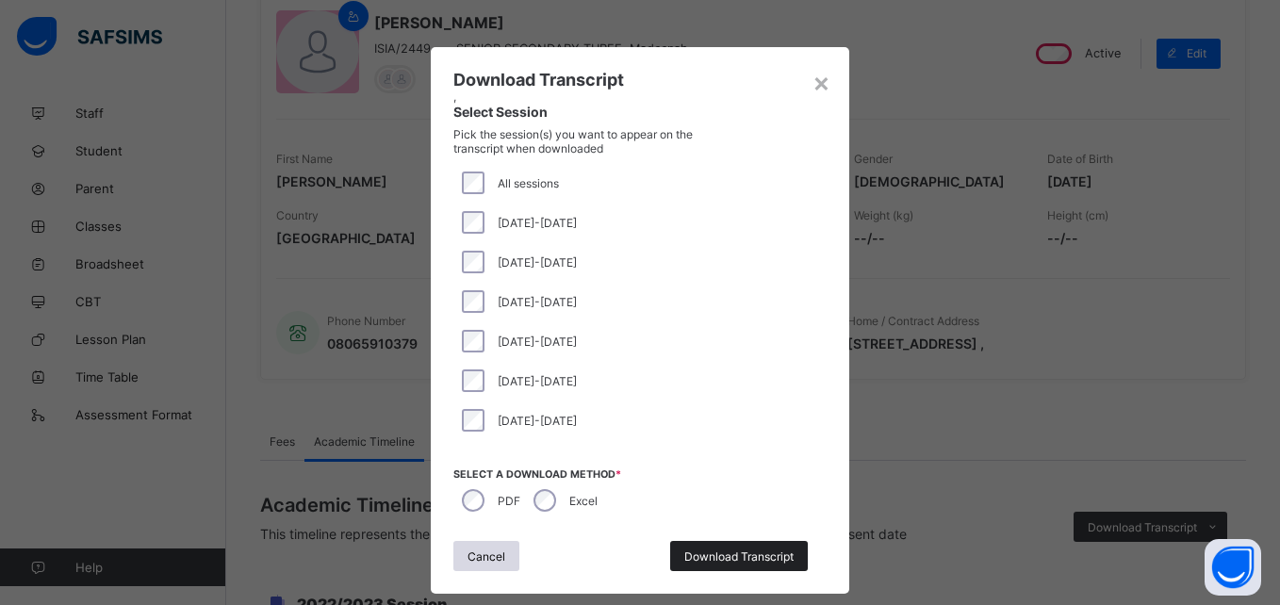
click at [735, 546] on div "Download Transcript" at bounding box center [739, 556] width 138 height 30
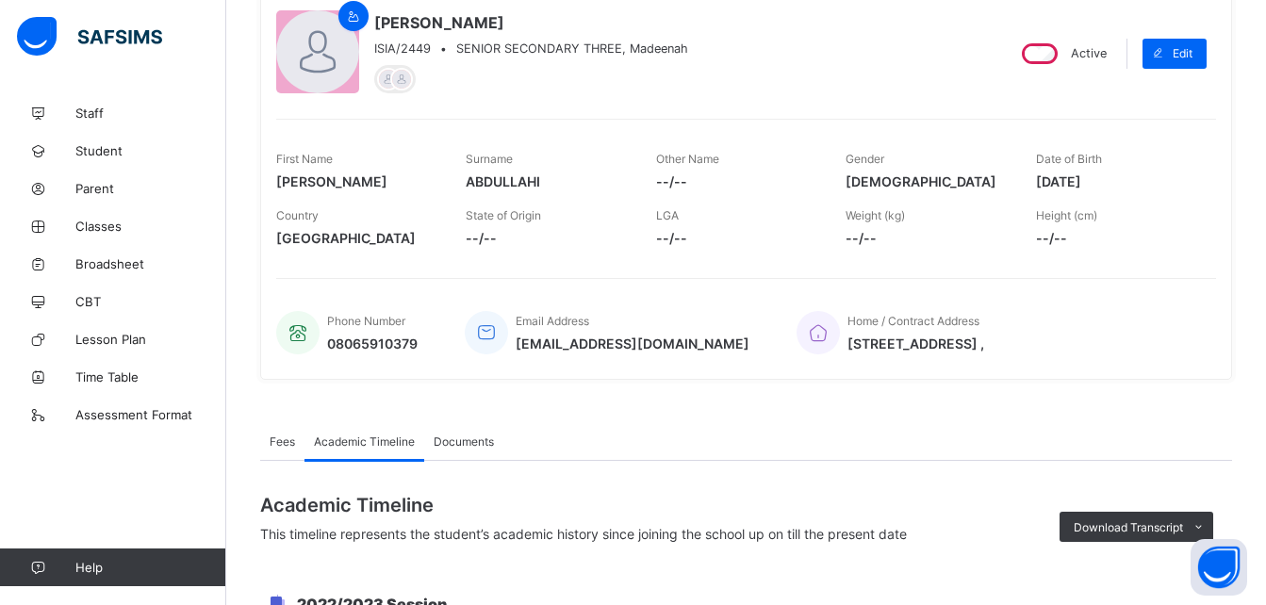
scroll to position [0, 0]
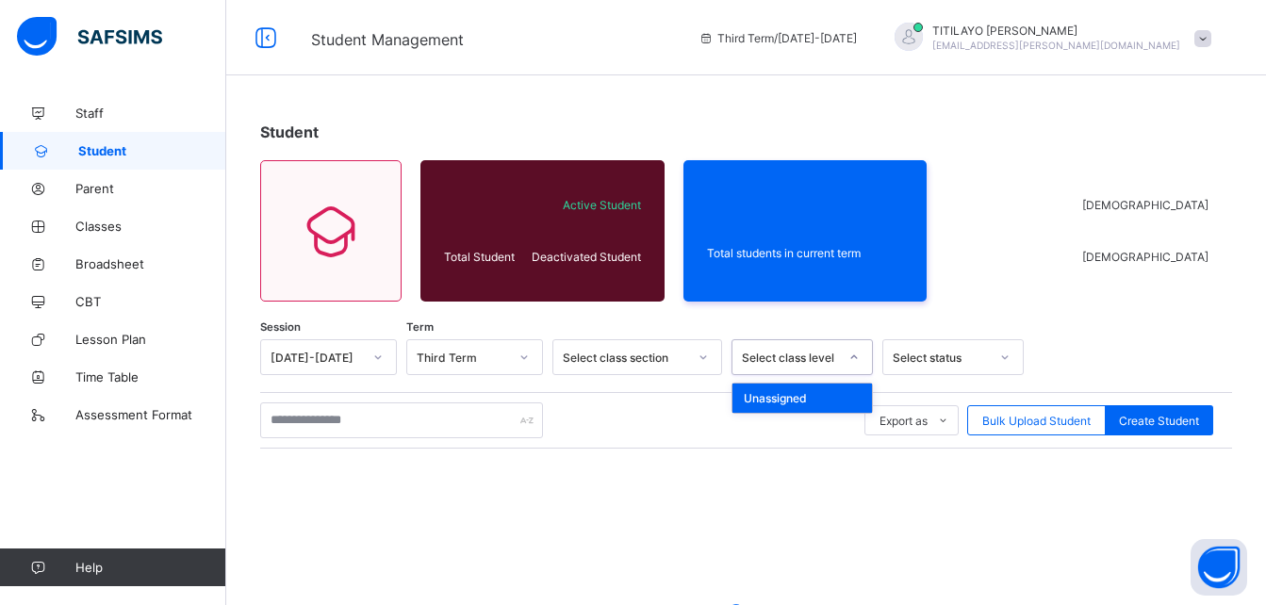
click at [791, 362] on div "Select class level" at bounding box center [790, 358] width 96 height 14
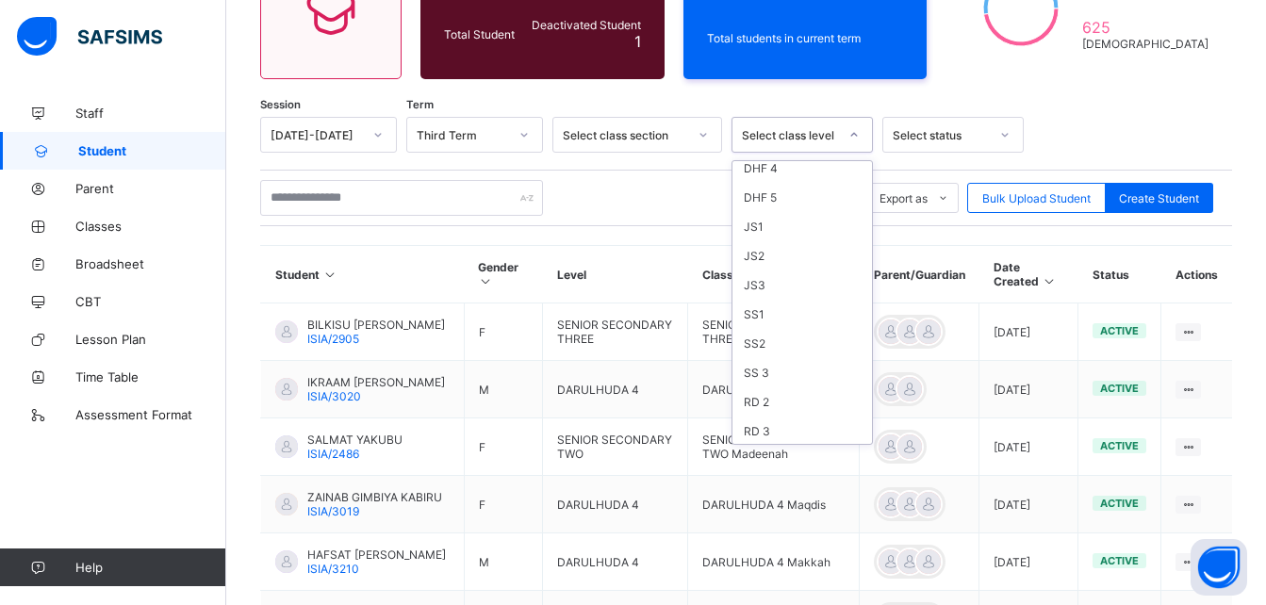
scroll to position [623, 0]
click at [760, 279] on div "SS 3" at bounding box center [803, 283] width 140 height 29
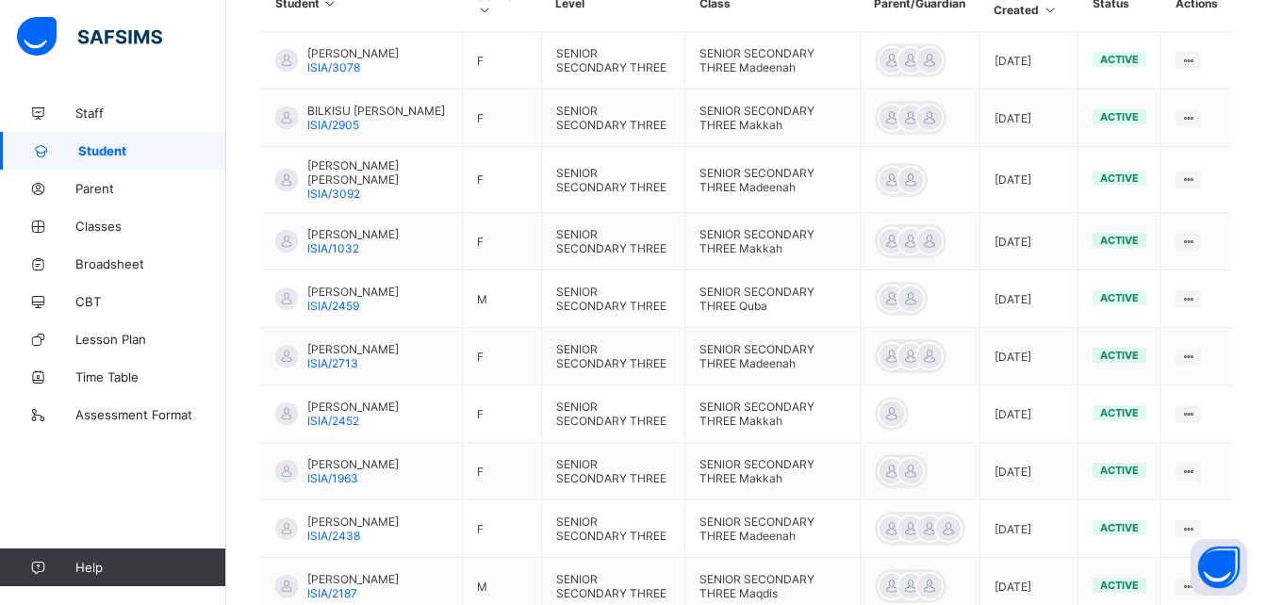
scroll to position [709, 0]
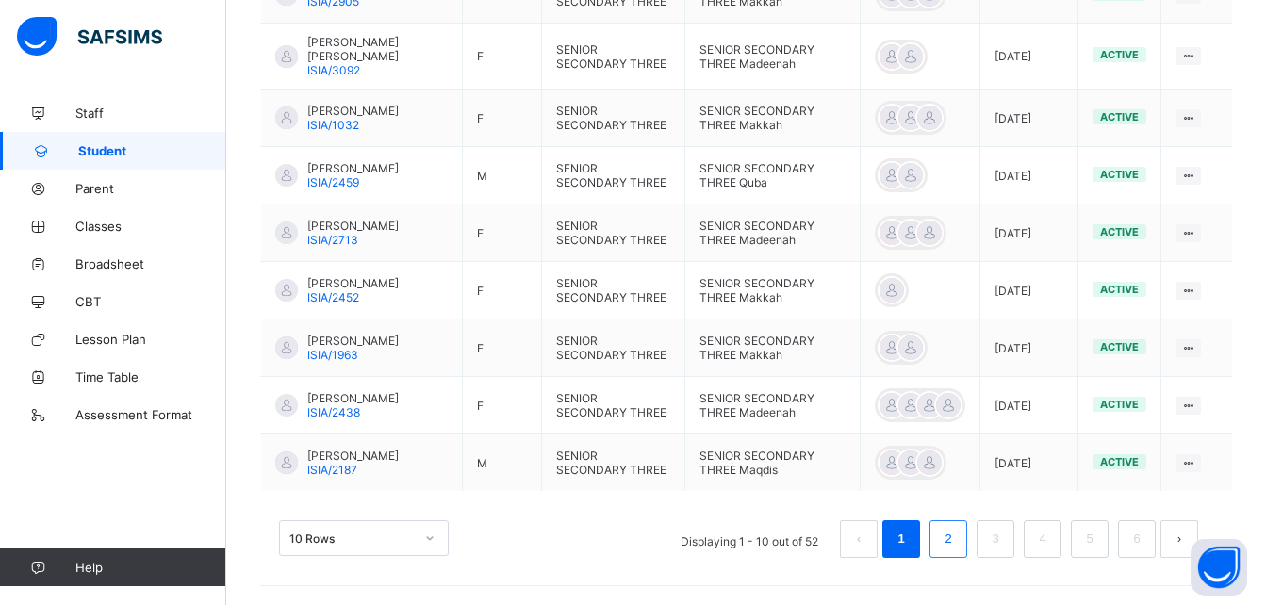
click at [957, 532] on link "2" at bounding box center [948, 539] width 18 height 25
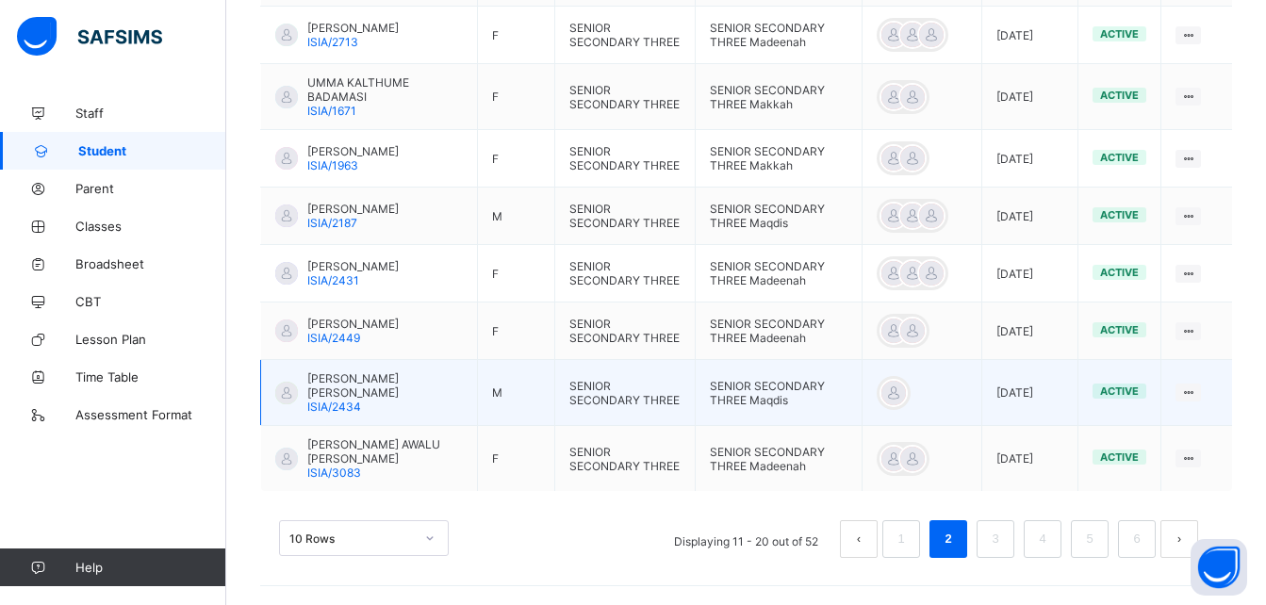
click at [358, 398] on span "[PERSON_NAME] [PERSON_NAME]" at bounding box center [385, 385] width 156 height 28
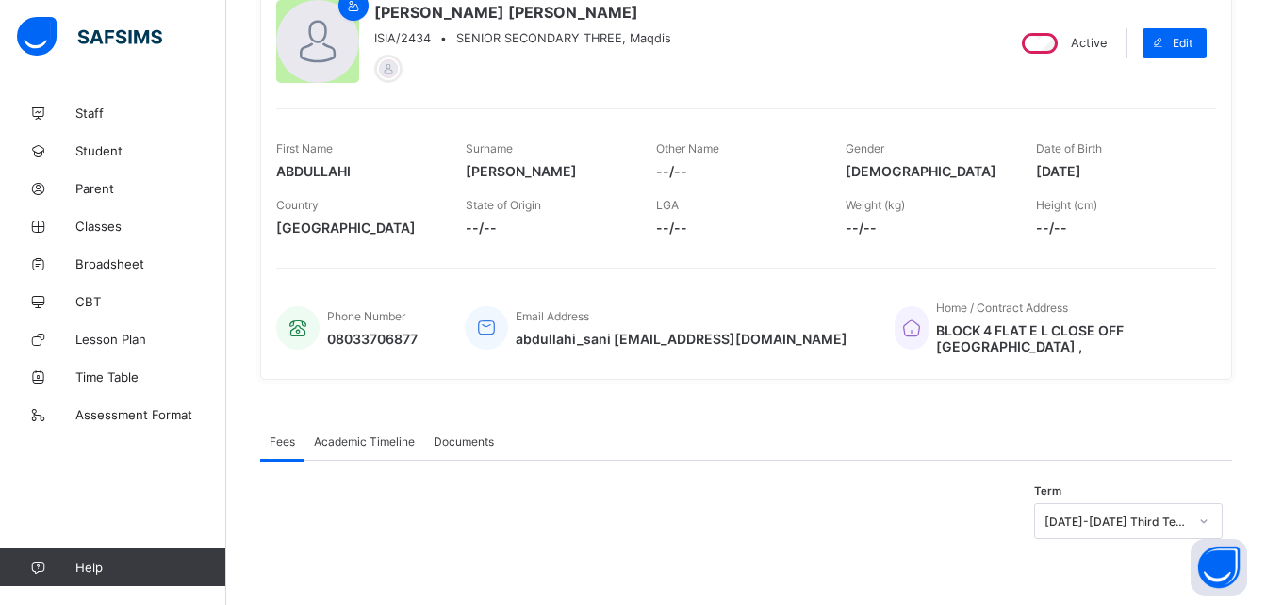
scroll to position [186, 0]
click at [350, 443] on span "Academic Timeline" at bounding box center [364, 442] width 101 height 14
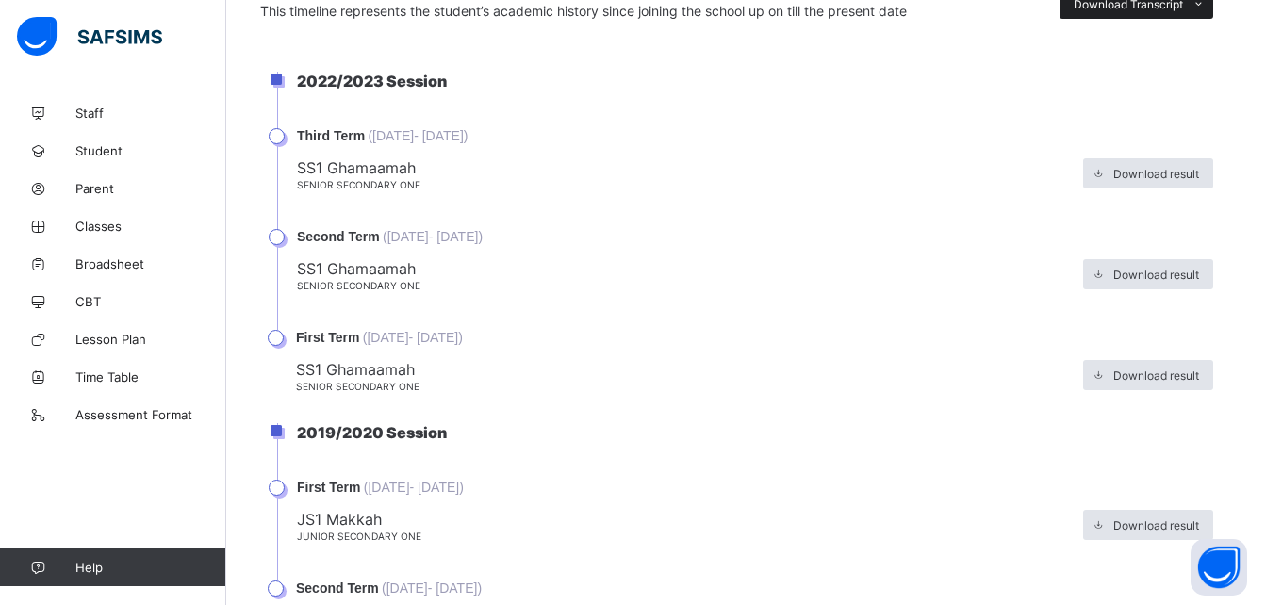
click at [1116, 7] on span "Download Transcript" at bounding box center [1128, 4] width 109 height 14
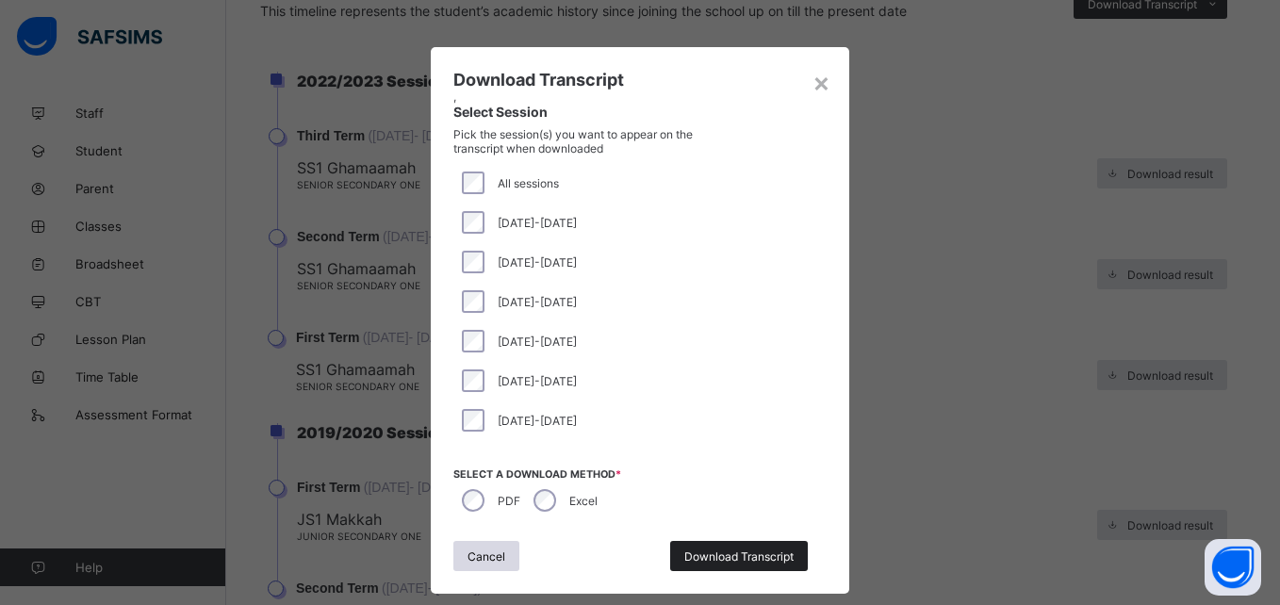
click at [718, 554] on span "Download Transcript" at bounding box center [738, 557] width 109 height 14
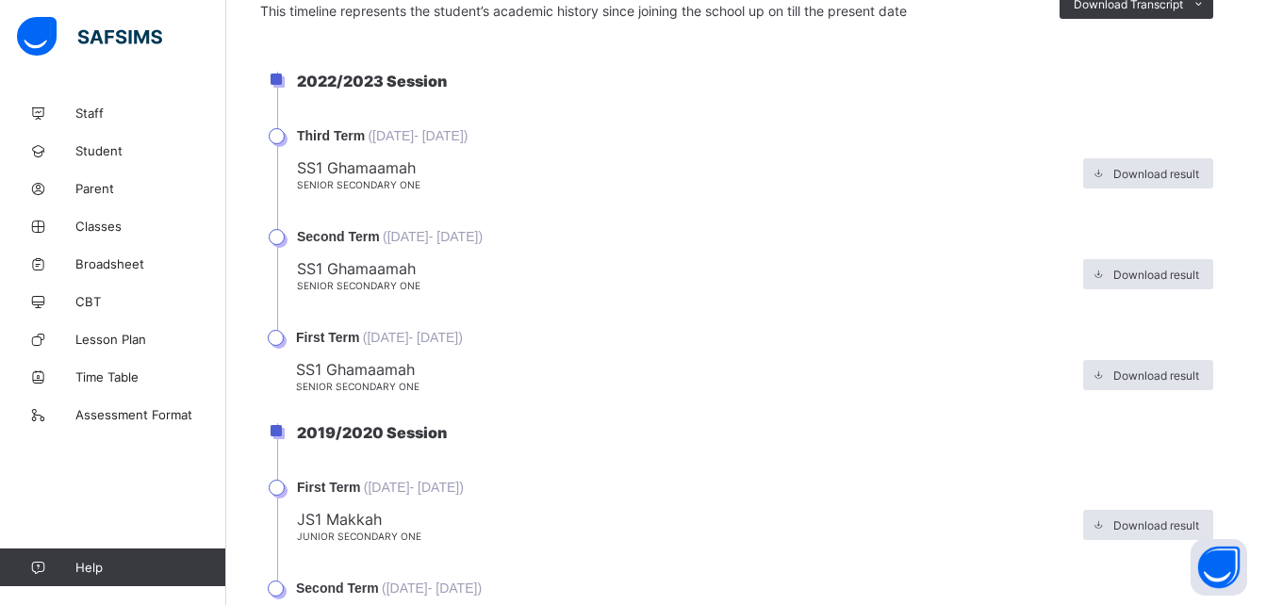
scroll to position [0, 0]
click at [1151, 11] on span "Download Transcript" at bounding box center [1128, 4] width 109 height 14
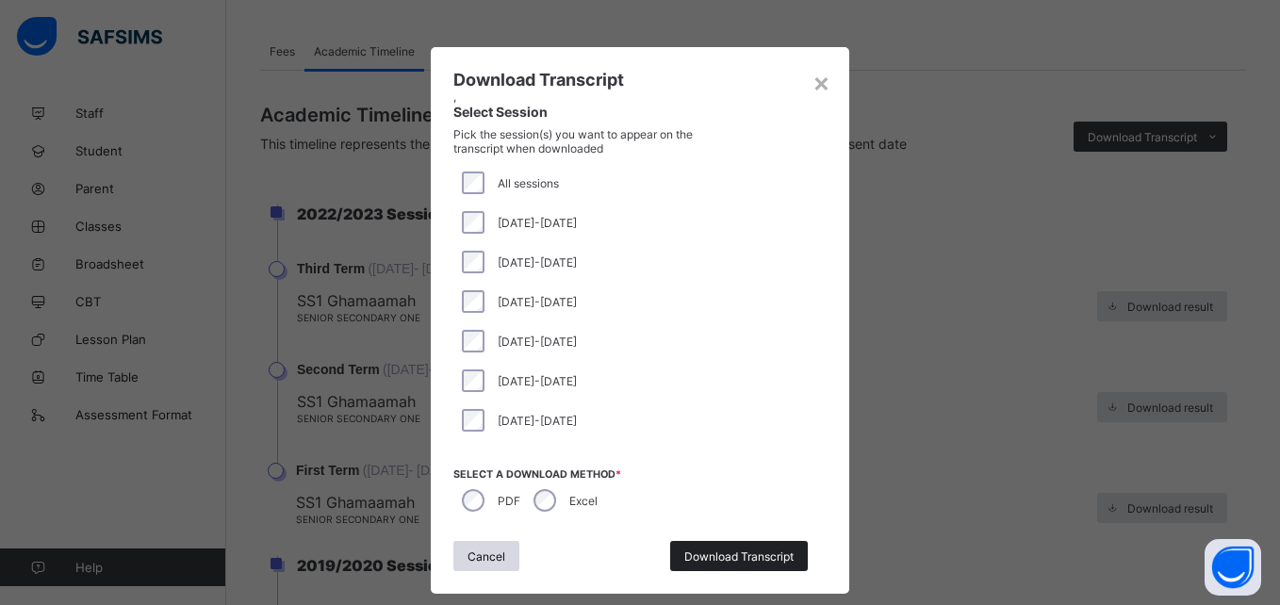
click at [727, 550] on span "Download Transcript" at bounding box center [738, 557] width 109 height 14
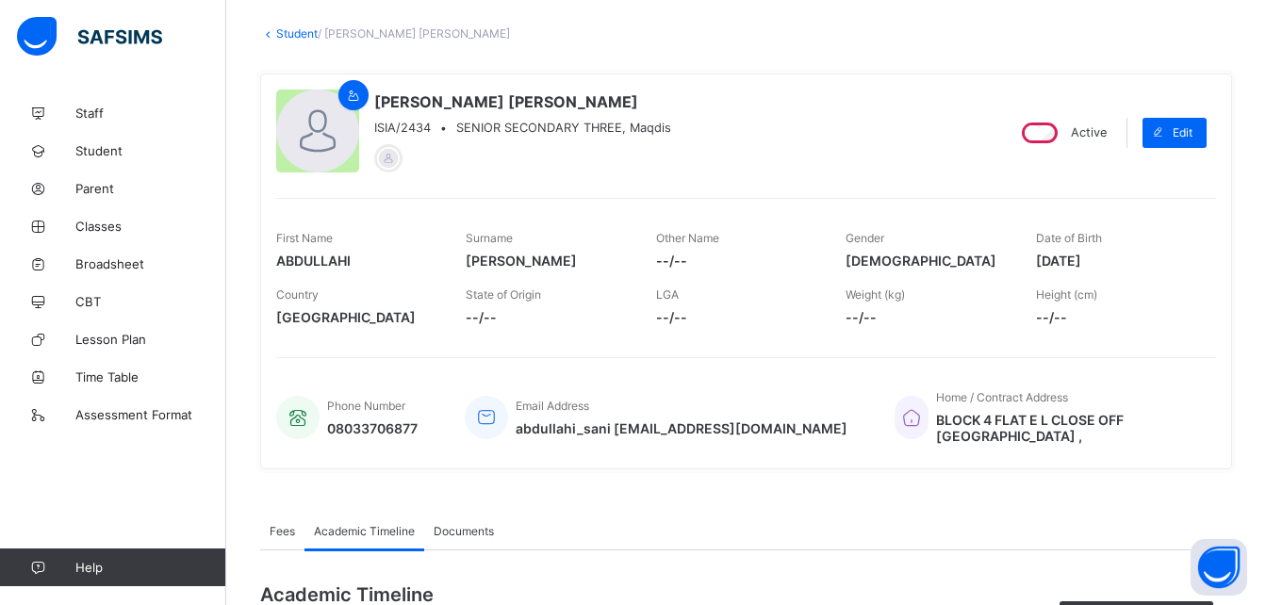
scroll to position [0, 0]
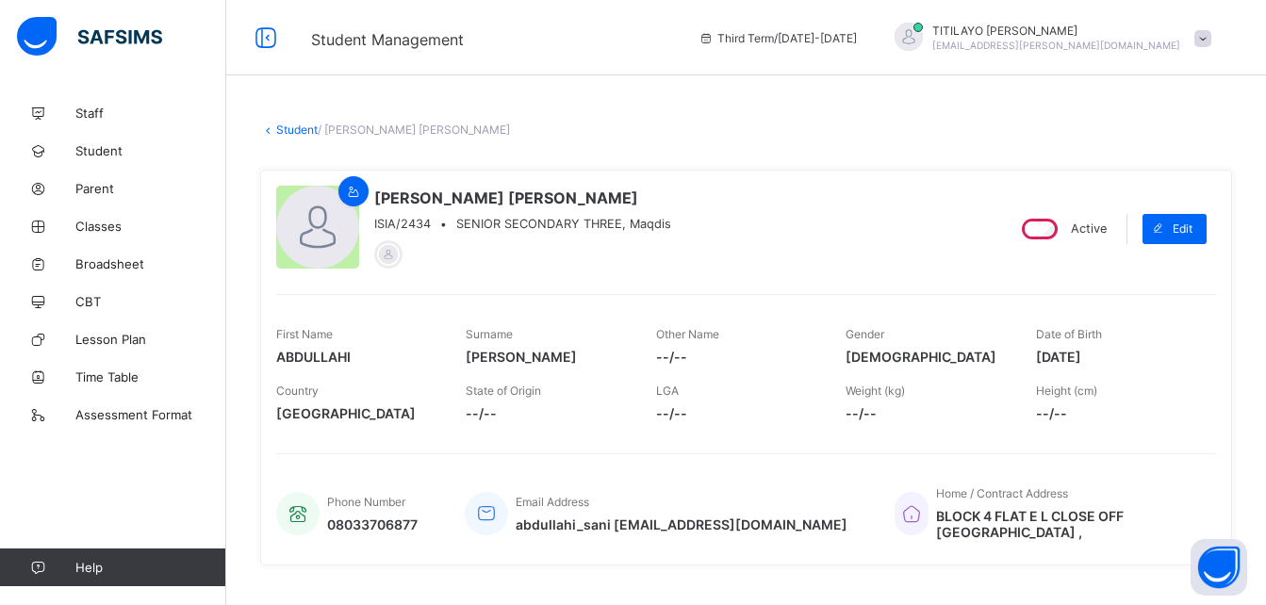
click at [297, 125] on link "Student" at bounding box center [296, 130] width 41 height 14
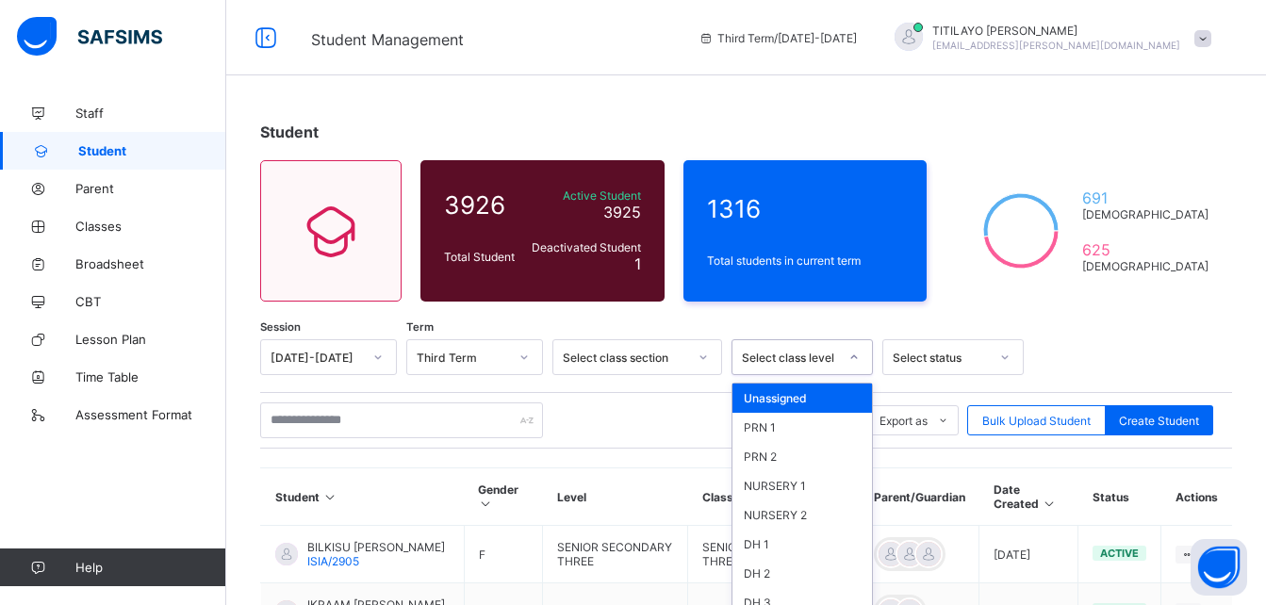
click at [805, 353] on div "option Unassigned focused, 1 of 46. 46 results available. Use Up and Down to ch…" at bounding box center [802, 357] width 141 height 36
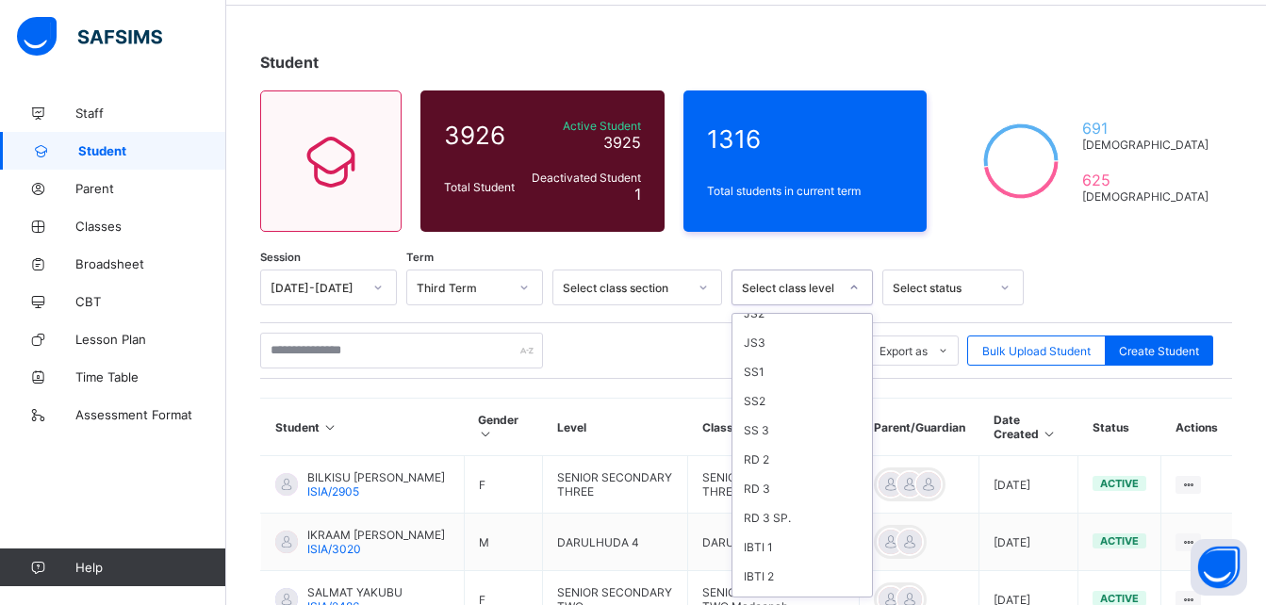
scroll to position [613, 0]
click at [770, 437] on div "SS 3" at bounding box center [803, 446] width 140 height 29
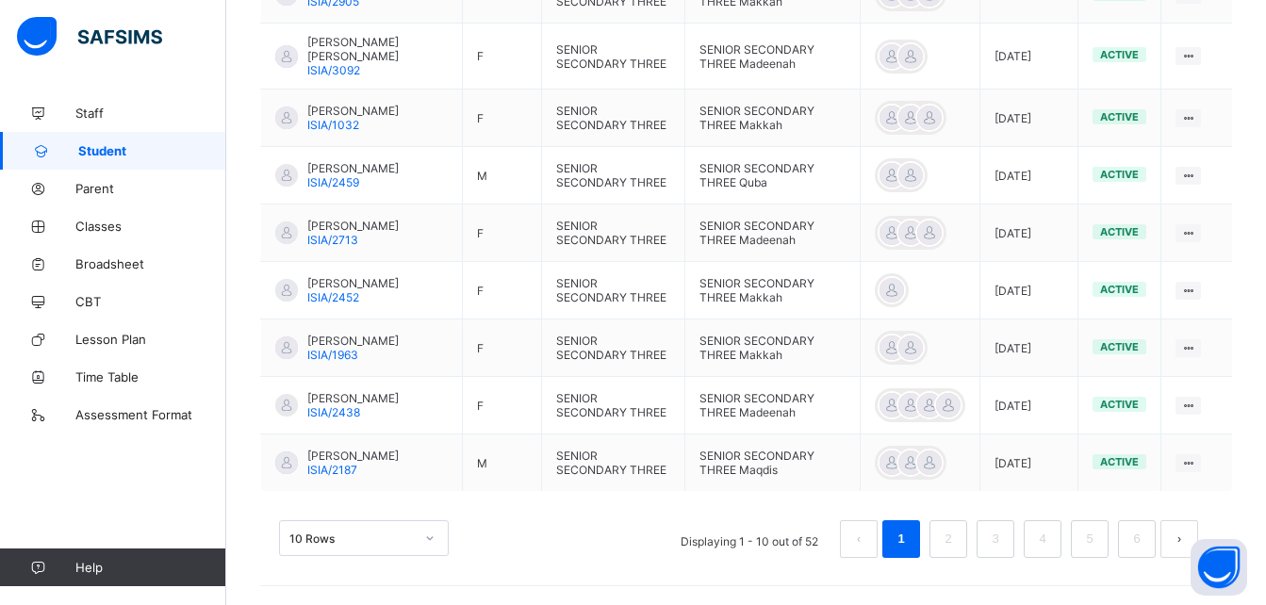
scroll to position [709, 0]
click at [957, 539] on link "2" at bounding box center [948, 539] width 18 height 25
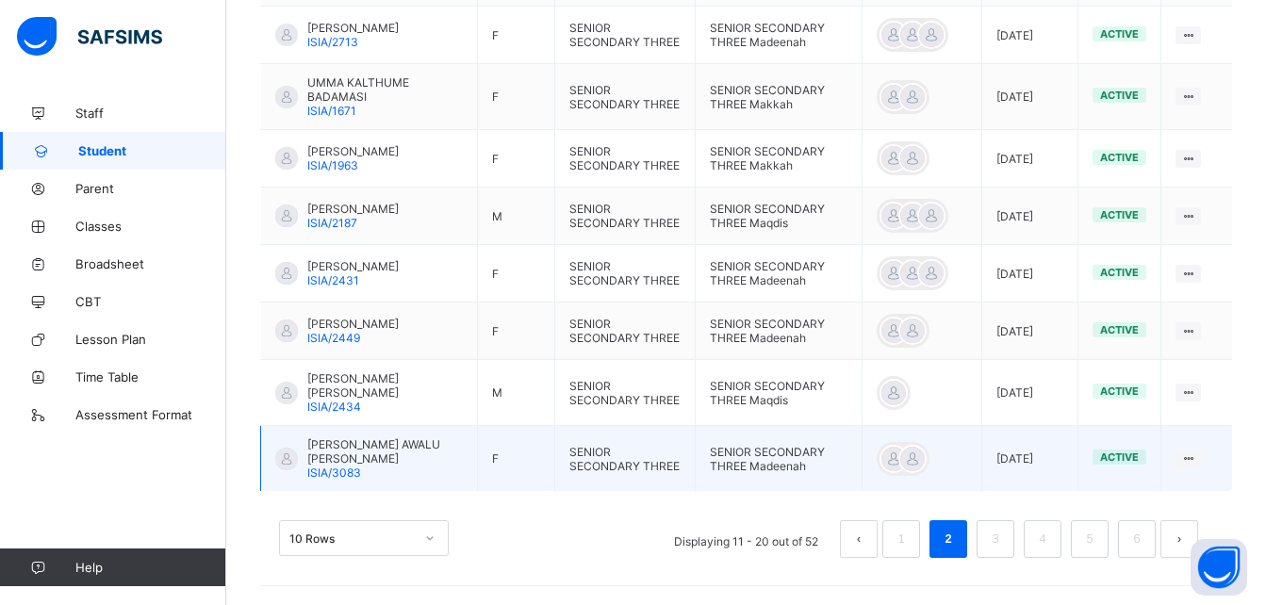
click at [349, 460] on span "[PERSON_NAME] AWALU [PERSON_NAME]" at bounding box center [385, 451] width 156 height 28
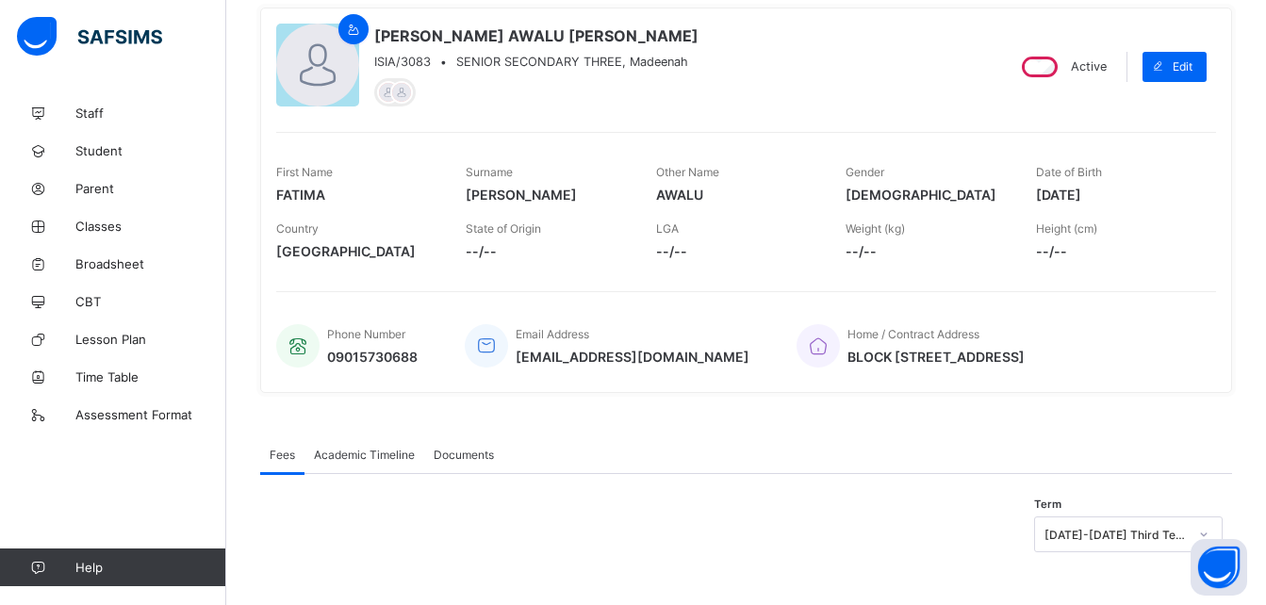
scroll to position [175, 0]
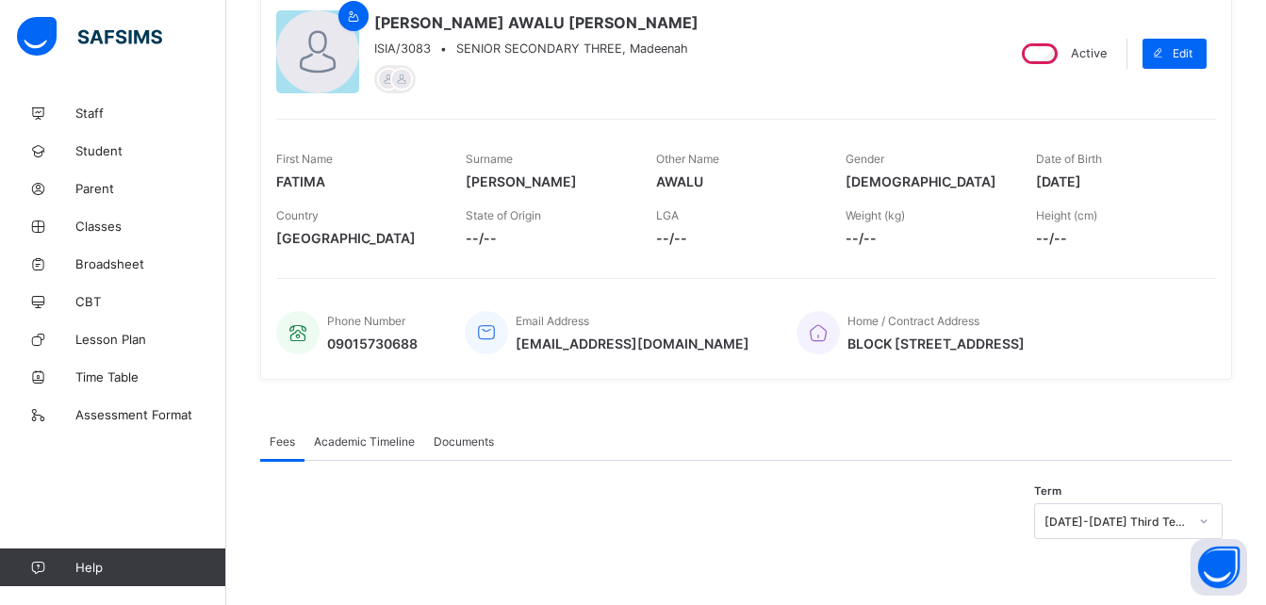
click at [372, 432] on div "Academic Timeline" at bounding box center [365, 441] width 120 height 38
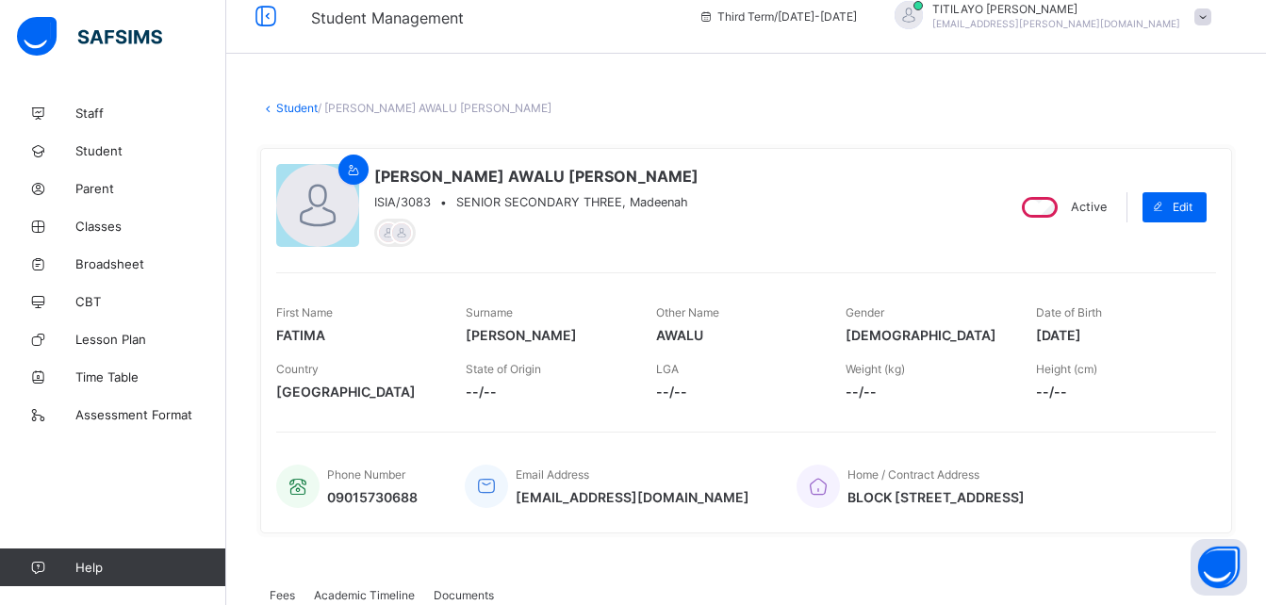
scroll to position [0, 0]
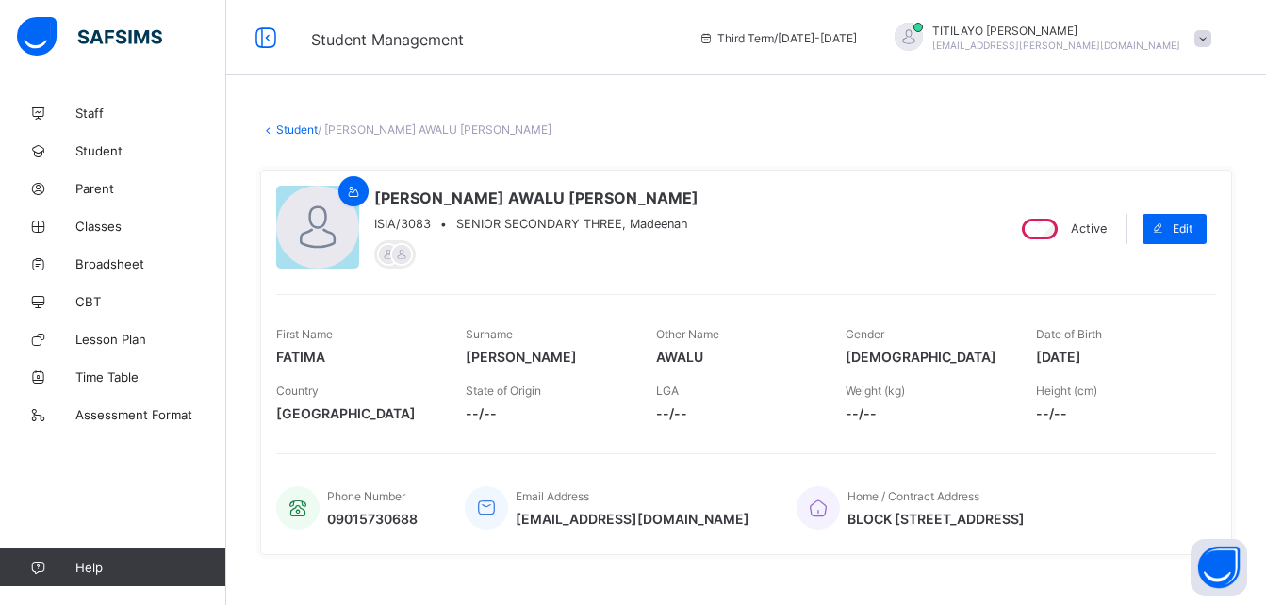
click at [298, 126] on link "Student" at bounding box center [296, 130] width 41 height 14
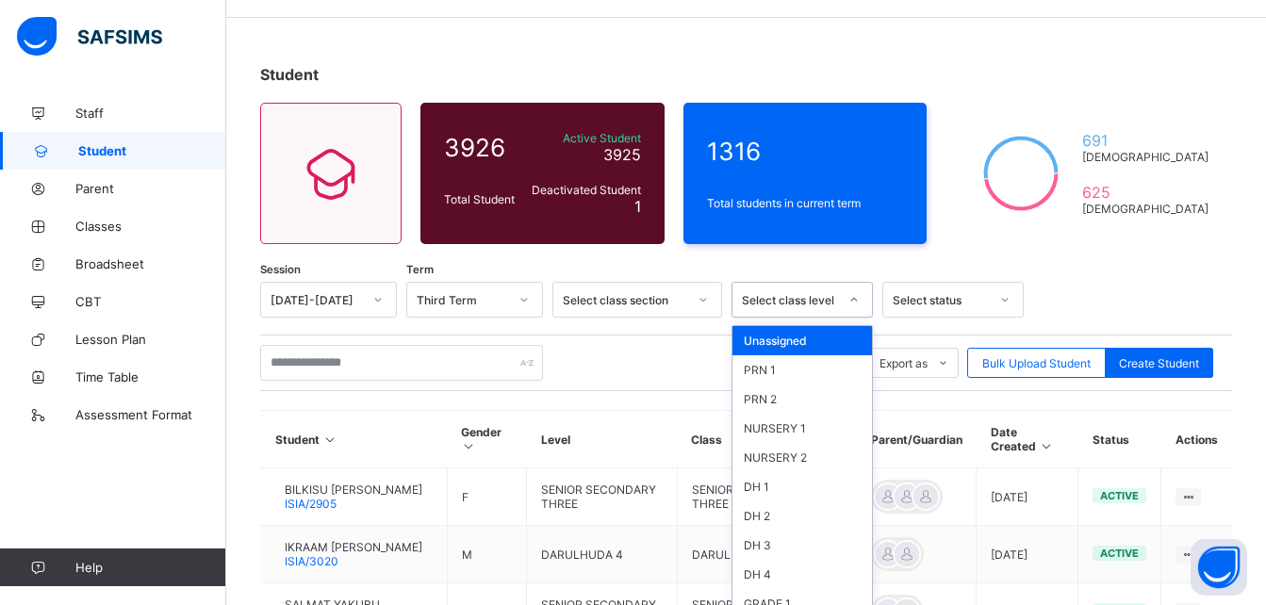
click at [793, 318] on div "option Unassigned focused, 1 of 46. 46 results available. Use Up and Down to ch…" at bounding box center [802, 300] width 141 height 36
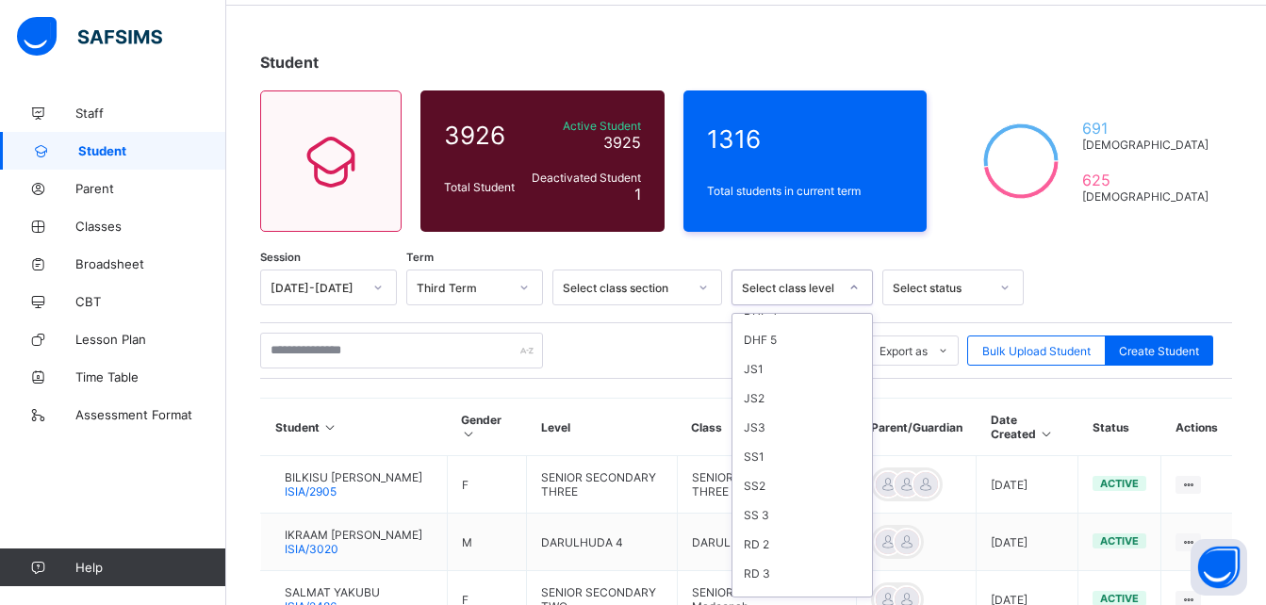
scroll to position [550, 0]
click at [762, 510] on div "SS 3" at bounding box center [803, 509] width 140 height 29
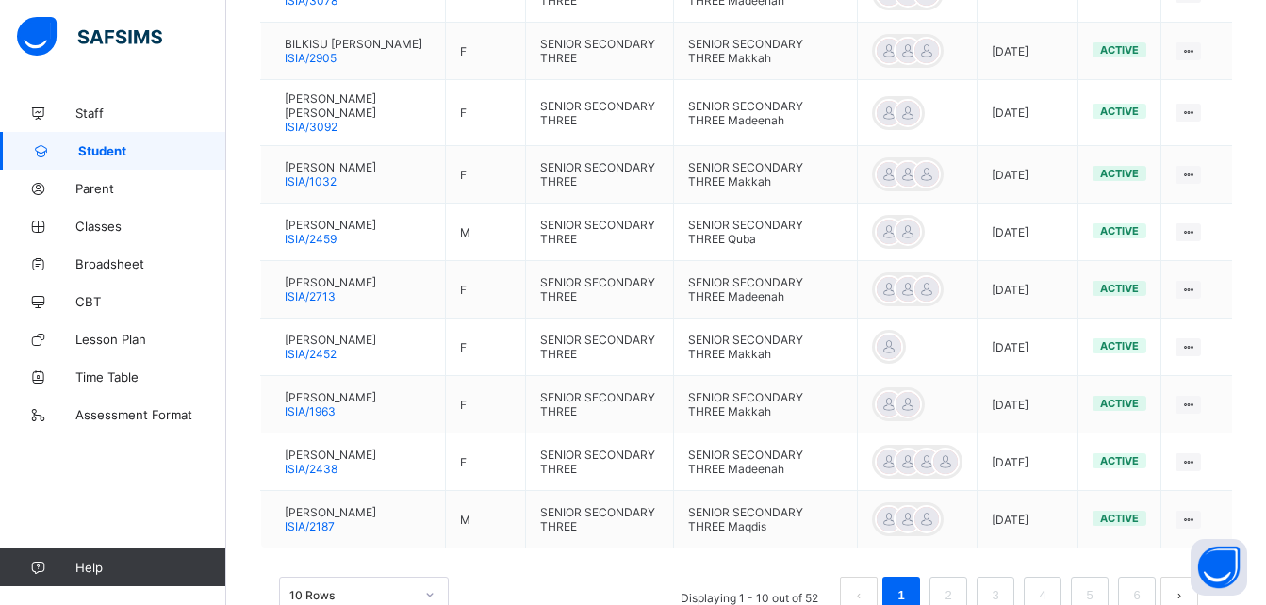
scroll to position [709, 0]
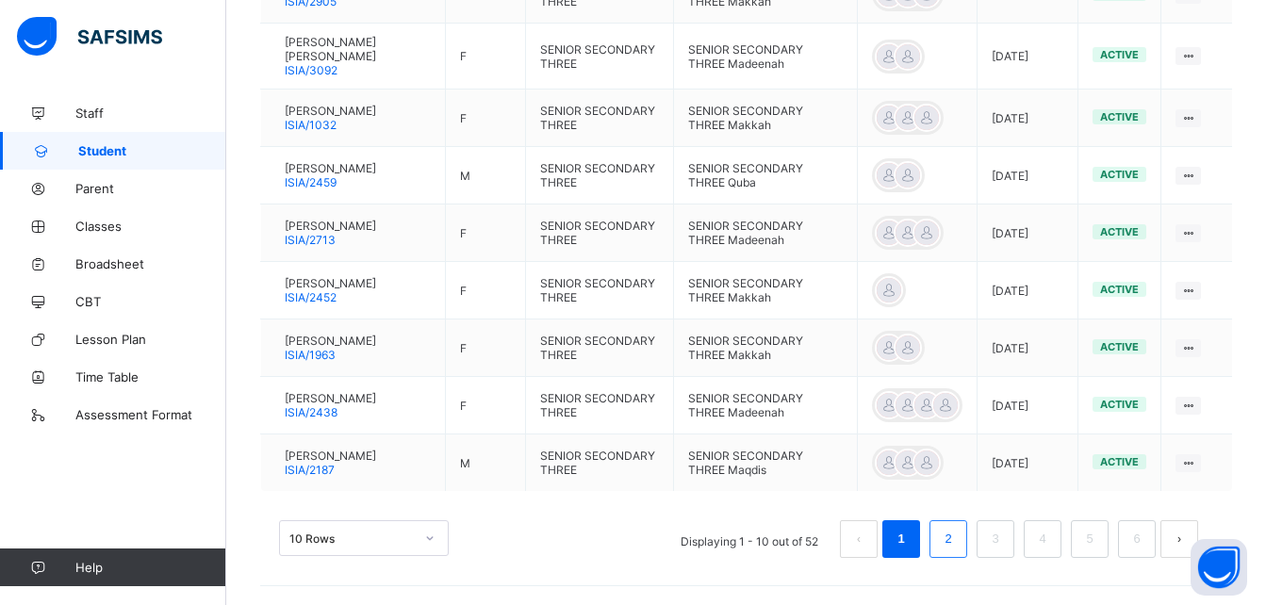
click at [957, 535] on link "2" at bounding box center [948, 539] width 18 height 25
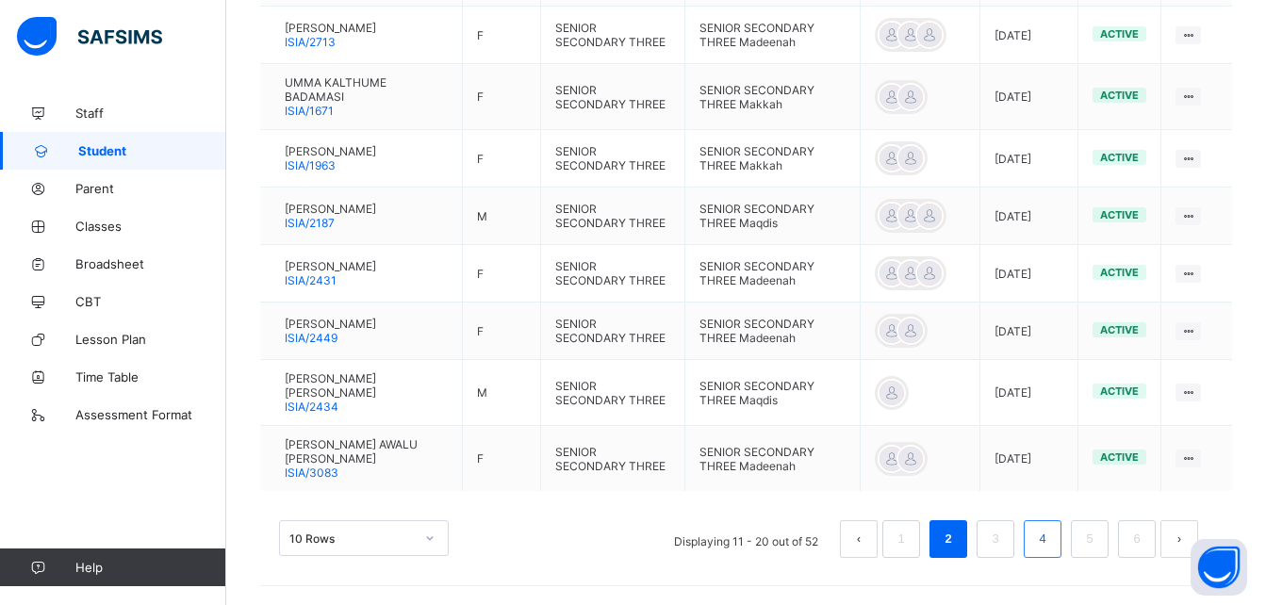
click at [1051, 541] on link "4" at bounding box center [1042, 539] width 18 height 25
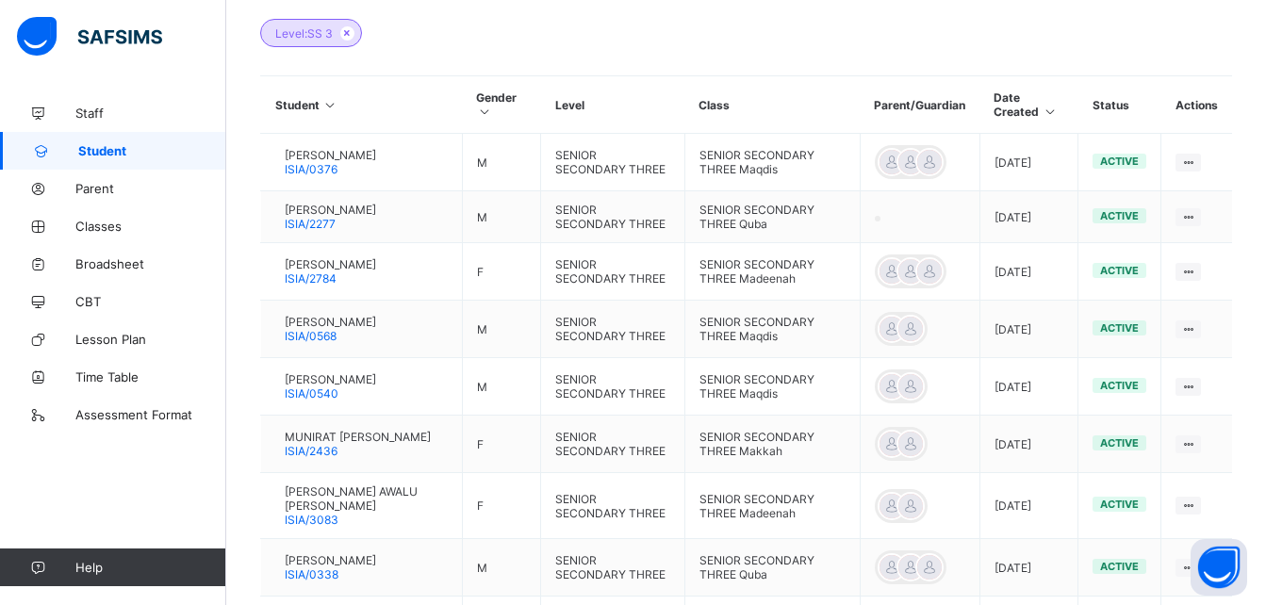
scroll to position [453, 0]
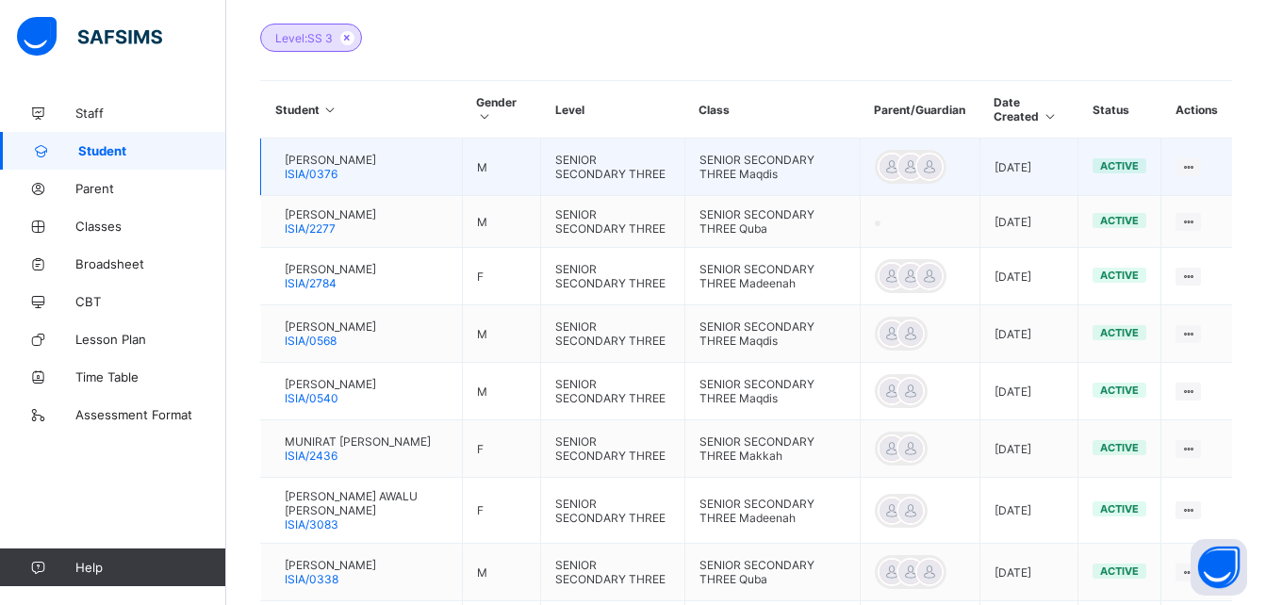
click at [351, 167] on span "ABDULAZEEM OLUSOLA AJANI" at bounding box center [330, 160] width 91 height 14
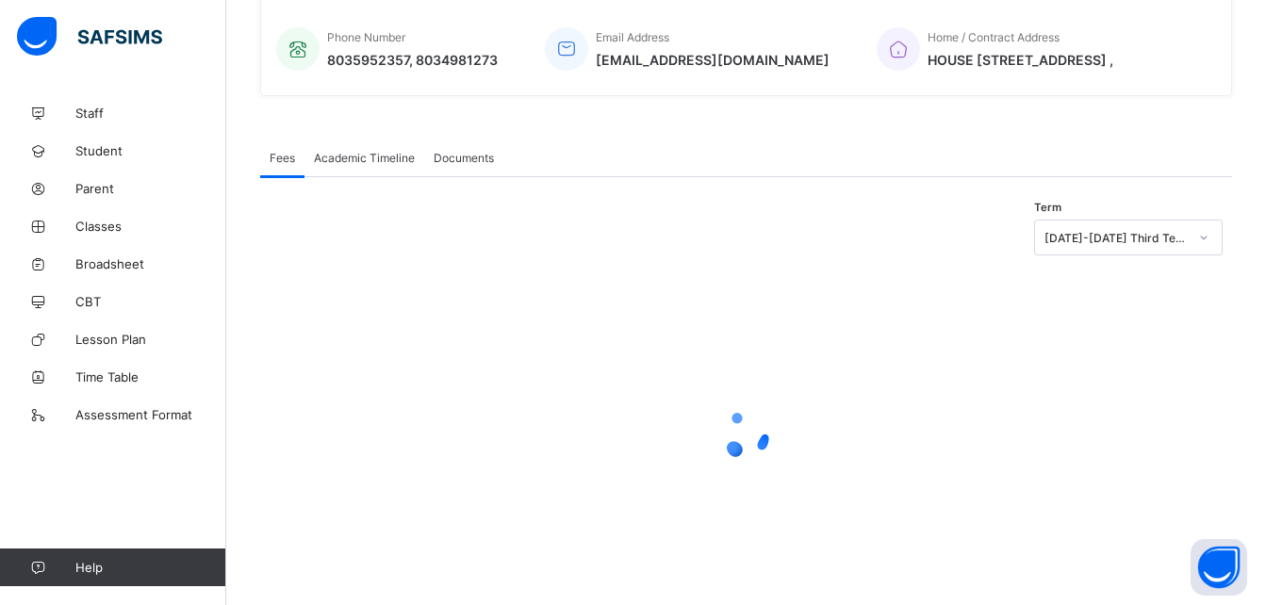
scroll to position [175, 0]
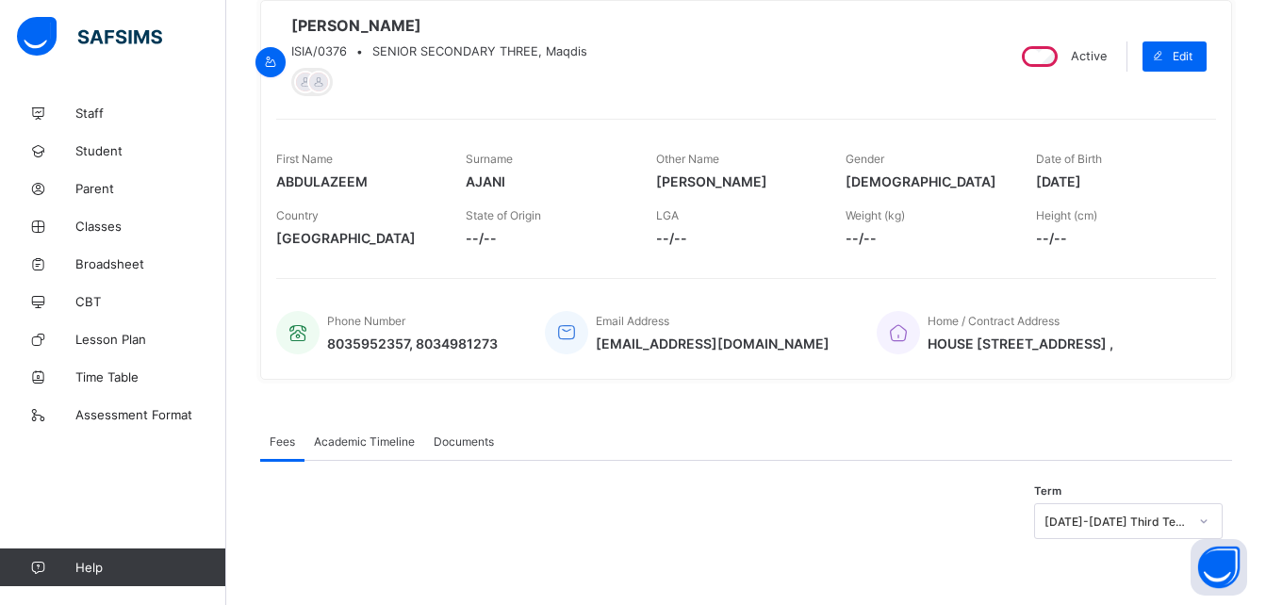
click at [357, 436] on span "Academic Timeline" at bounding box center [364, 442] width 101 height 14
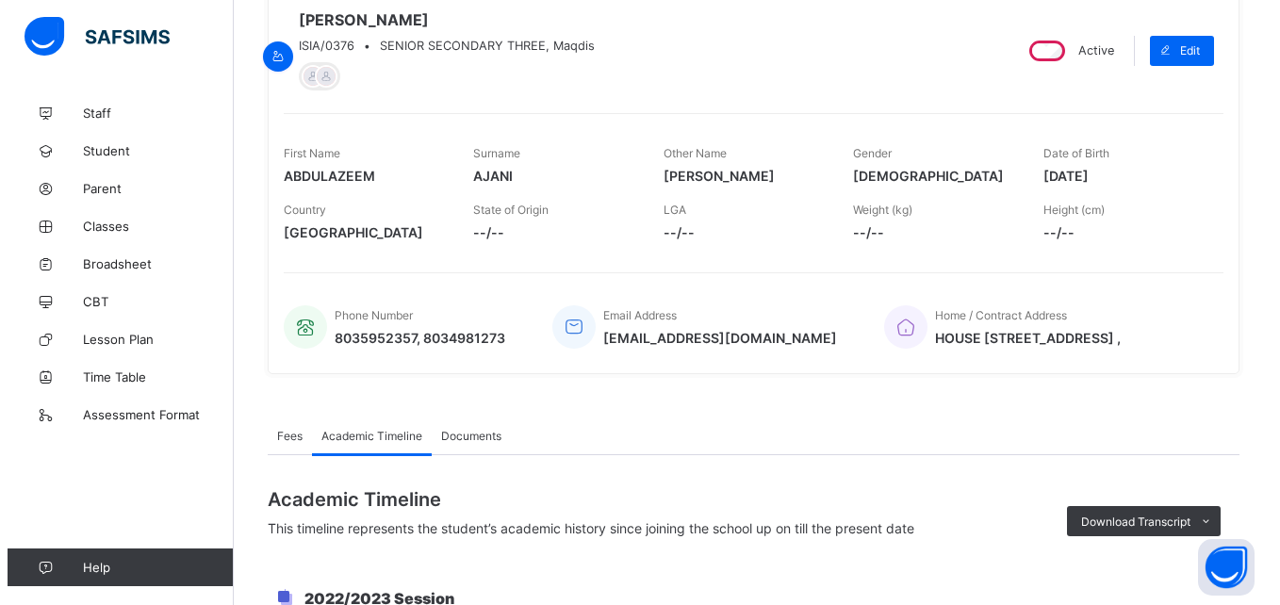
scroll to position [453, 0]
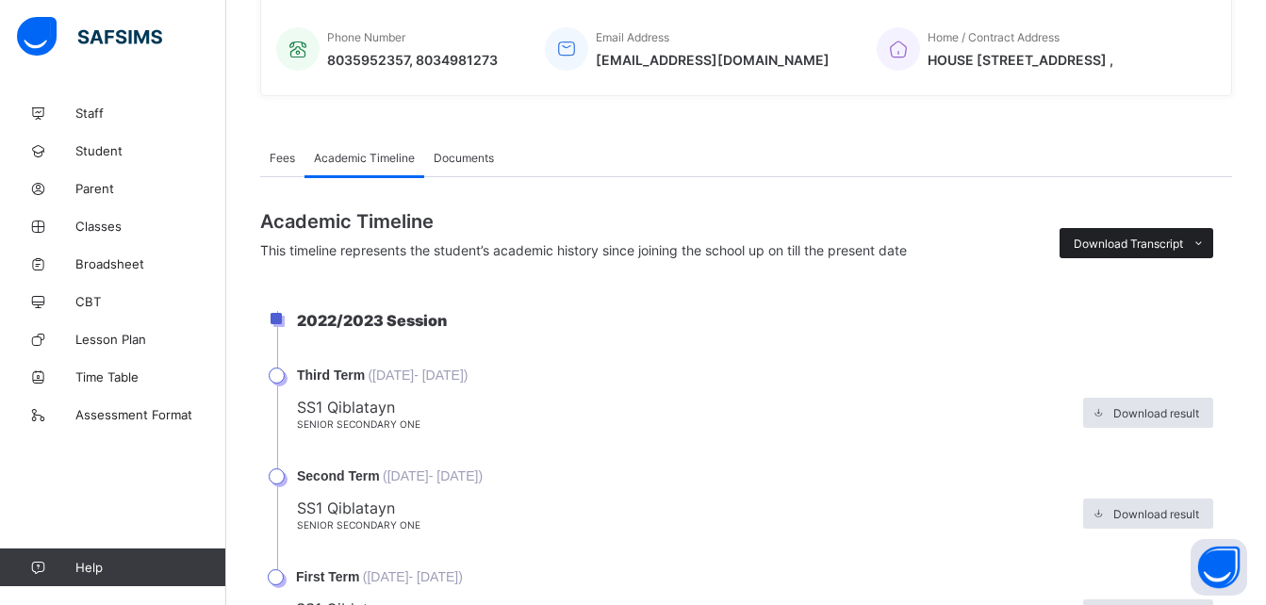
click at [1117, 251] on span "Download Transcript" at bounding box center [1128, 244] width 109 height 14
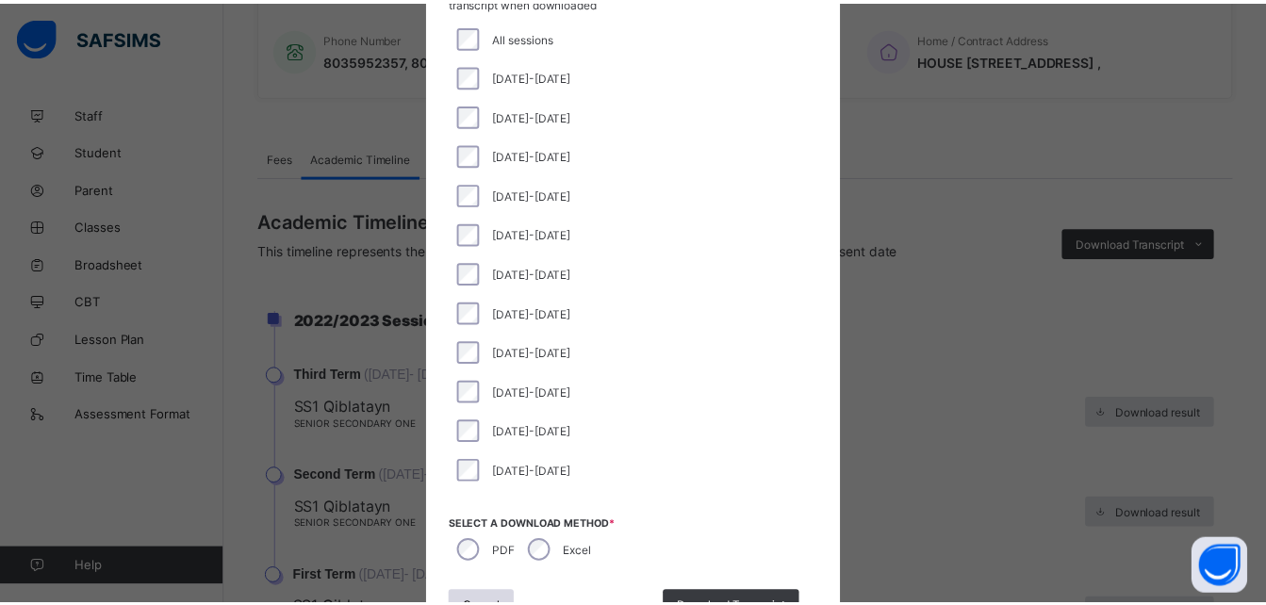
scroll to position [161, 0]
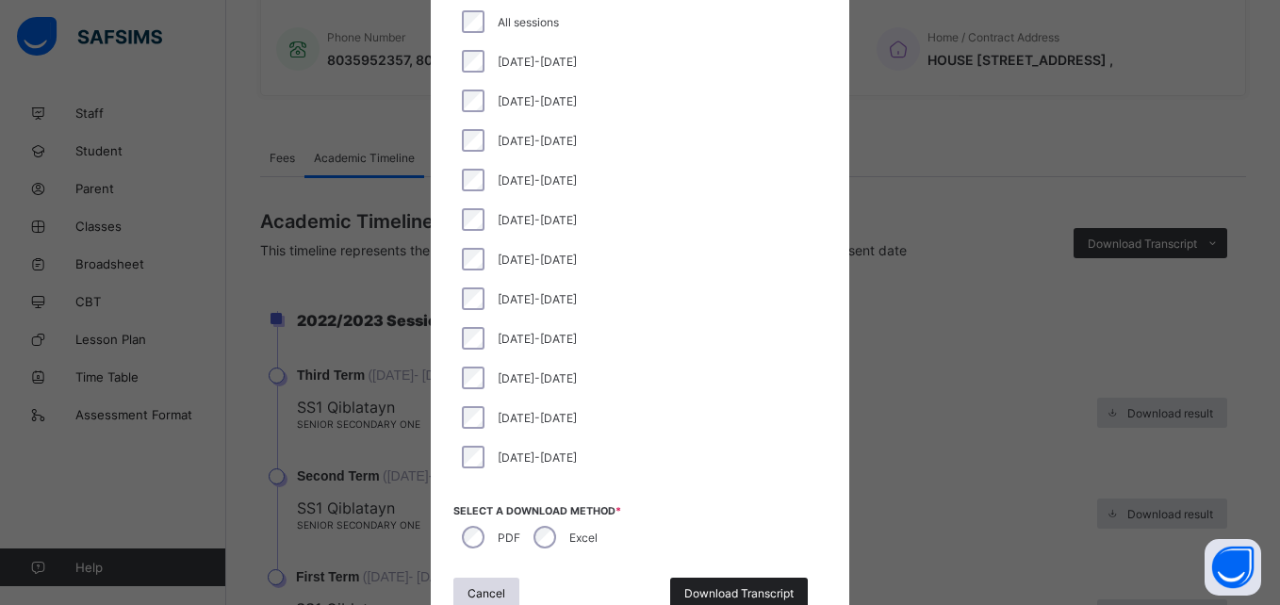
click at [730, 590] on span "Download Transcript" at bounding box center [738, 593] width 109 height 14
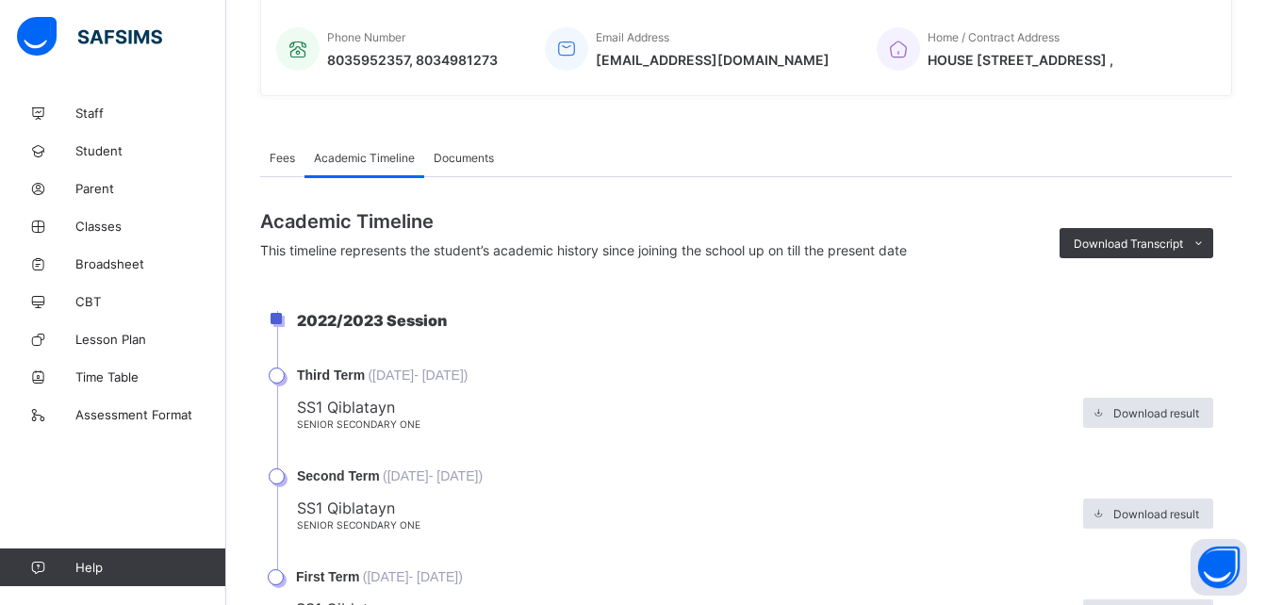
scroll to position [0, 0]
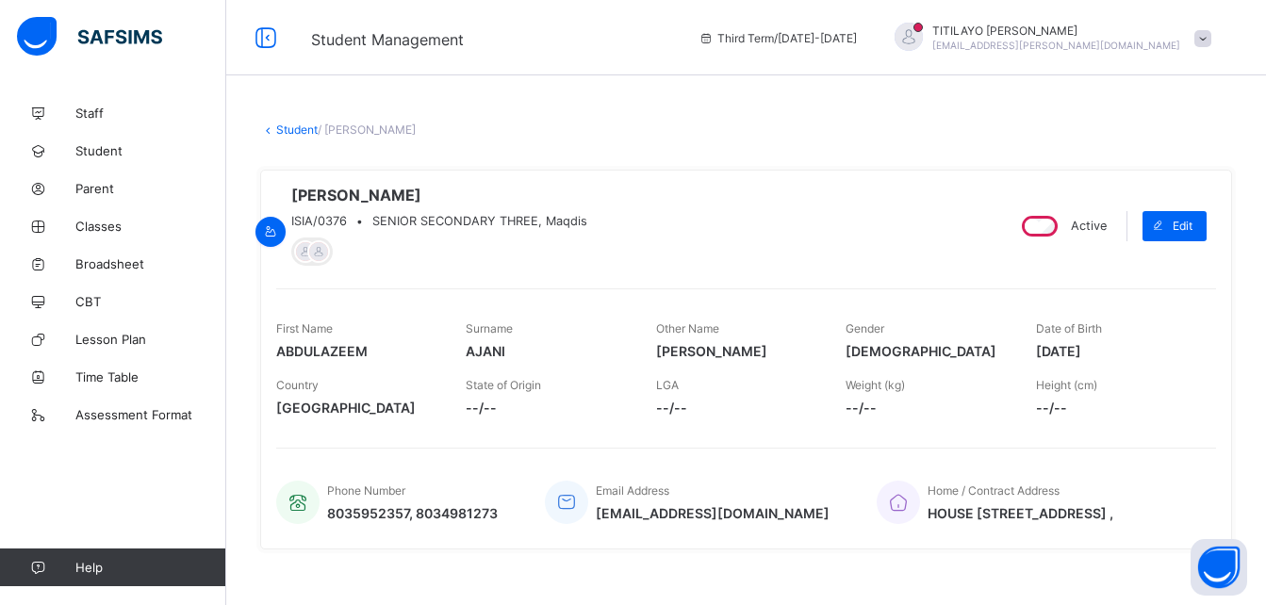
click at [292, 127] on link "Student" at bounding box center [296, 130] width 41 height 14
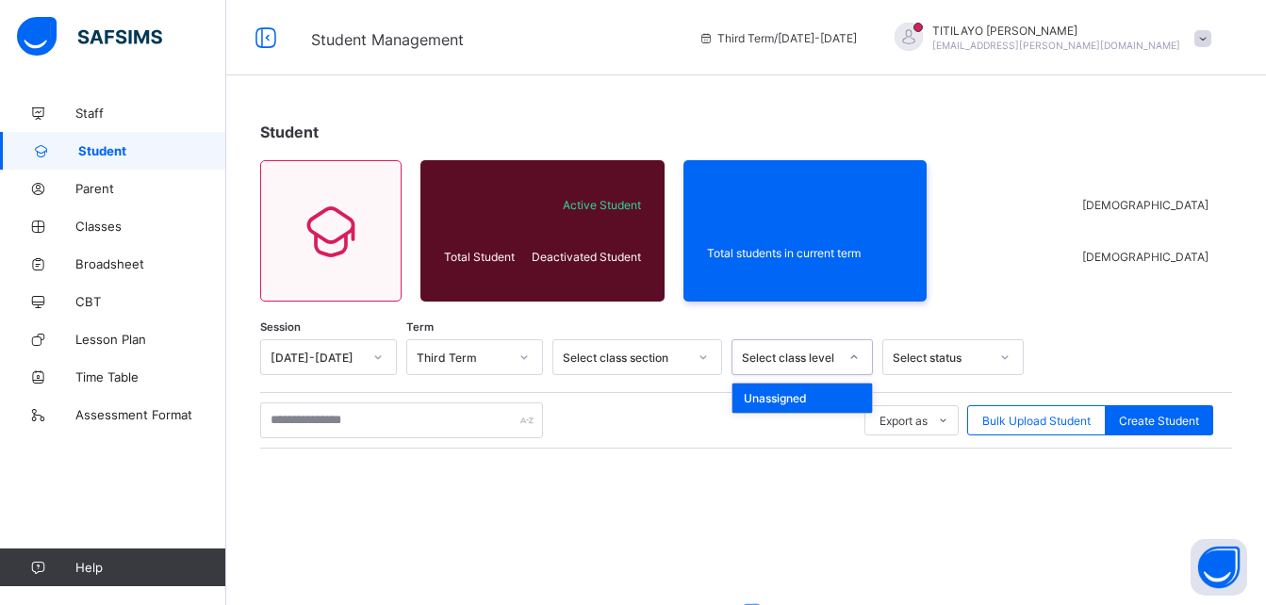
click at [824, 358] on div "Select class level" at bounding box center [790, 358] width 96 height 14
click at [647, 430] on div "Export as Pdf Report Excel Report Excel Report (LMS) Bulk Upload Student Create…" at bounding box center [746, 421] width 972 height 36
